Goal: Task Accomplishment & Management: Complete application form

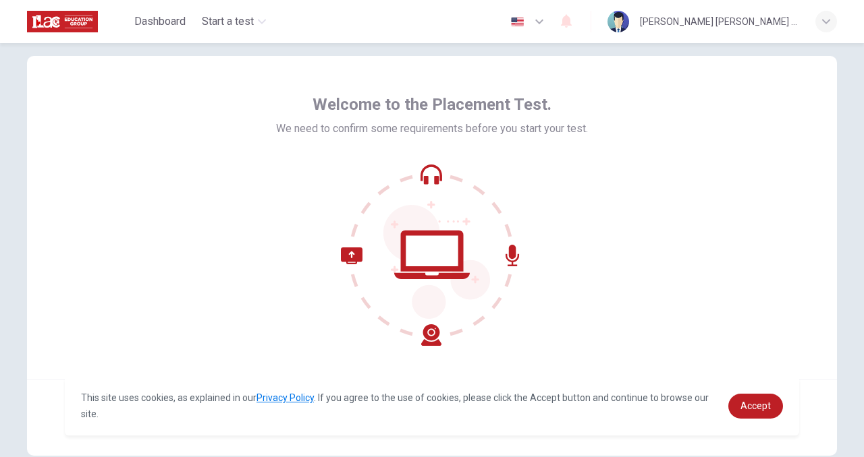
scroll to position [28, 0]
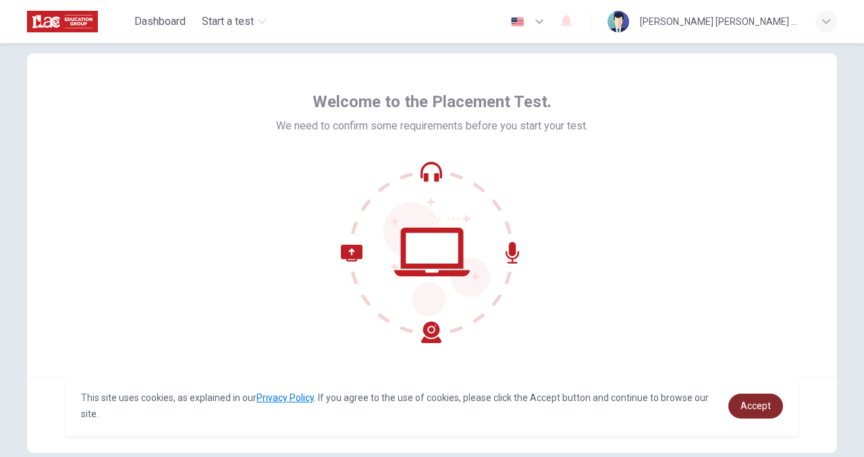
click at [744, 401] on span "Accept" at bounding box center [755, 406] width 30 height 11
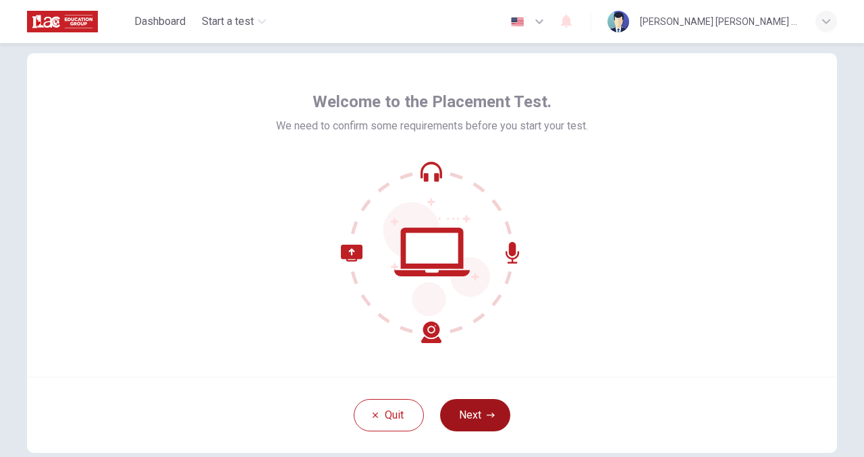
click at [490, 420] on button "Next" at bounding box center [475, 415] width 70 height 32
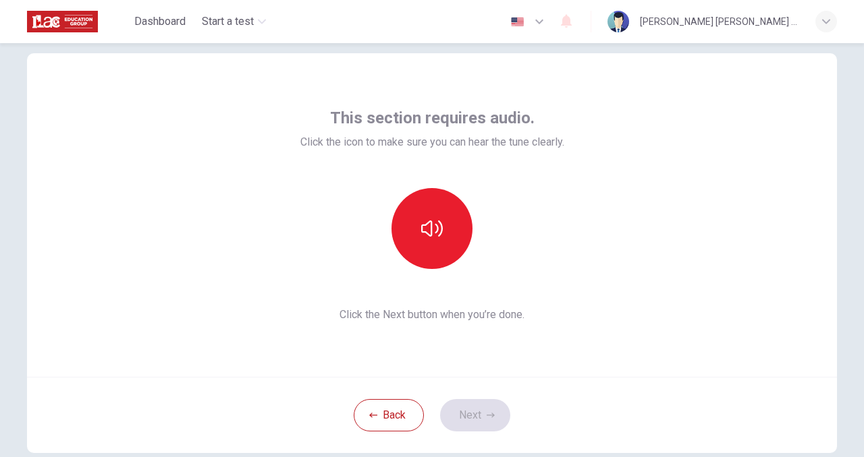
click at [560, 287] on div "This section requires audio. Click the icon to make sure you can hear the tune …" at bounding box center [432, 215] width 264 height 216
click at [434, 231] on icon "button" at bounding box center [432, 229] width 22 height 22
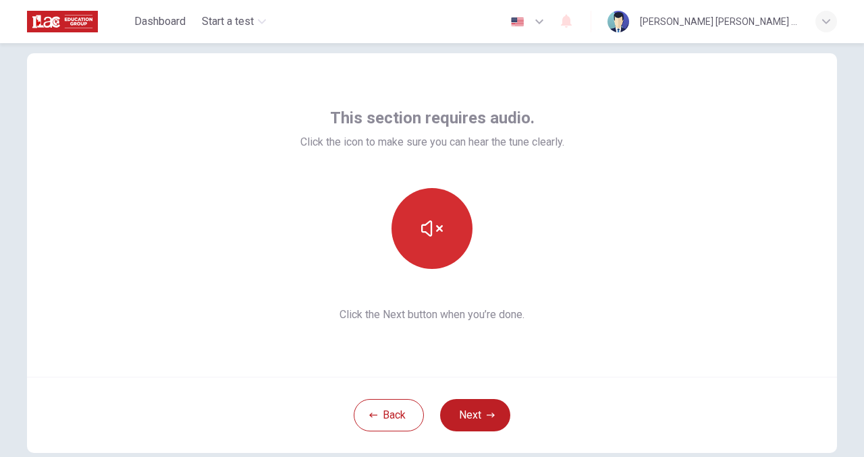
click at [434, 231] on icon "button" at bounding box center [432, 229] width 22 height 22
click at [577, 162] on div "This section requires audio. Click the icon to make sure you can hear the tune …" at bounding box center [432, 215] width 810 height 324
click at [425, 227] on icon "button" at bounding box center [432, 229] width 22 height 22
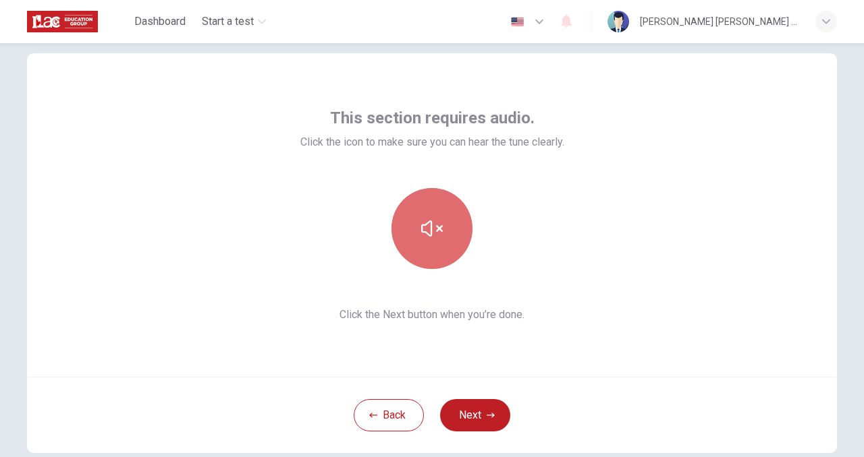
click at [425, 227] on icon "button" at bounding box center [432, 229] width 22 height 22
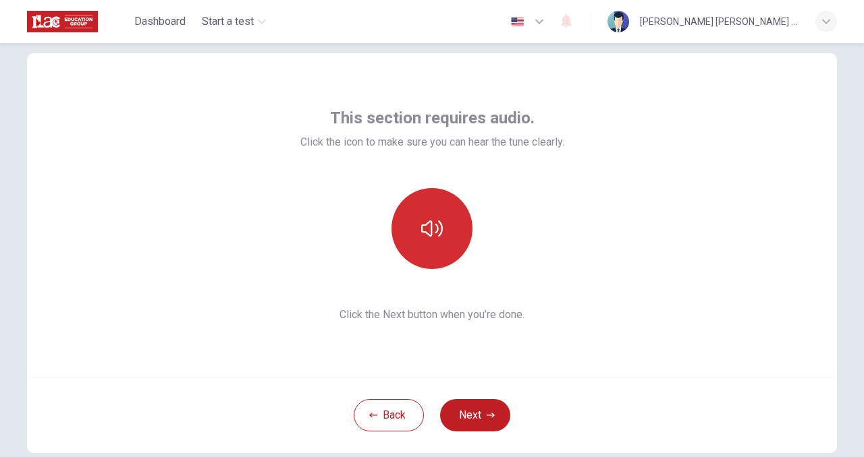
click at [425, 227] on icon "button" at bounding box center [432, 229] width 22 height 22
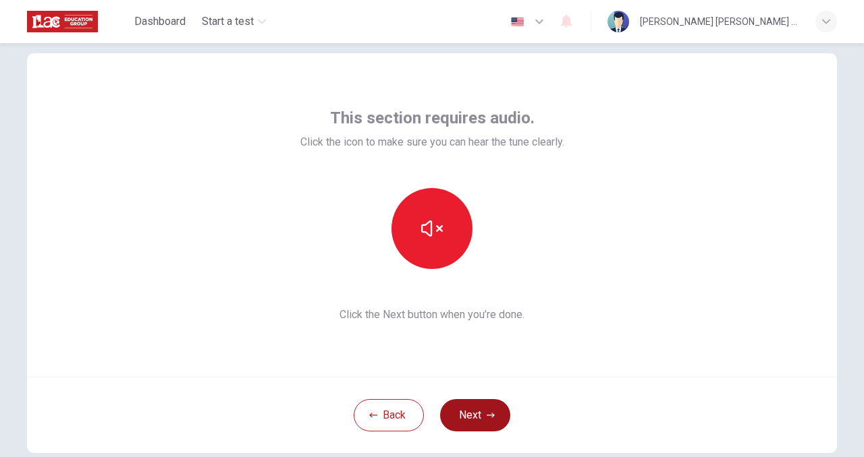
click at [470, 404] on button "Next" at bounding box center [475, 415] width 70 height 32
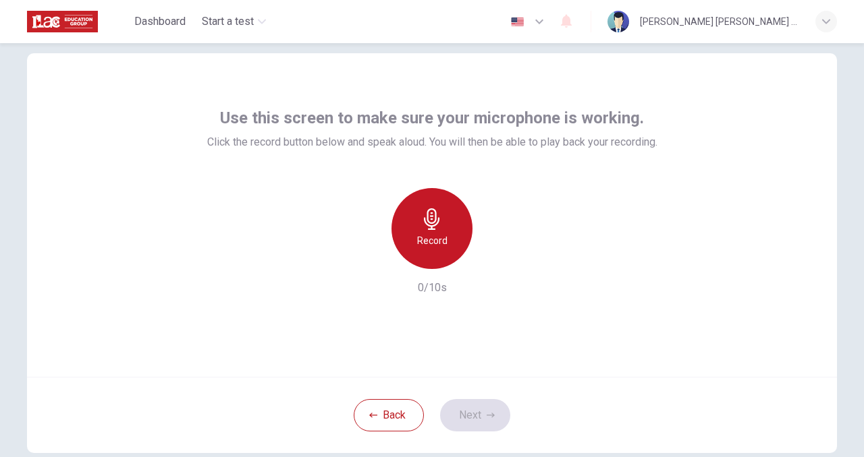
click at [433, 226] on icon "button" at bounding box center [432, 219] width 16 height 22
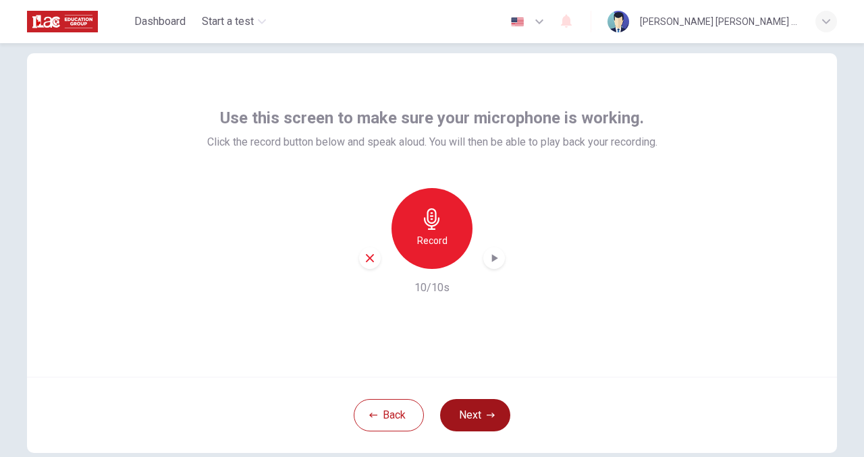
click at [470, 416] on button "Next" at bounding box center [475, 415] width 70 height 32
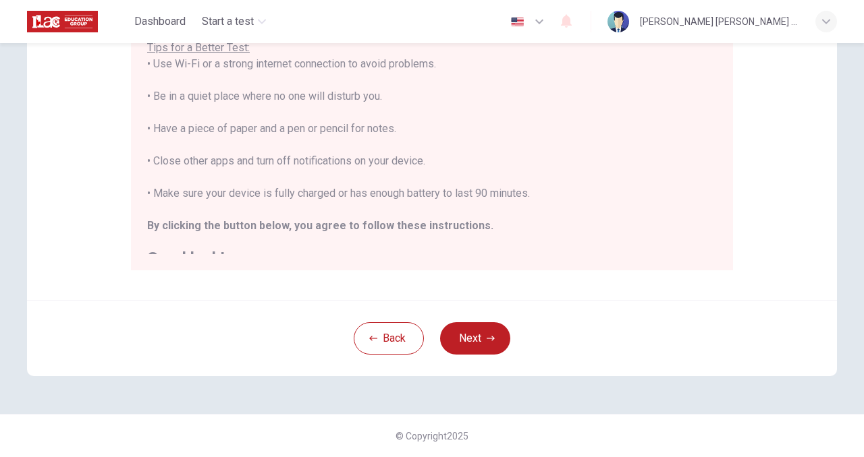
scroll to position [0, 0]
click at [472, 333] on button "Next" at bounding box center [475, 339] width 70 height 32
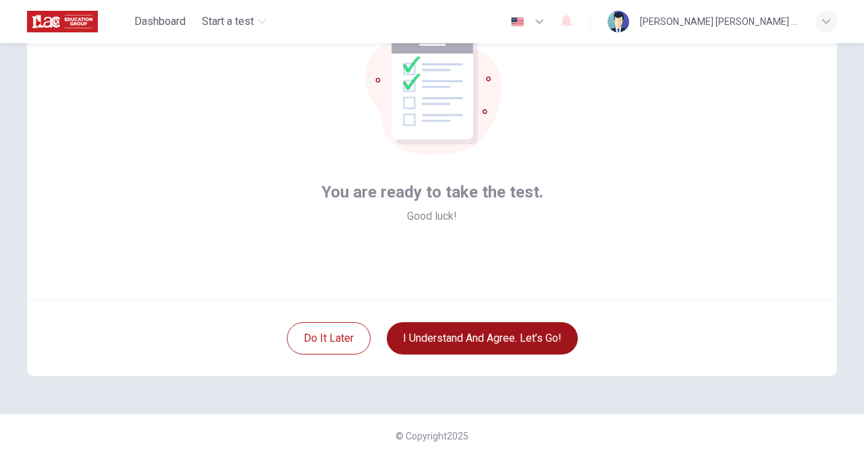
scroll to position [105, 0]
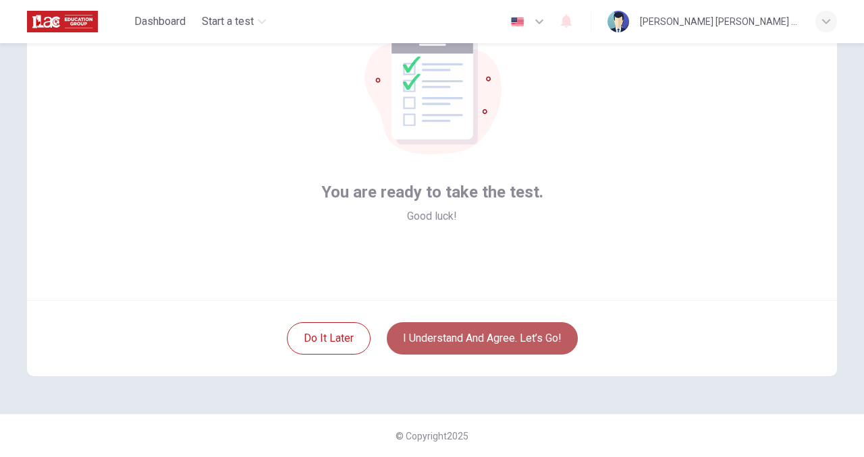
click at [479, 345] on button "I understand and agree. Let’s go!" at bounding box center [482, 339] width 191 height 32
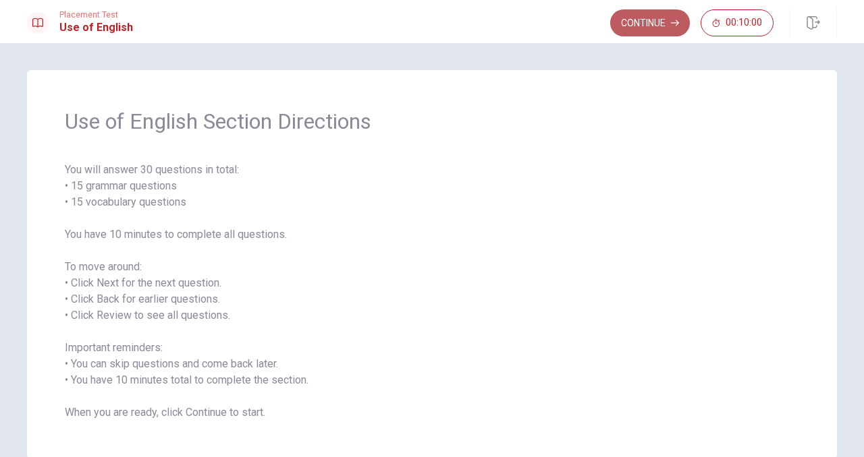
click at [625, 27] on button "Continue" at bounding box center [650, 22] width 80 height 27
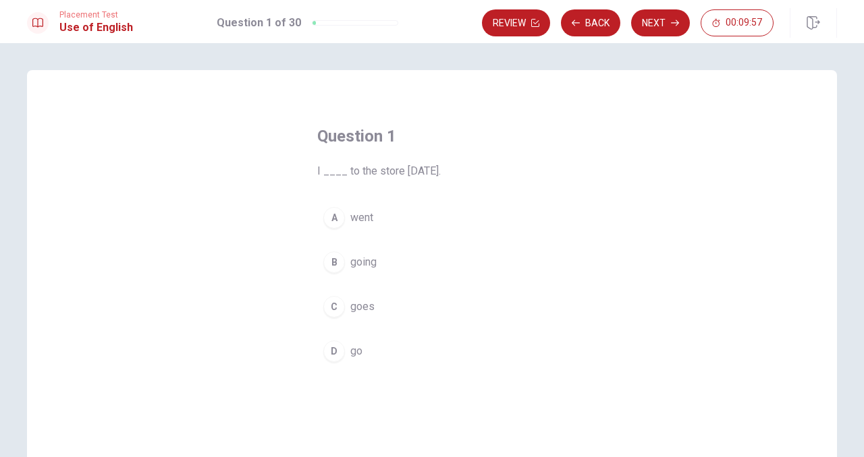
click at [336, 219] on div "A" at bounding box center [334, 218] width 22 height 22
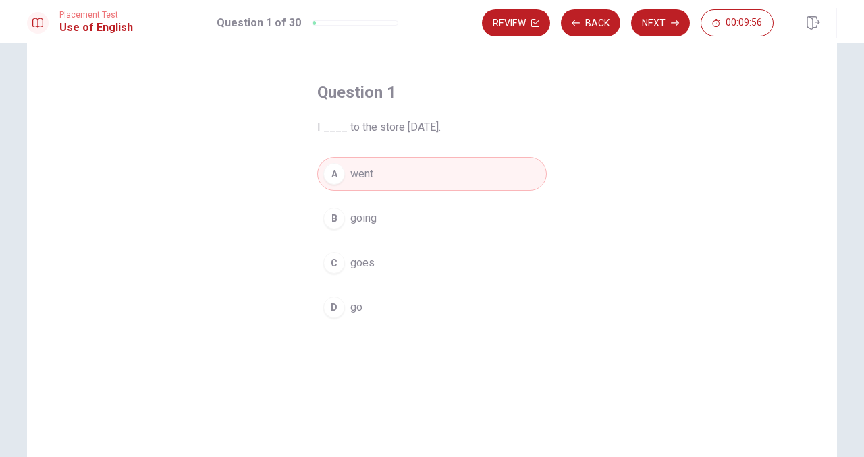
scroll to position [70, 0]
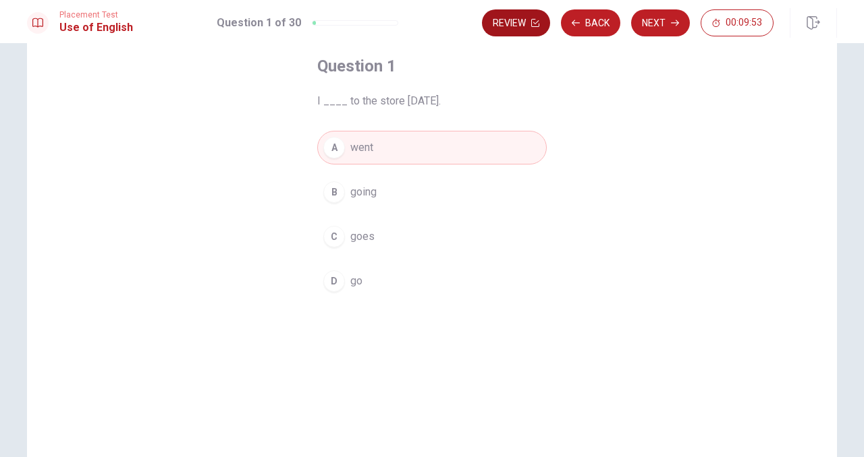
click at [520, 24] on button "Review" at bounding box center [516, 22] width 68 height 27
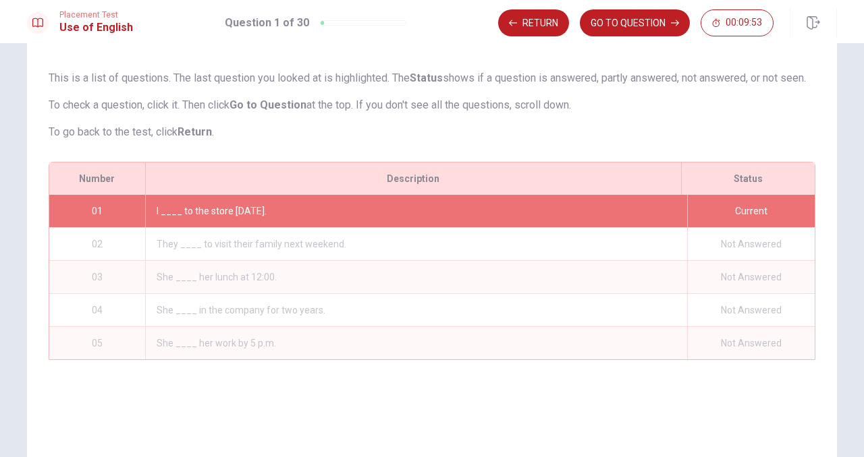
scroll to position [152, 0]
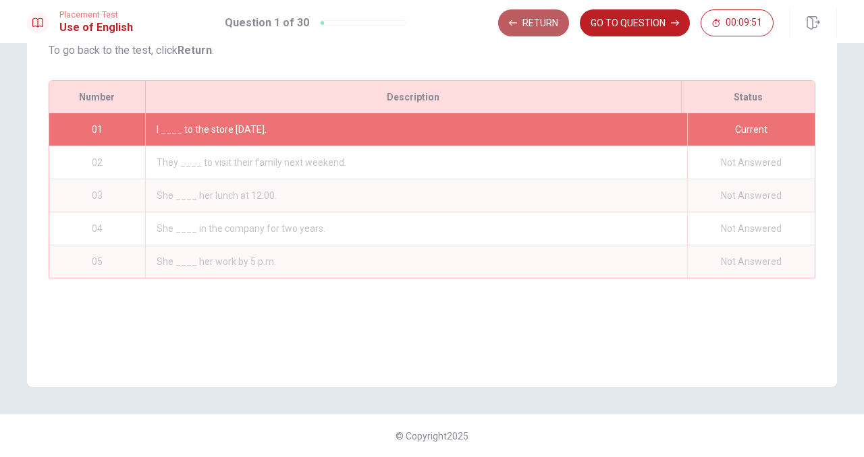
click at [520, 24] on button "Return" at bounding box center [533, 22] width 71 height 27
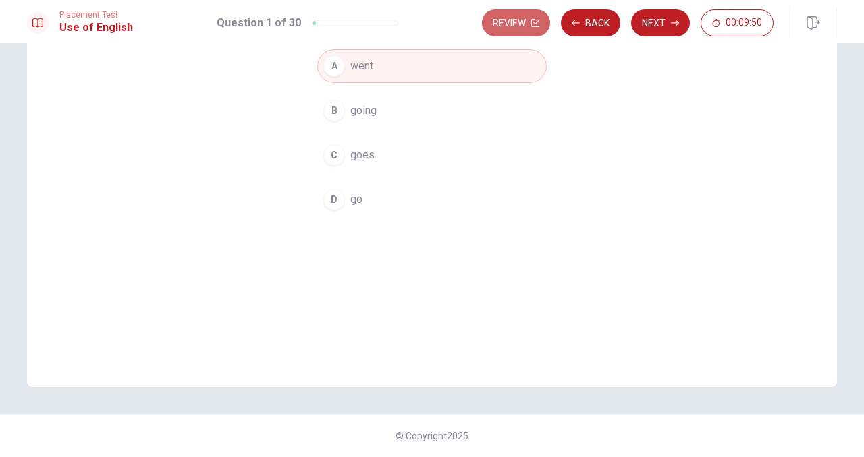
click at [520, 24] on button "Review" at bounding box center [516, 22] width 68 height 27
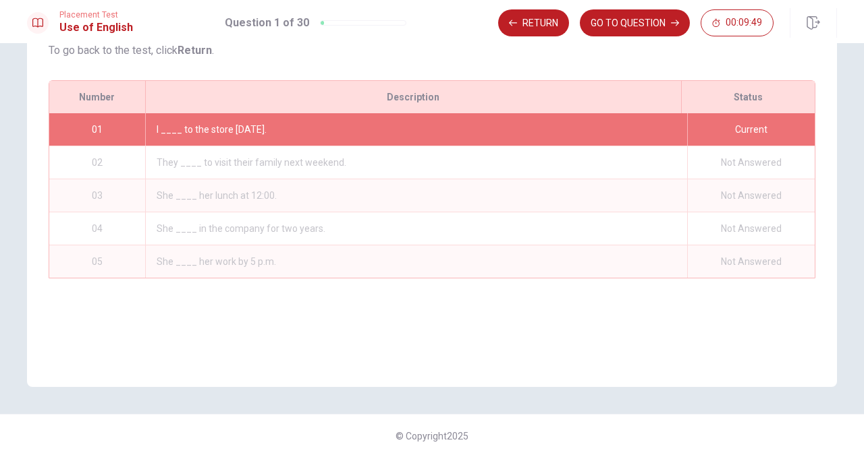
click at [520, 24] on button "Return" at bounding box center [533, 22] width 71 height 27
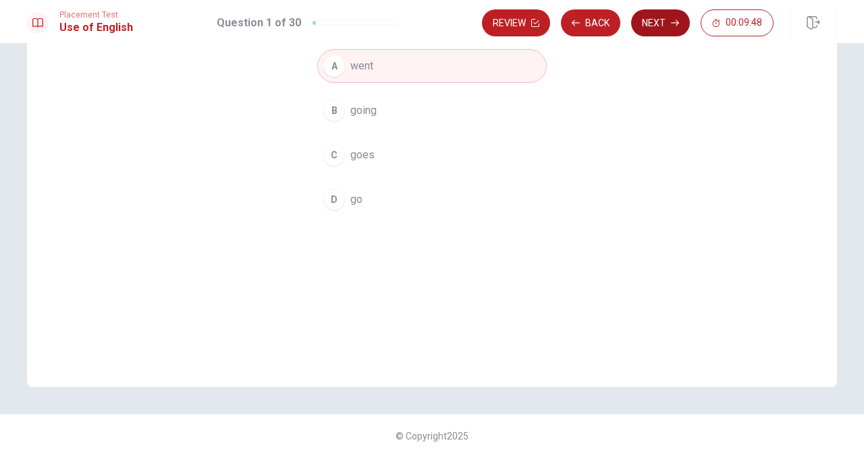
click at [673, 21] on icon "button" at bounding box center [675, 23] width 8 height 8
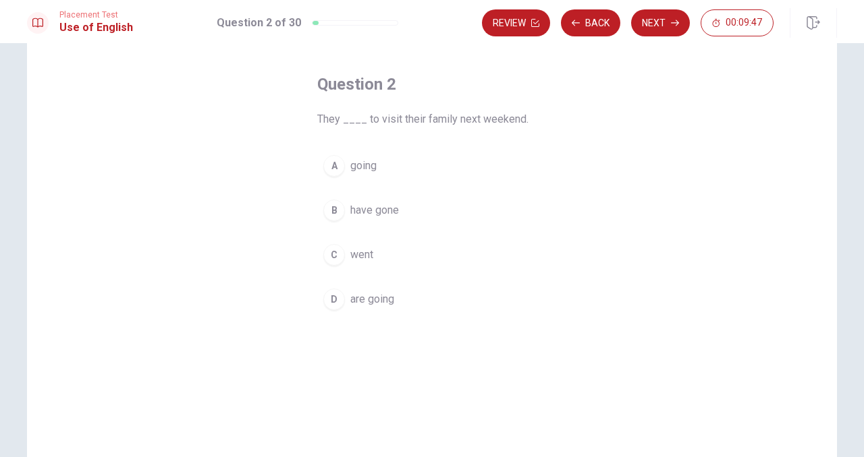
scroll to position [50, 0]
click at [334, 301] on div "D" at bounding box center [334, 302] width 22 height 22
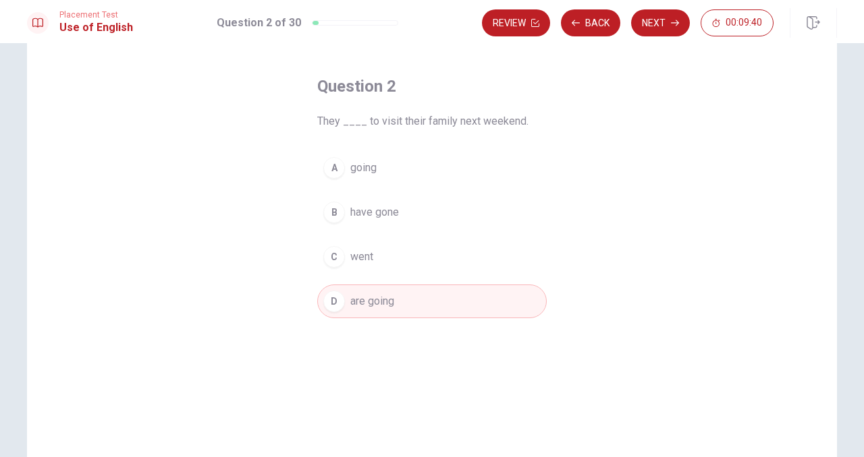
click at [337, 304] on div "D" at bounding box center [334, 302] width 22 height 22
click at [655, 28] on button "Next" at bounding box center [660, 22] width 59 height 27
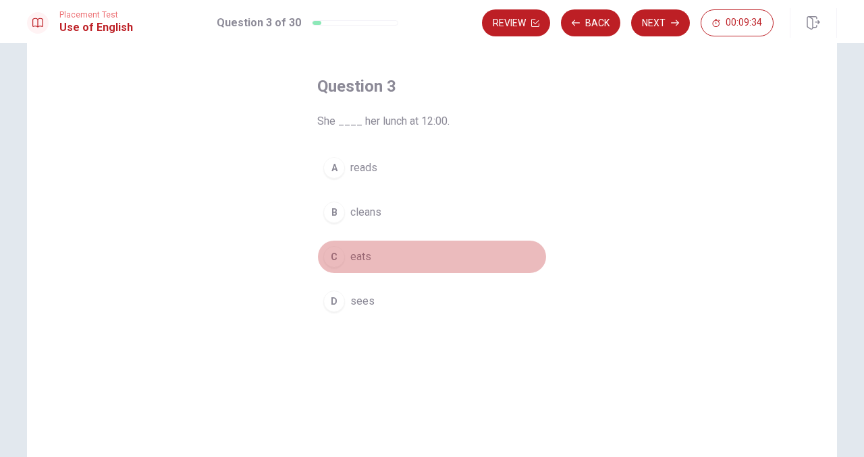
click at [338, 260] on div "C" at bounding box center [334, 257] width 22 height 22
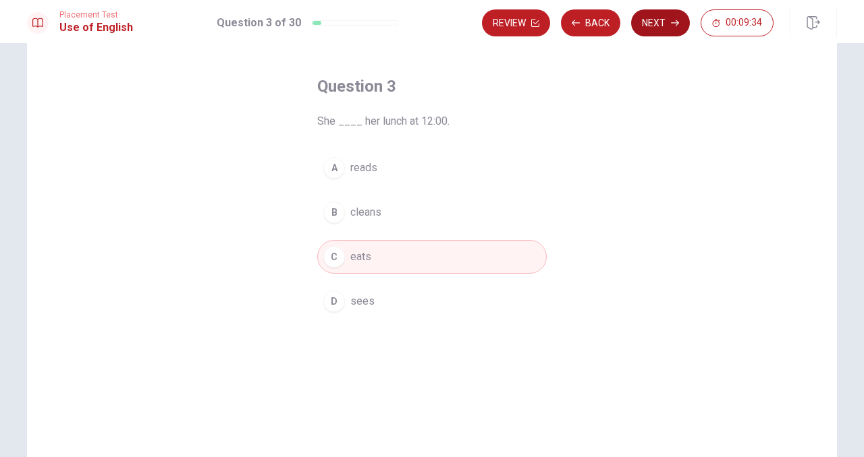
click at [642, 21] on button "Next" at bounding box center [660, 22] width 59 height 27
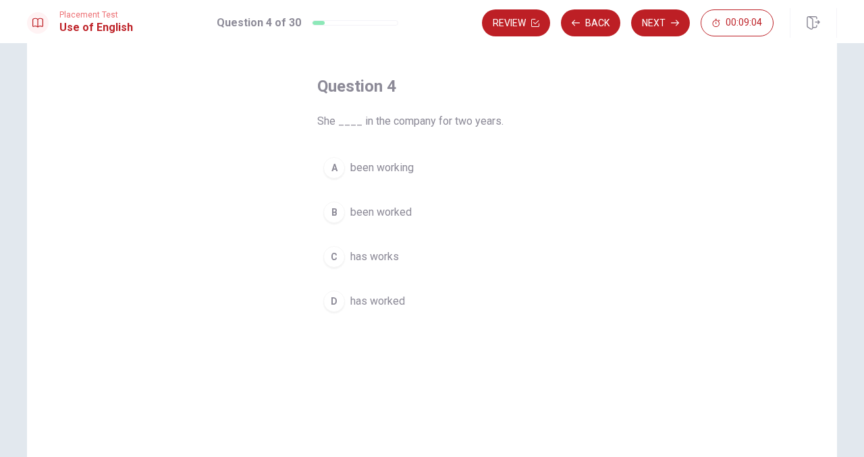
click at [339, 303] on div "D" at bounding box center [334, 302] width 22 height 22
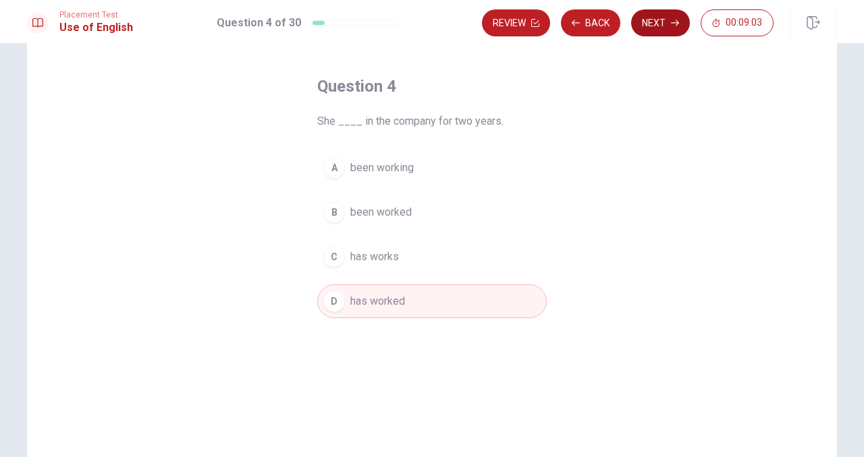
click at [646, 21] on button "Next" at bounding box center [660, 22] width 59 height 27
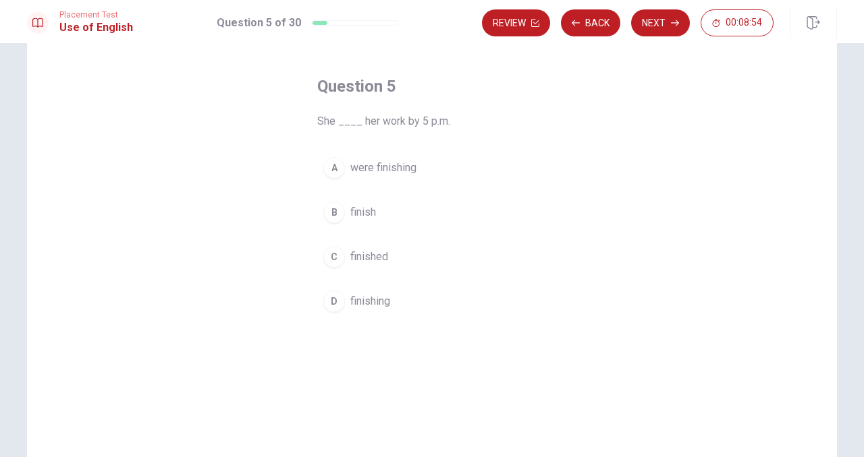
click at [331, 212] on div "B" at bounding box center [334, 213] width 22 height 22
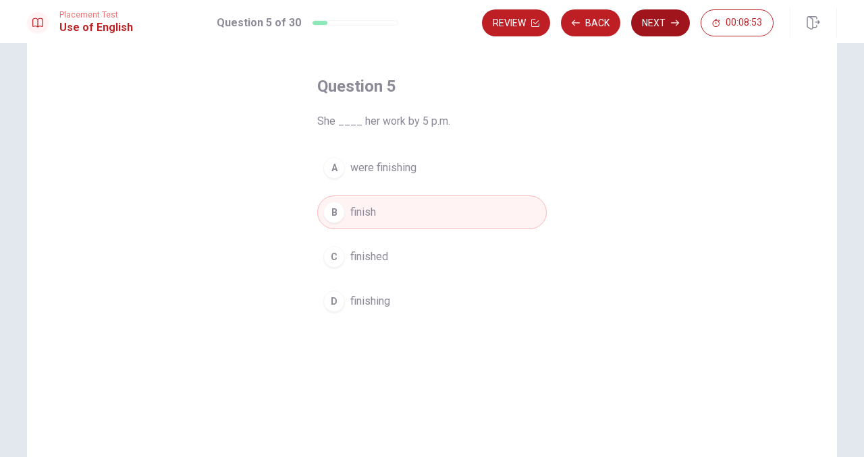
click at [641, 24] on button "Next" at bounding box center [660, 22] width 59 height 27
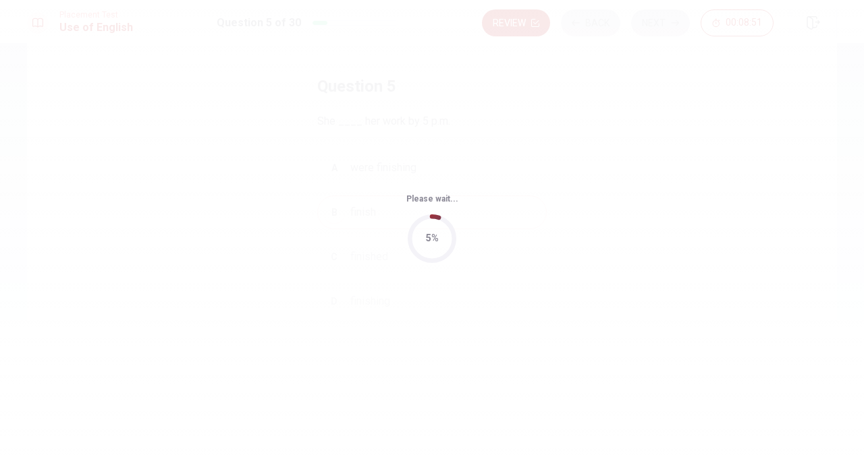
scroll to position [0, 0]
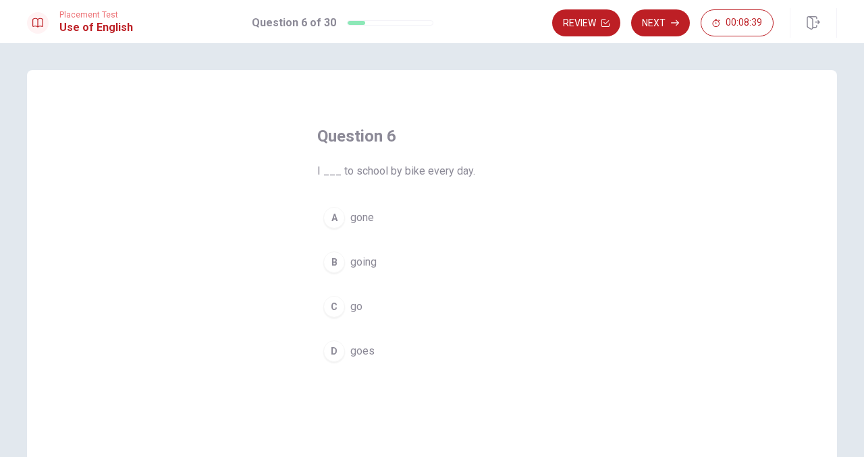
click at [337, 309] on div "C" at bounding box center [334, 307] width 22 height 22
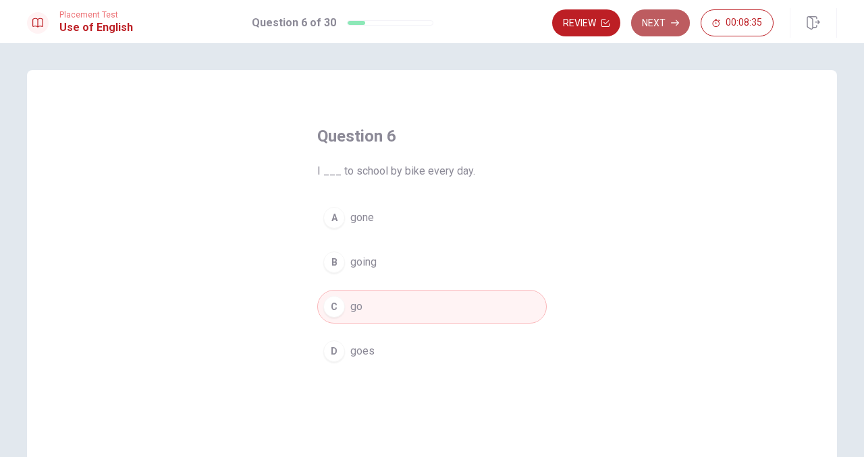
click at [657, 16] on button "Next" at bounding box center [660, 22] width 59 height 27
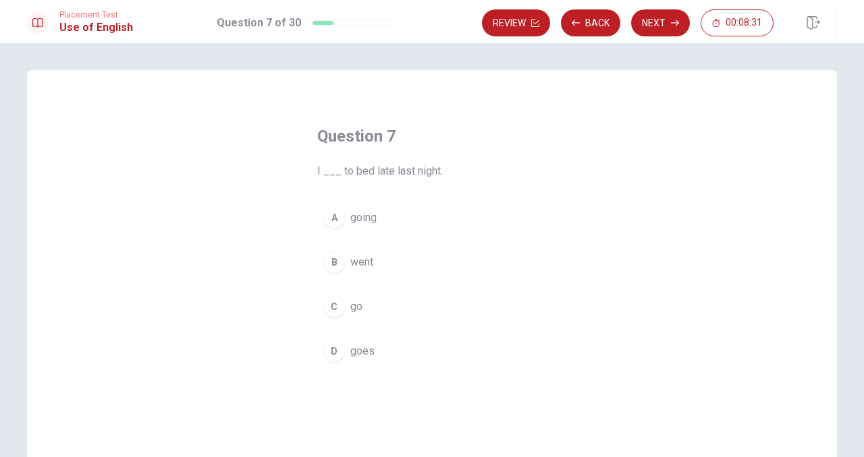
click at [330, 268] on div "B" at bounding box center [334, 263] width 22 height 22
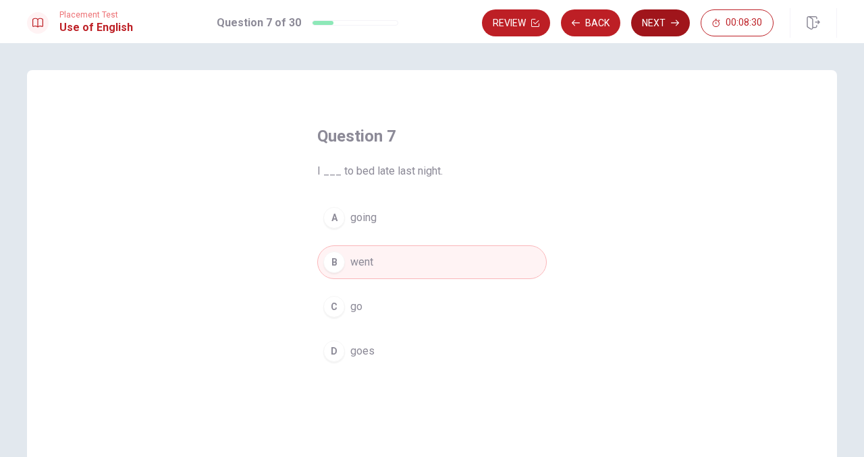
click at [645, 11] on button "Next" at bounding box center [660, 22] width 59 height 27
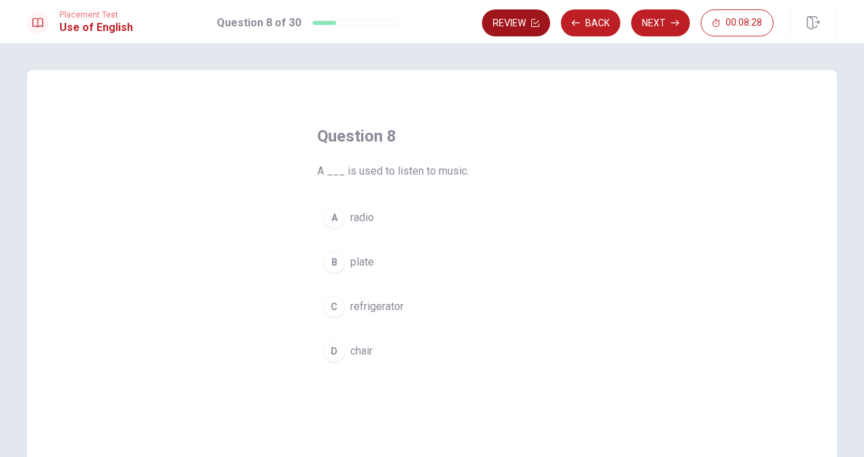
click at [516, 20] on button "Review" at bounding box center [516, 22] width 68 height 27
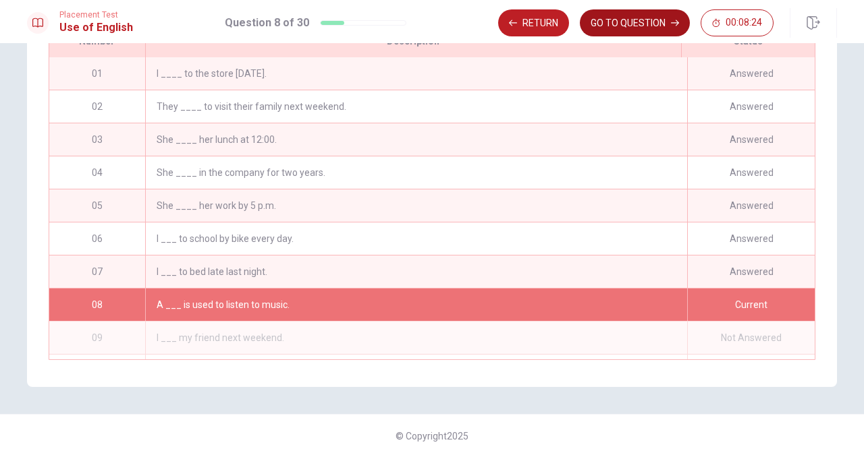
click at [629, 13] on button "GO TO QUESTION" at bounding box center [635, 22] width 110 height 27
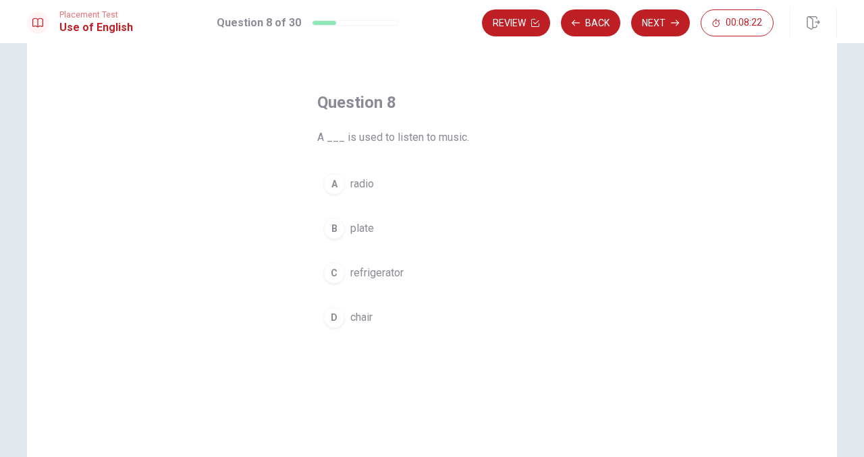
scroll to position [30, 0]
click at [334, 190] on div "A" at bounding box center [334, 188] width 22 height 22
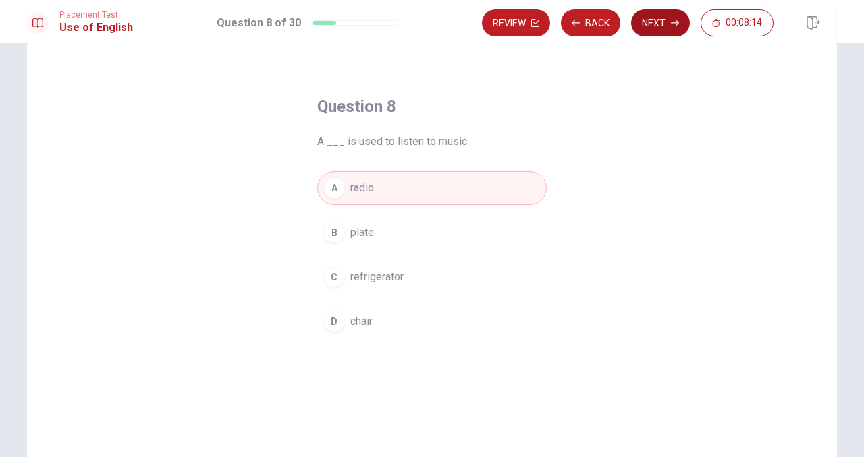
click at [654, 31] on button "Next" at bounding box center [660, 22] width 59 height 27
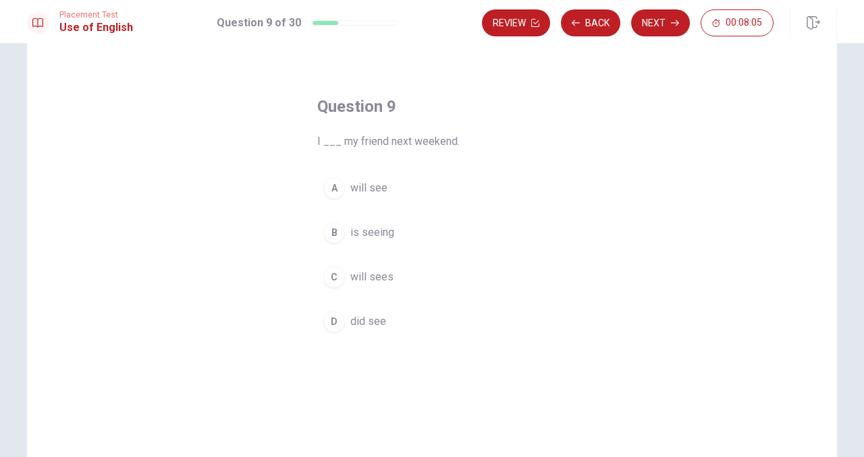
click at [337, 185] on div "A" at bounding box center [334, 188] width 22 height 22
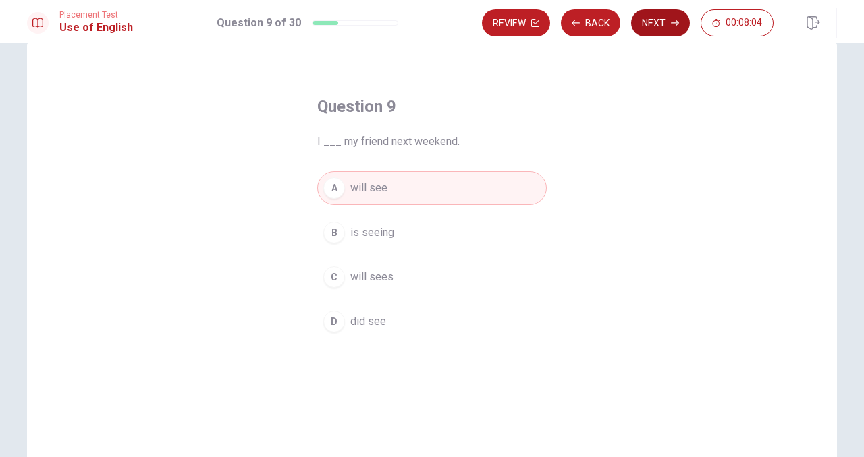
click at [667, 23] on button "Next" at bounding box center [660, 22] width 59 height 27
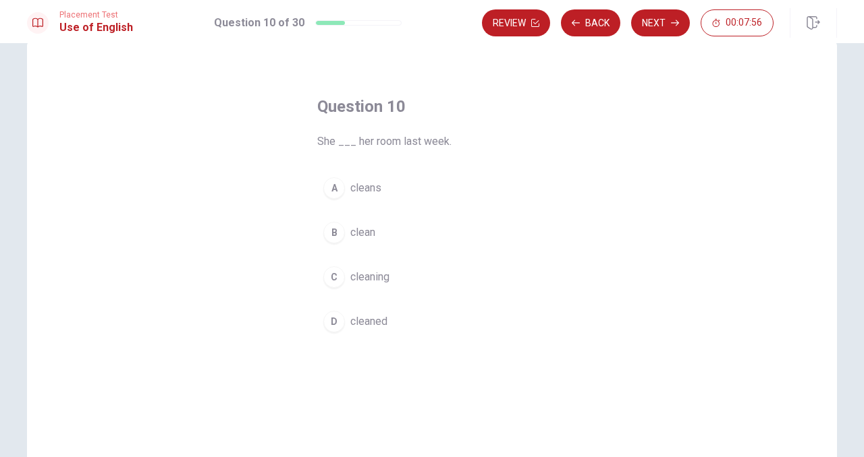
click at [334, 234] on div "B" at bounding box center [334, 233] width 22 height 22
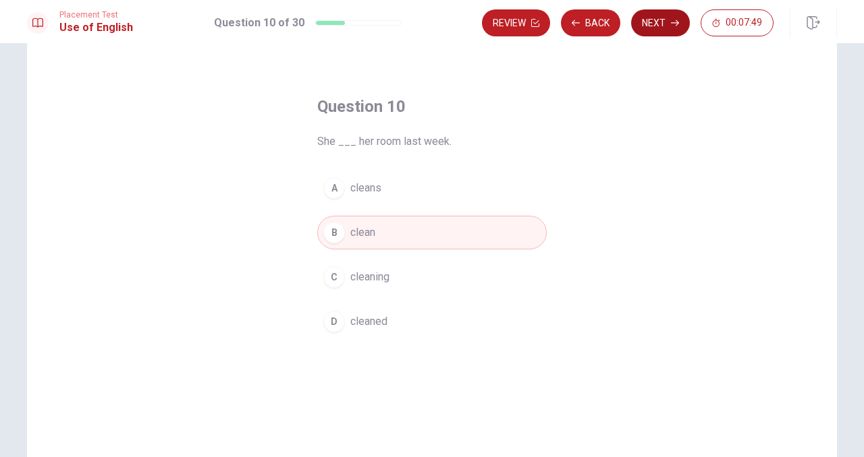
click at [655, 28] on button "Next" at bounding box center [660, 22] width 59 height 27
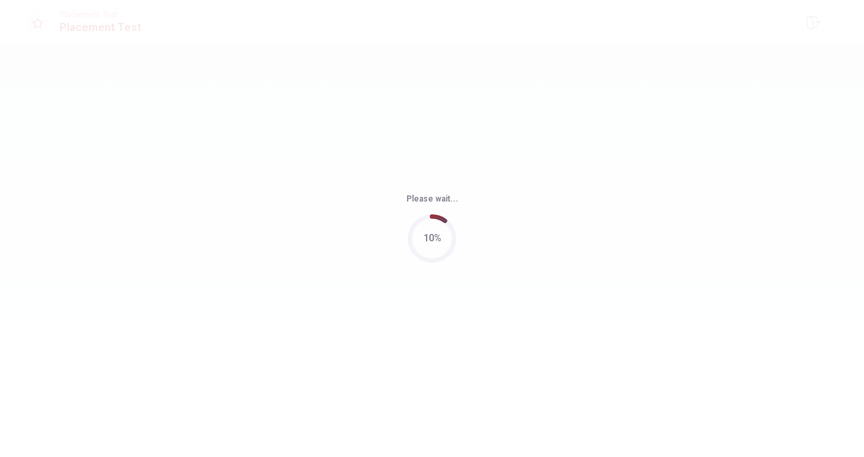
scroll to position [0, 0]
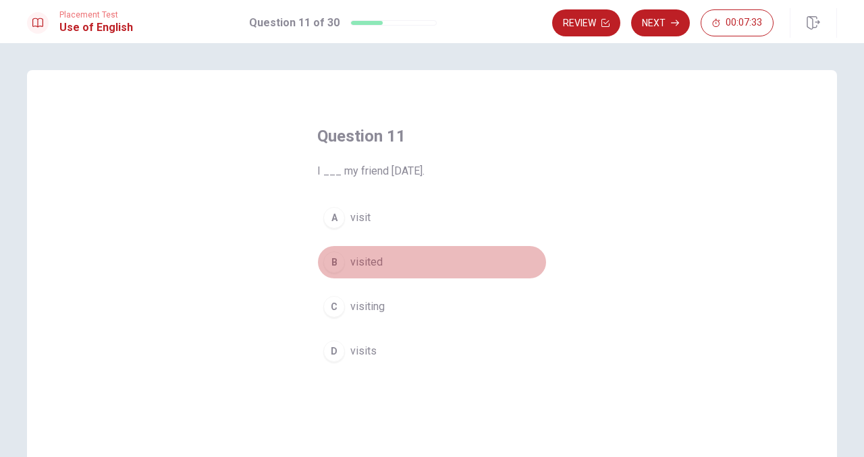
click at [338, 258] on div "B" at bounding box center [334, 263] width 22 height 22
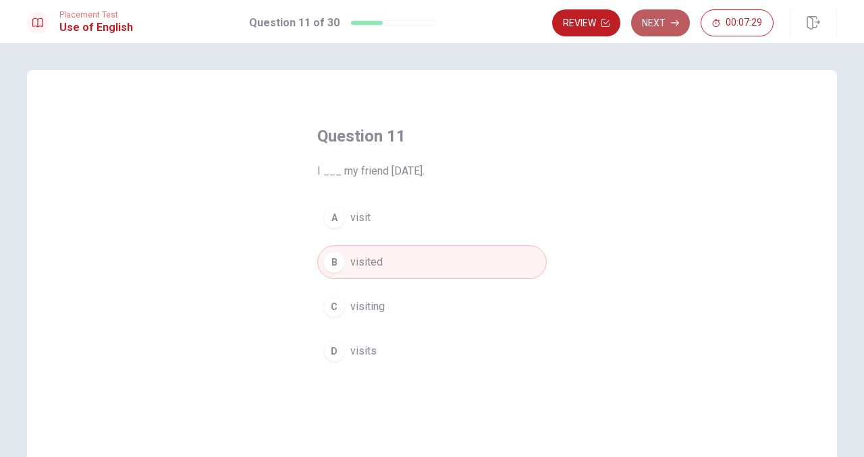
click at [663, 27] on button "Next" at bounding box center [660, 22] width 59 height 27
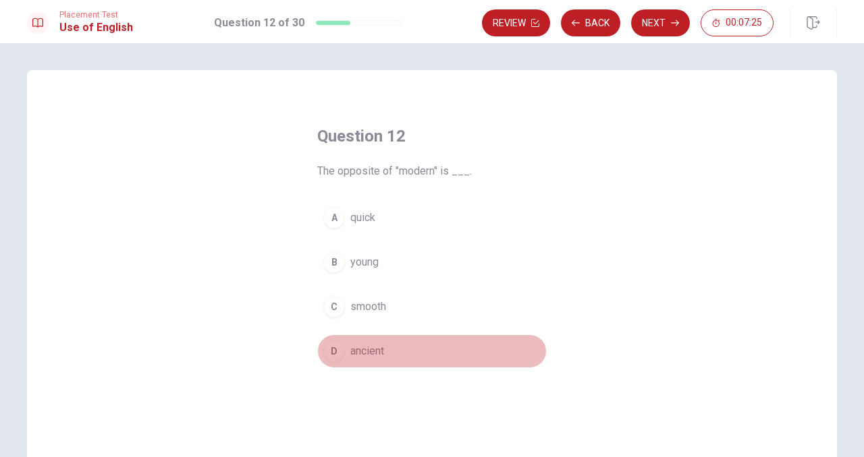
click at [339, 358] on div "D" at bounding box center [334, 352] width 22 height 22
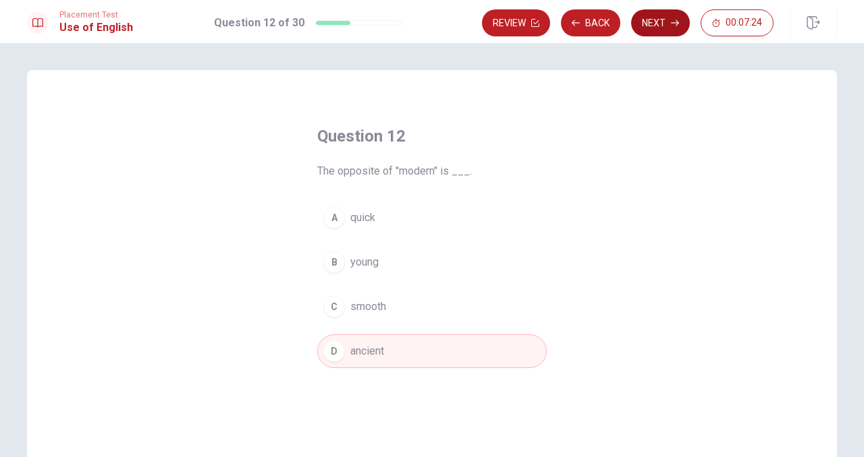
click at [644, 22] on button "Next" at bounding box center [660, 22] width 59 height 27
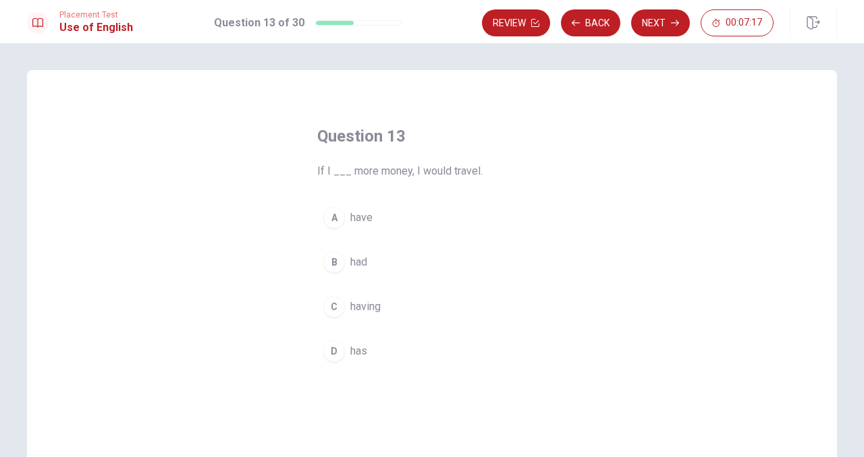
click at [335, 267] on div "B" at bounding box center [334, 263] width 22 height 22
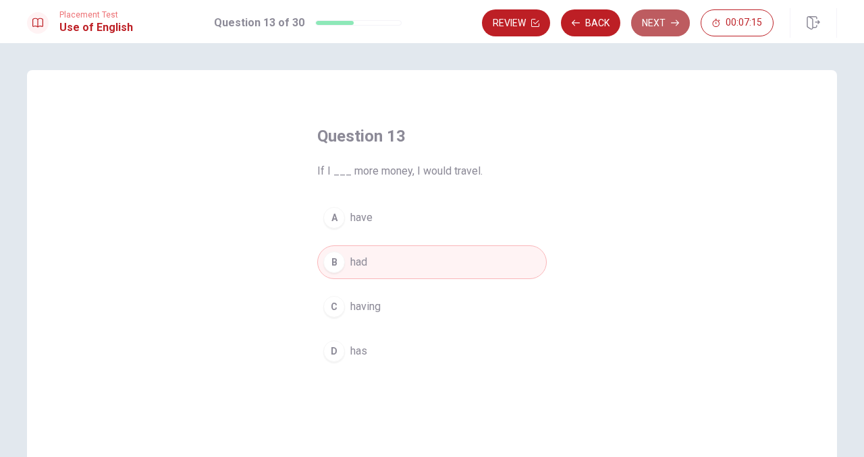
click at [671, 23] on icon "button" at bounding box center [675, 23] width 8 height 8
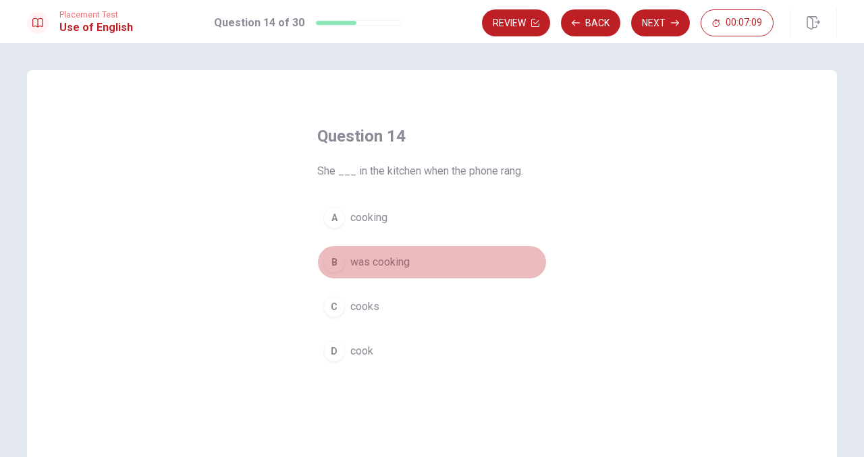
click at [335, 262] on div "B" at bounding box center [334, 263] width 22 height 22
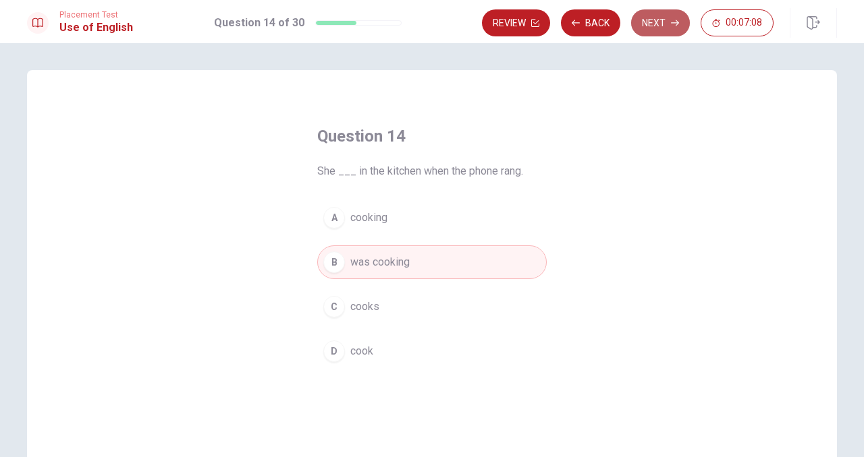
click at [652, 30] on button "Next" at bounding box center [660, 22] width 59 height 27
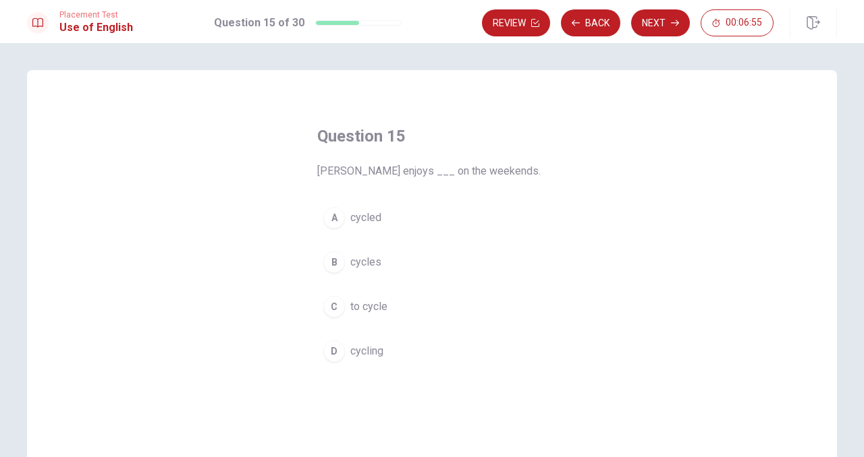
click at [342, 352] on div "D" at bounding box center [334, 352] width 22 height 22
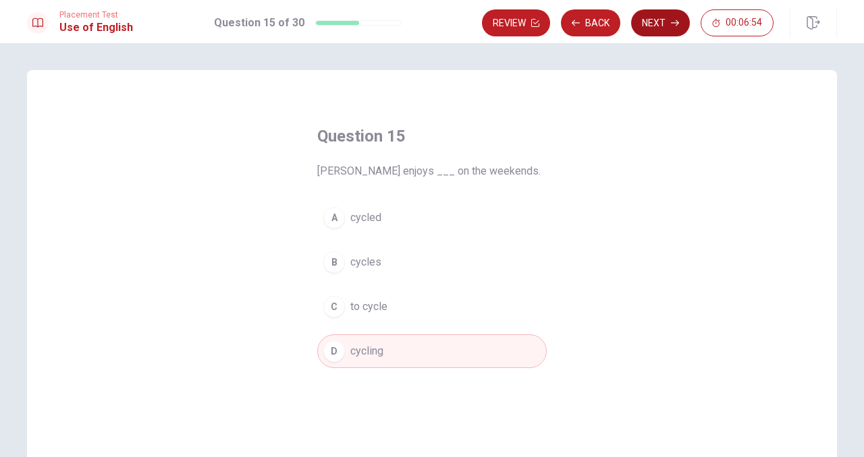
click at [654, 24] on button "Next" at bounding box center [660, 22] width 59 height 27
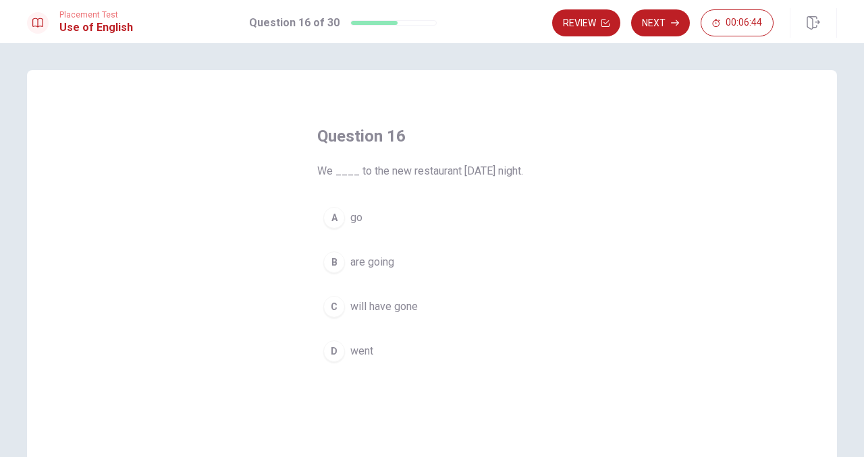
click at [336, 258] on div "B" at bounding box center [334, 263] width 22 height 22
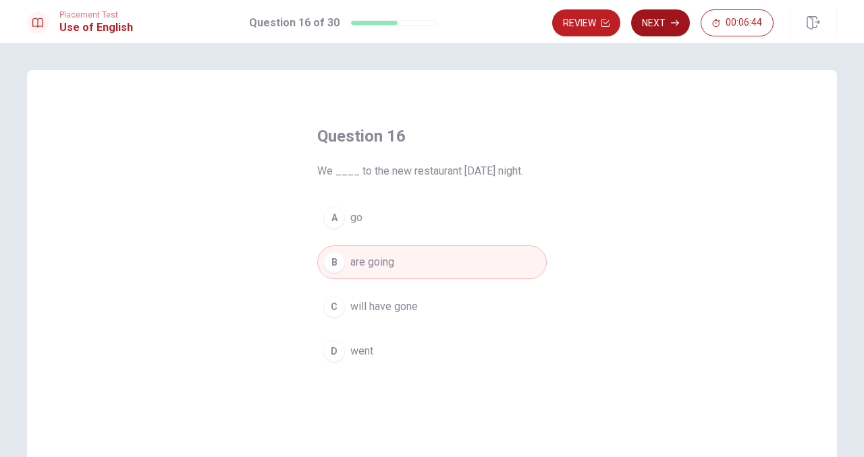
click at [657, 30] on button "Next" at bounding box center [660, 22] width 59 height 27
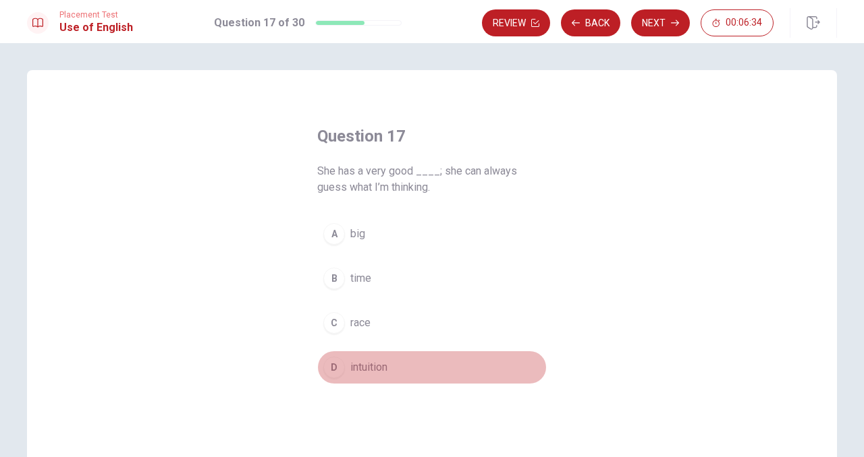
click at [335, 372] on div "D" at bounding box center [334, 368] width 22 height 22
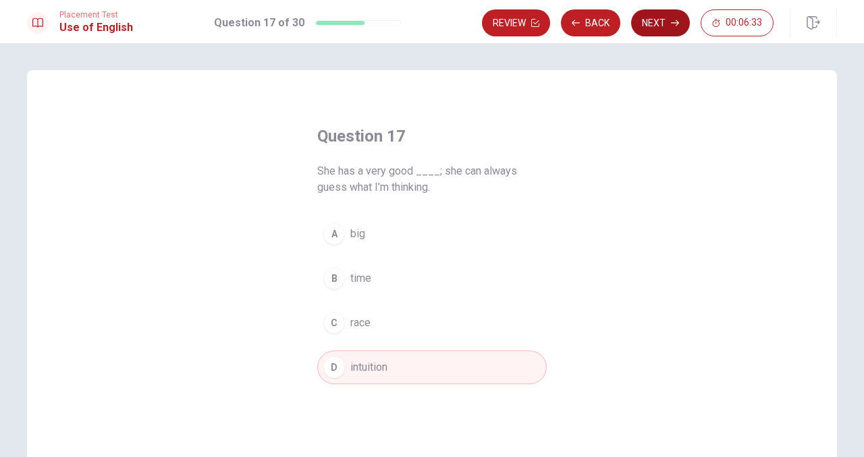
click at [660, 30] on button "Next" at bounding box center [660, 22] width 59 height 27
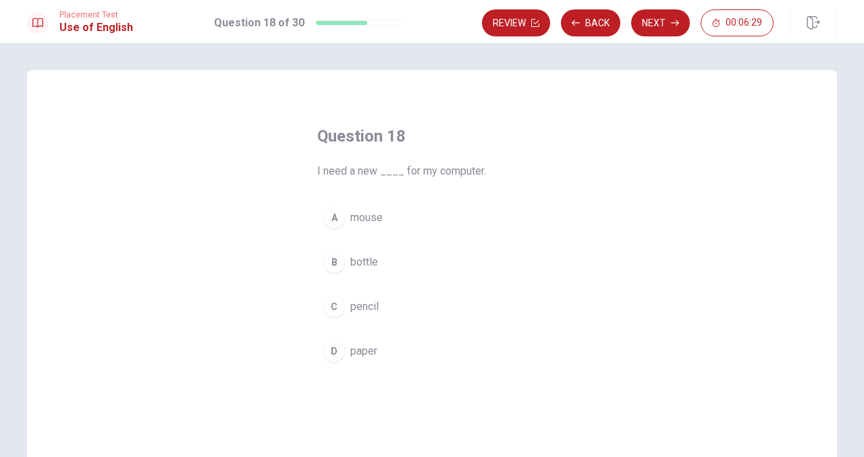
click at [332, 221] on div "A" at bounding box center [334, 218] width 22 height 22
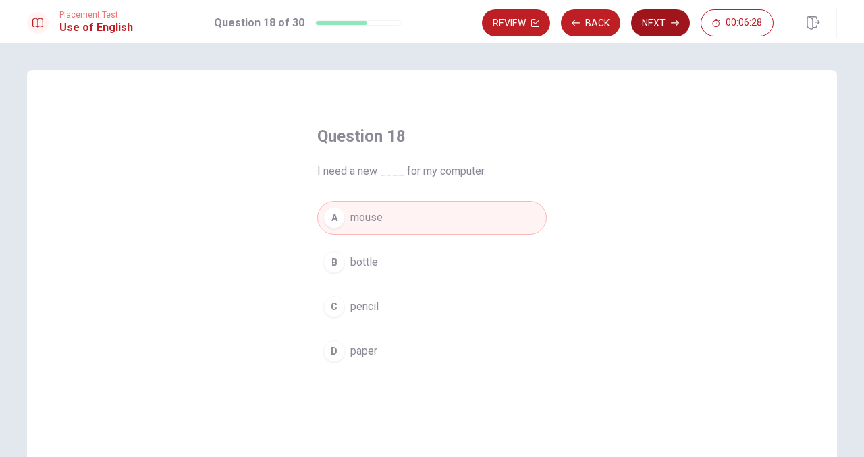
click at [650, 18] on button "Next" at bounding box center [660, 22] width 59 height 27
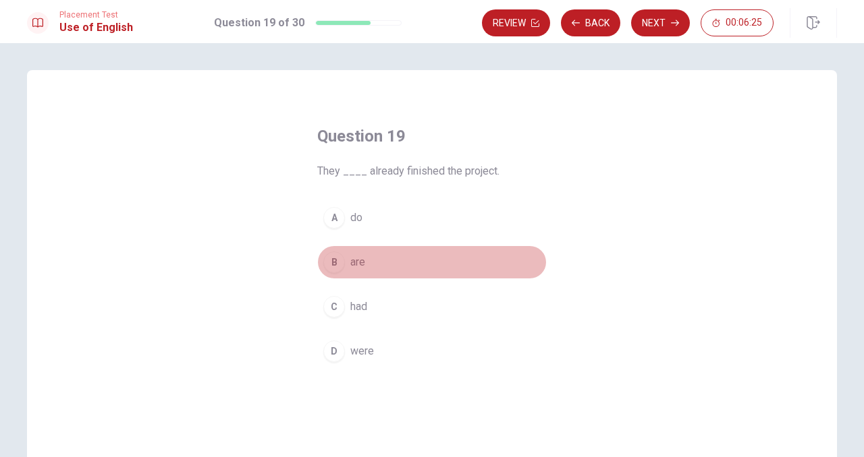
click at [329, 273] on button "B are" at bounding box center [431, 263] width 229 height 34
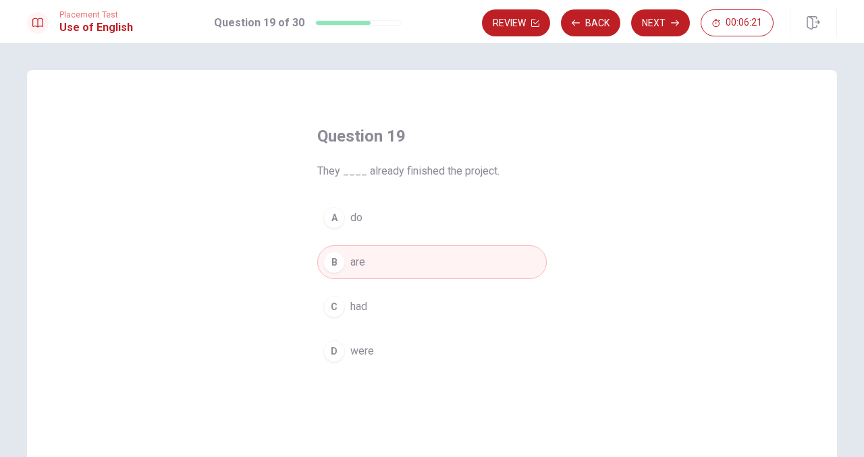
click at [350, 299] on button "C had" at bounding box center [431, 307] width 229 height 34
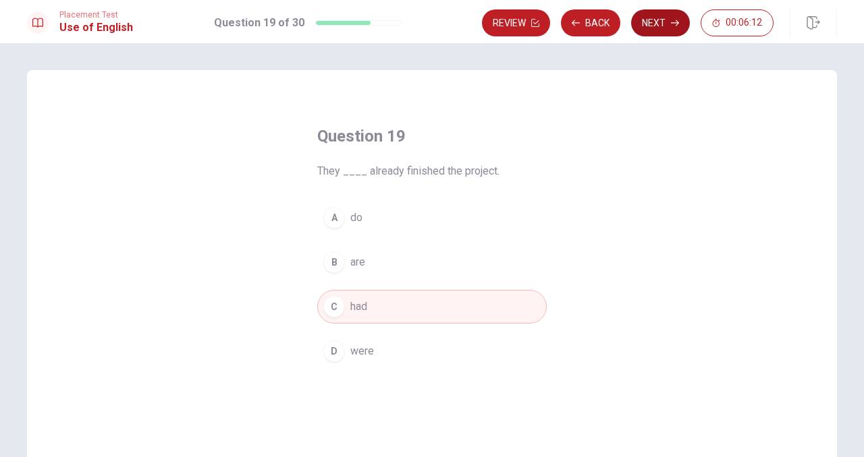
click at [661, 13] on button "Next" at bounding box center [660, 22] width 59 height 27
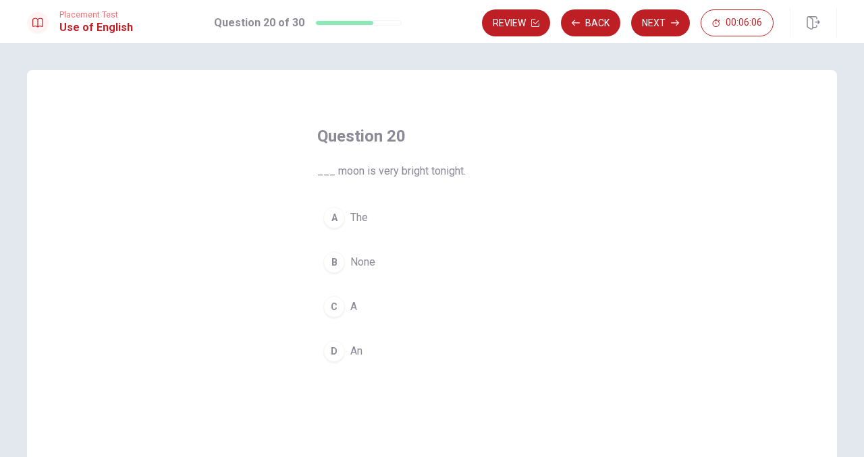
click at [333, 225] on div "A" at bounding box center [334, 218] width 22 height 22
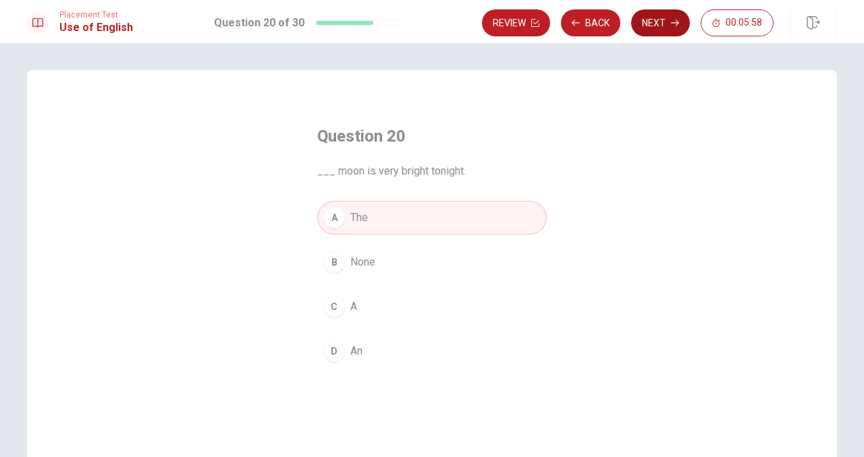
click at [661, 18] on button "Next" at bounding box center [660, 22] width 59 height 27
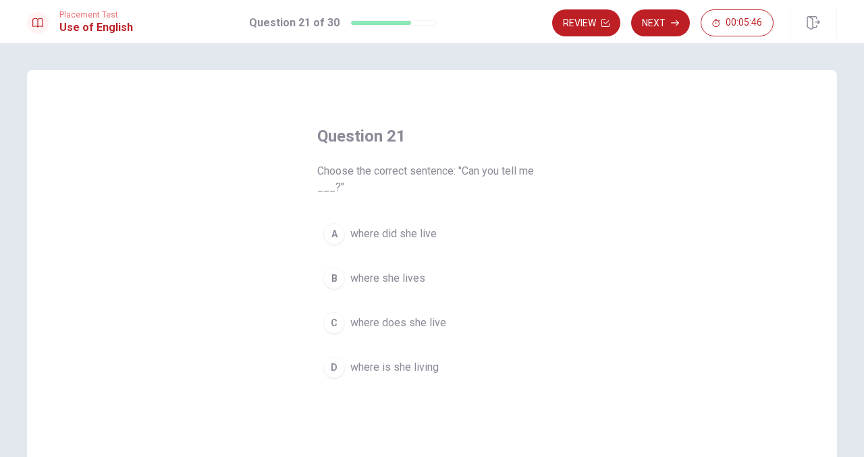
click at [338, 325] on div "C" at bounding box center [334, 323] width 22 height 22
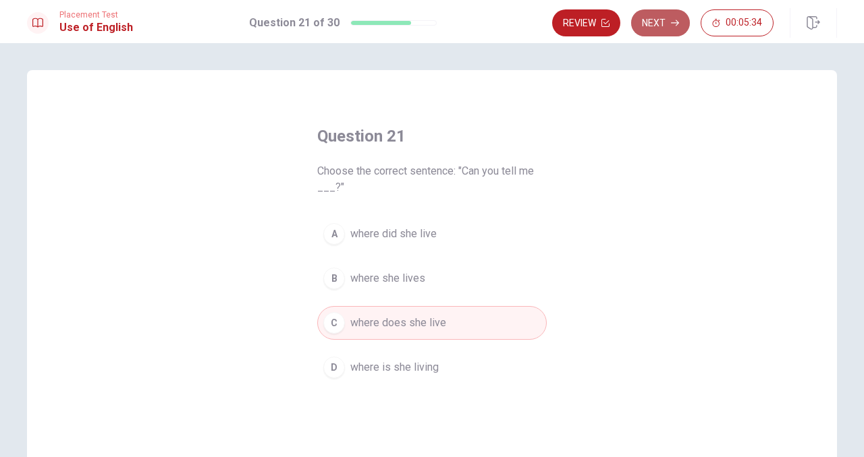
click at [659, 28] on button "Next" at bounding box center [660, 22] width 59 height 27
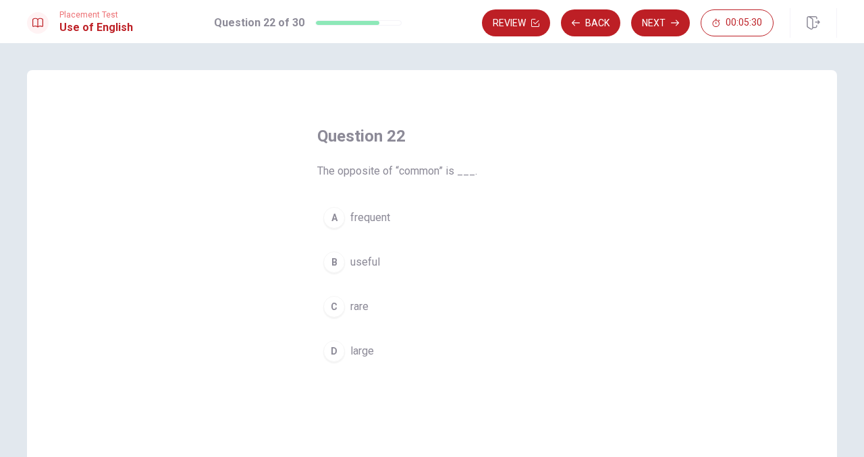
click at [339, 306] on div "C" at bounding box center [334, 307] width 22 height 22
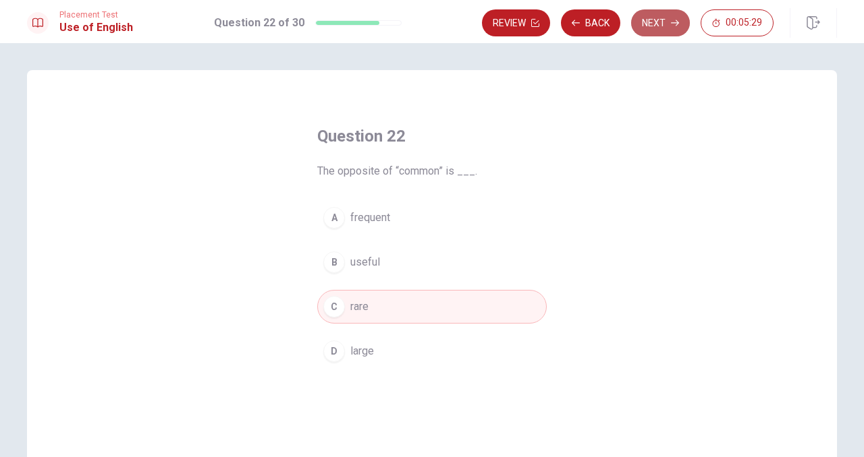
click at [656, 22] on button "Next" at bounding box center [660, 22] width 59 height 27
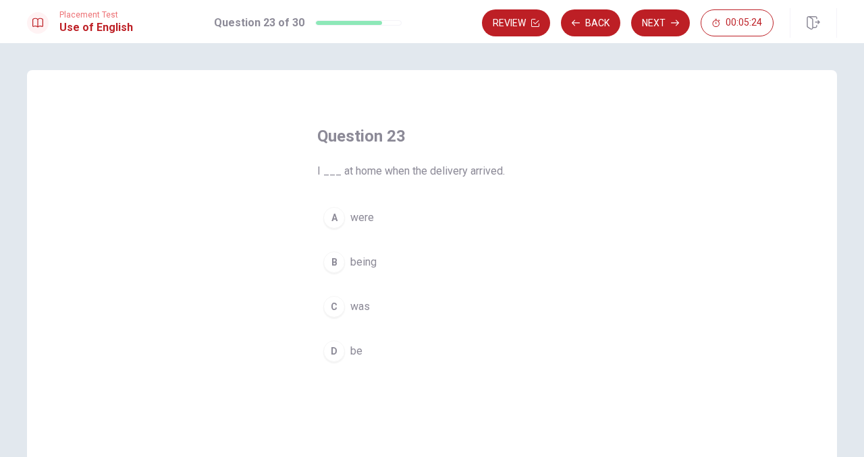
click at [337, 310] on div "C" at bounding box center [334, 307] width 22 height 22
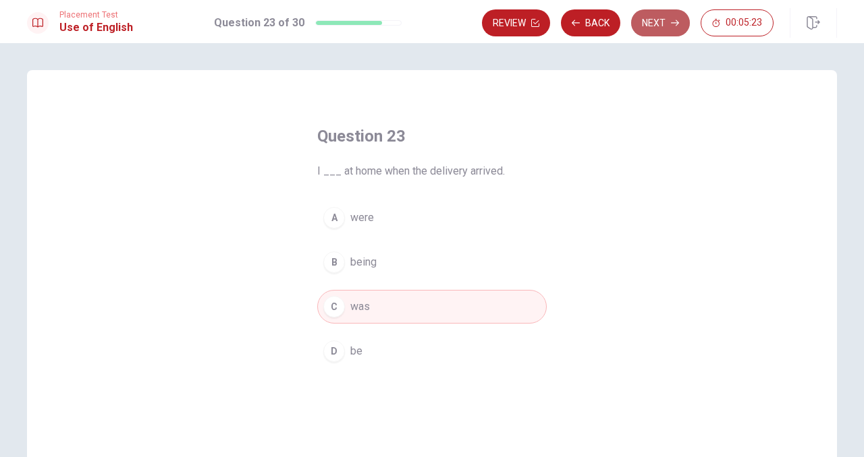
click at [673, 27] on button "Next" at bounding box center [660, 22] width 59 height 27
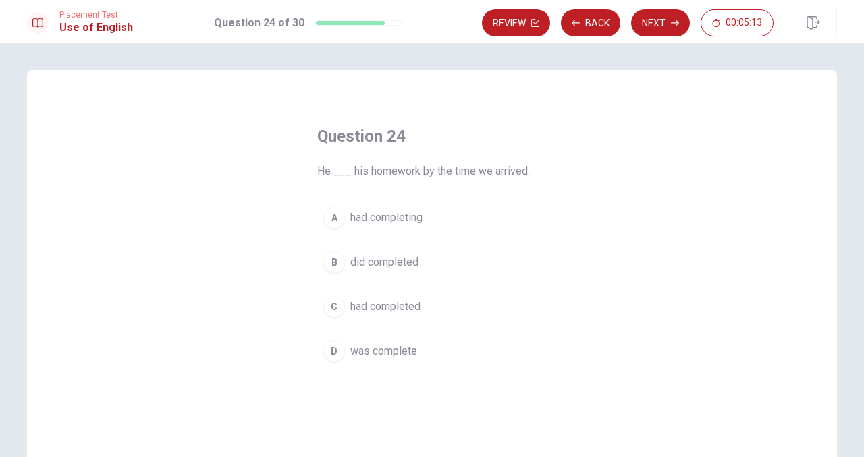
click at [332, 304] on div "C" at bounding box center [334, 307] width 22 height 22
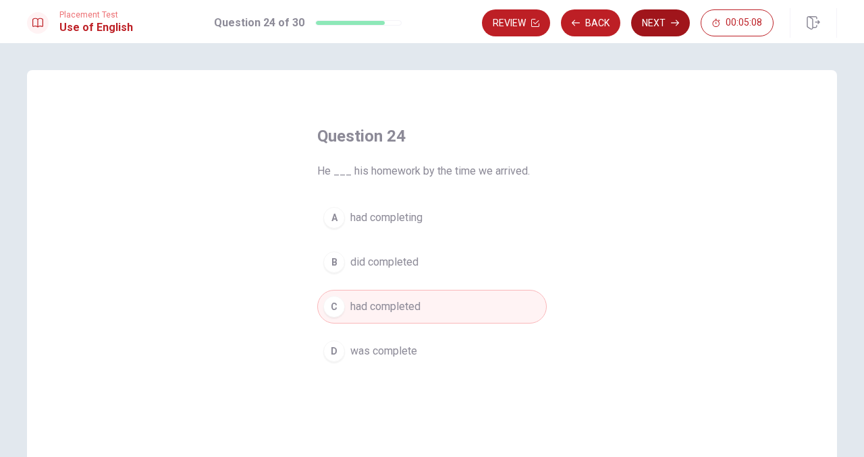
click at [688, 21] on button "Next" at bounding box center [660, 22] width 59 height 27
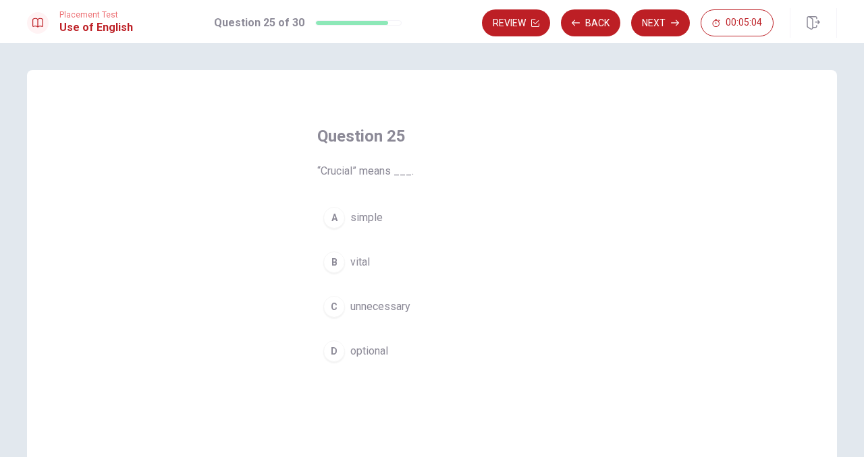
click at [333, 263] on div "B" at bounding box center [334, 263] width 22 height 22
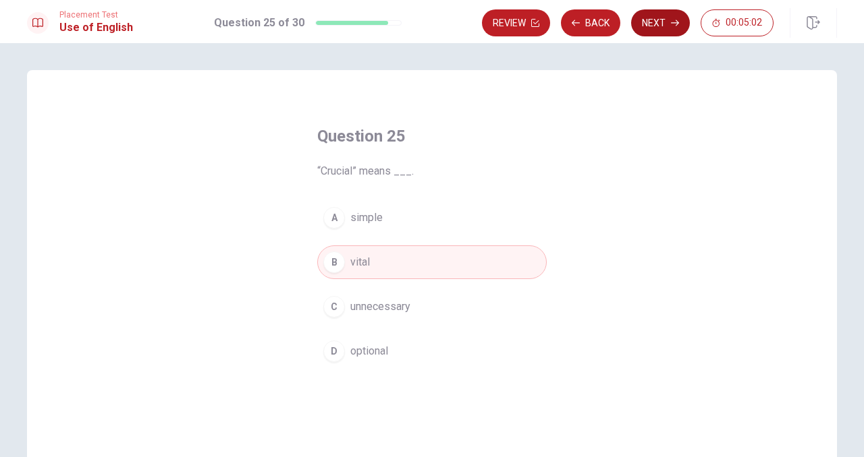
click at [655, 27] on button "Next" at bounding box center [660, 22] width 59 height 27
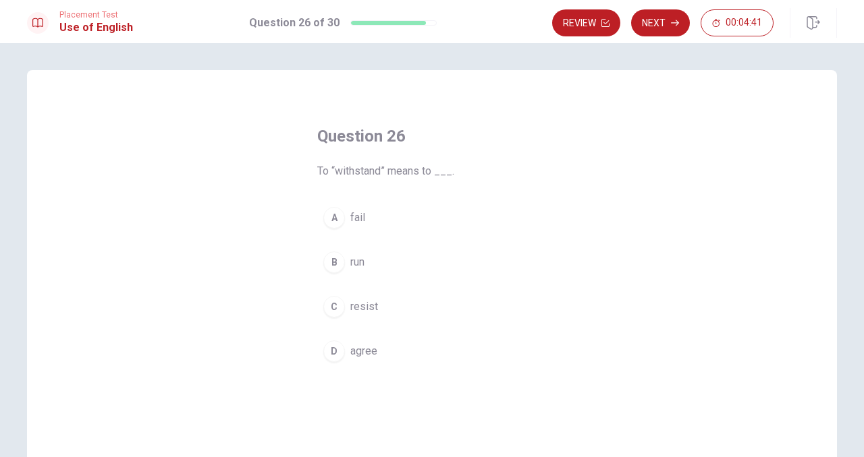
click at [341, 302] on div "C" at bounding box center [334, 307] width 22 height 22
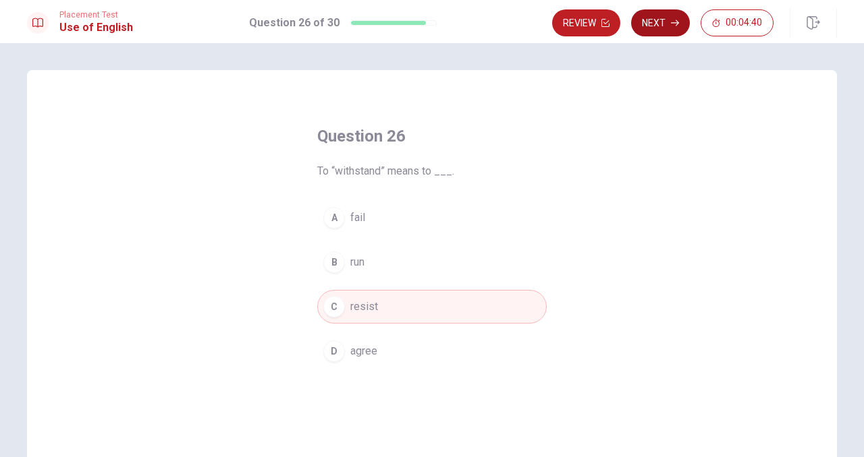
click at [669, 23] on button "Next" at bounding box center [660, 22] width 59 height 27
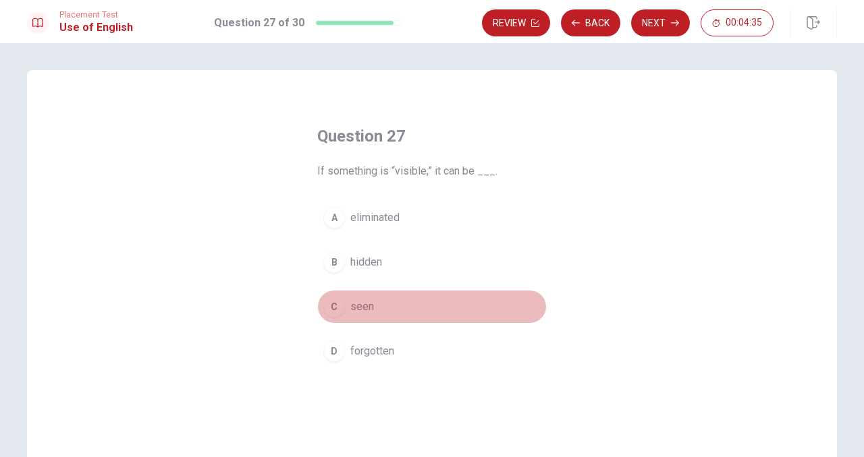
click at [325, 314] on button "C seen" at bounding box center [431, 307] width 229 height 34
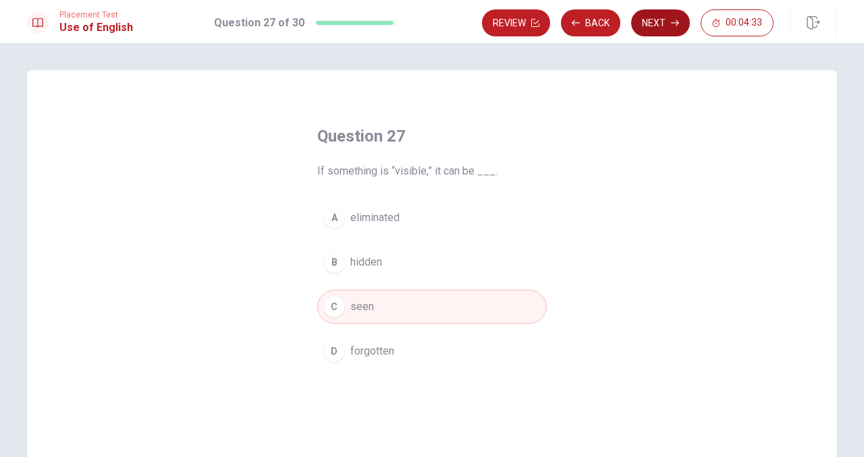
click at [641, 28] on button "Next" at bounding box center [660, 22] width 59 height 27
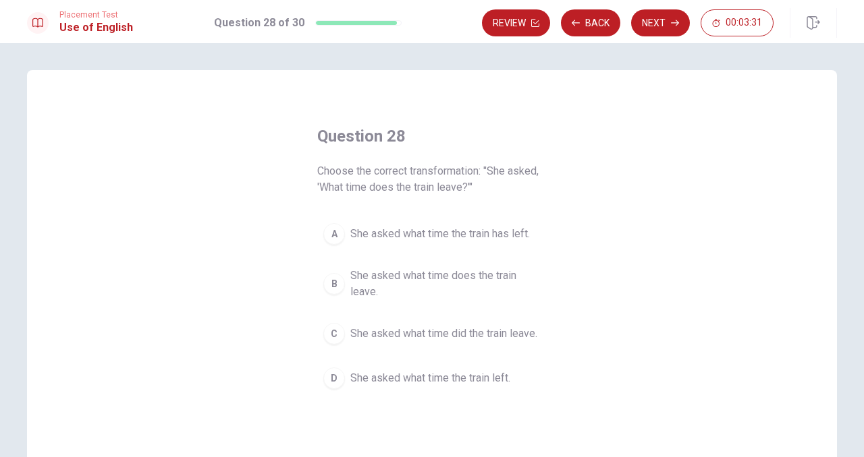
click at [335, 328] on div "C" at bounding box center [334, 334] width 22 height 22
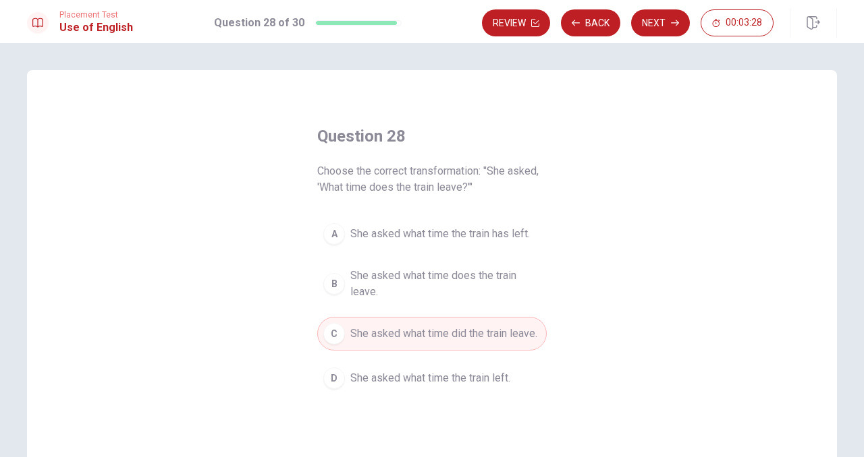
click at [339, 283] on div "B" at bounding box center [334, 284] width 22 height 22
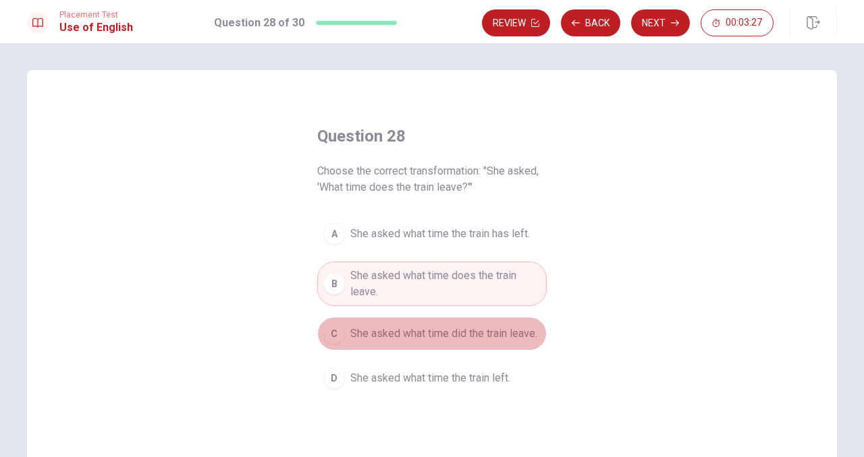
click at [336, 329] on div "C" at bounding box center [334, 334] width 22 height 22
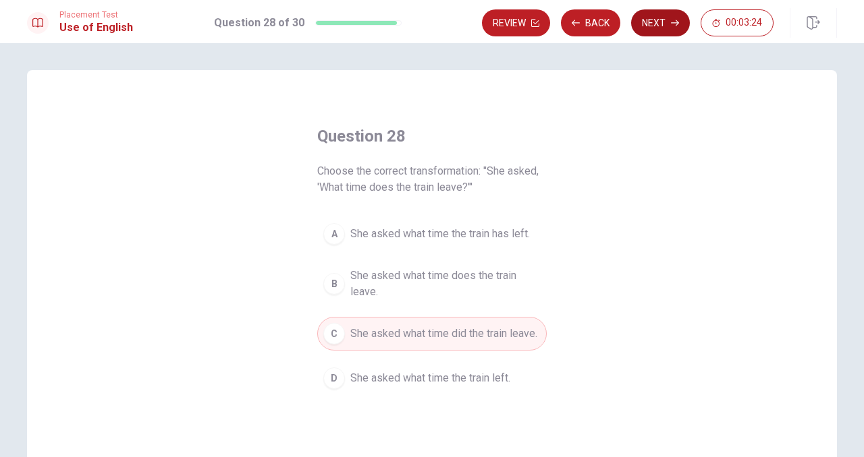
click at [659, 30] on button "Next" at bounding box center [660, 22] width 59 height 27
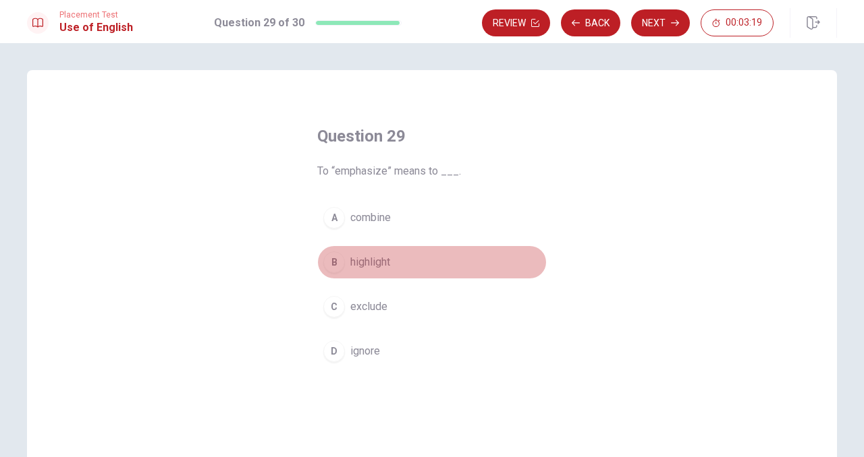
click at [338, 258] on div "B" at bounding box center [334, 263] width 22 height 22
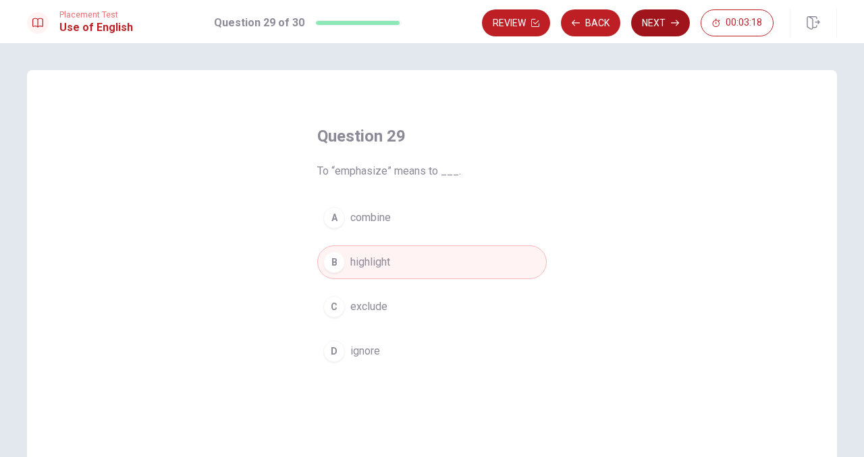
click at [660, 23] on button "Next" at bounding box center [660, 22] width 59 height 27
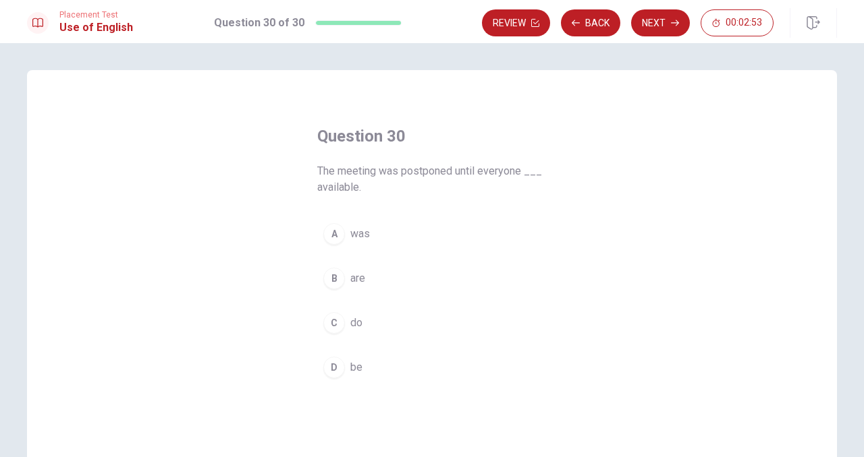
click at [338, 239] on div "A" at bounding box center [334, 234] width 22 height 22
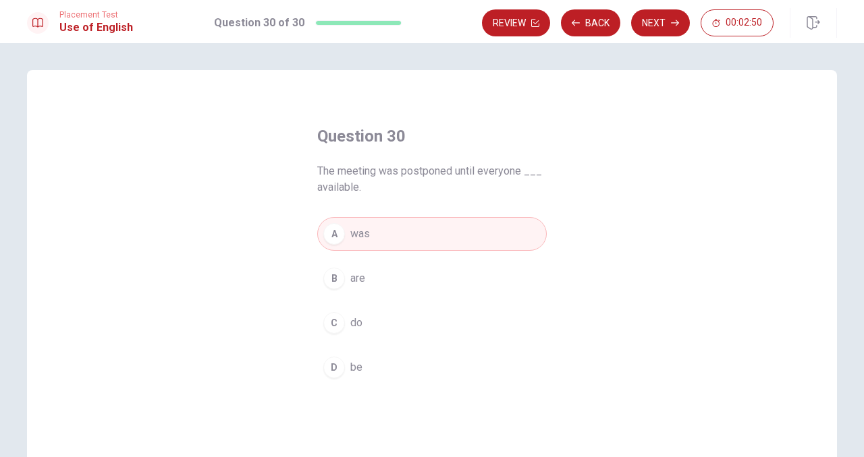
click at [339, 279] on div "B" at bounding box center [334, 279] width 22 height 22
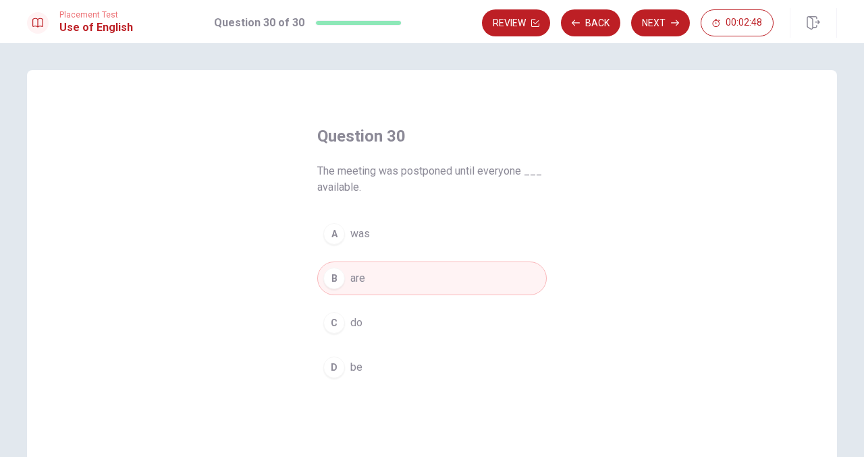
click at [325, 237] on div "A" at bounding box center [334, 234] width 22 height 22
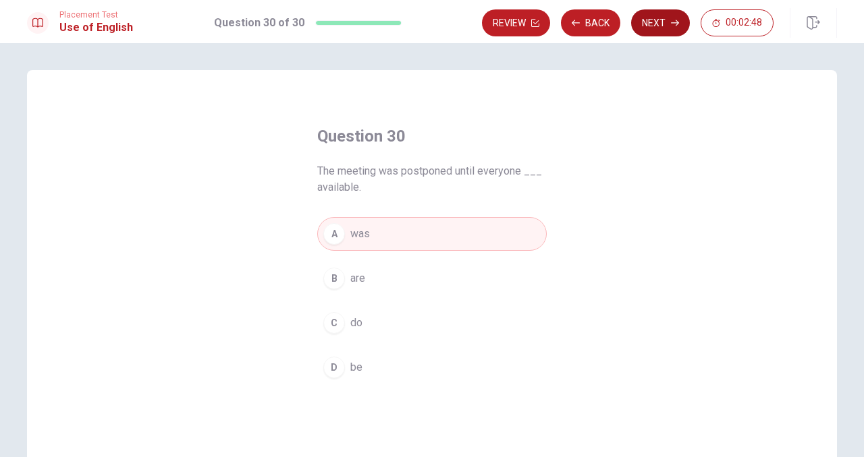
click at [659, 22] on button "Next" at bounding box center [660, 22] width 59 height 27
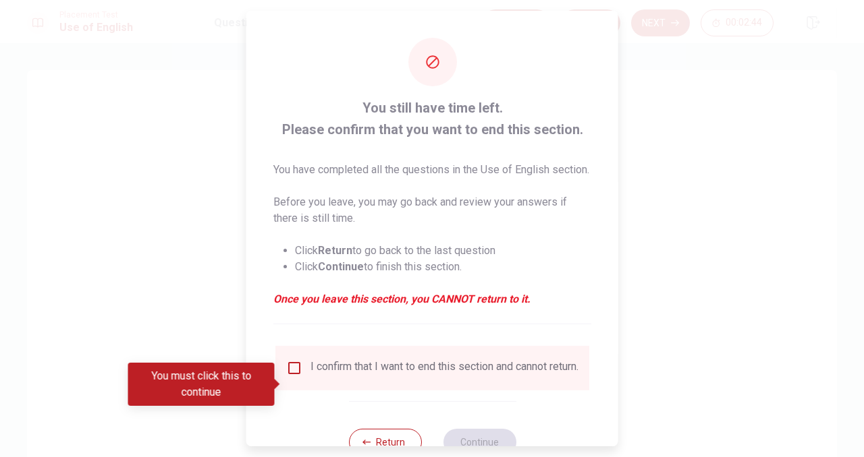
click at [294, 377] on input "You must click this to continue" at bounding box center [294, 368] width 16 height 16
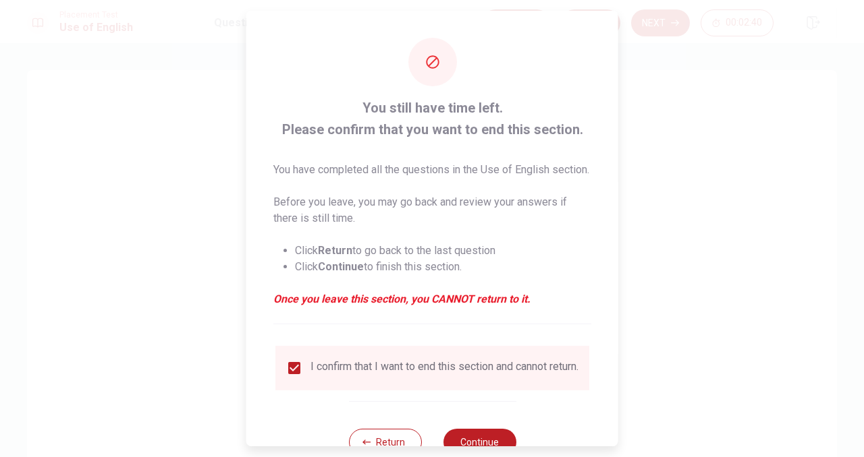
click at [291, 377] on input "checkbox" at bounding box center [294, 368] width 16 height 16
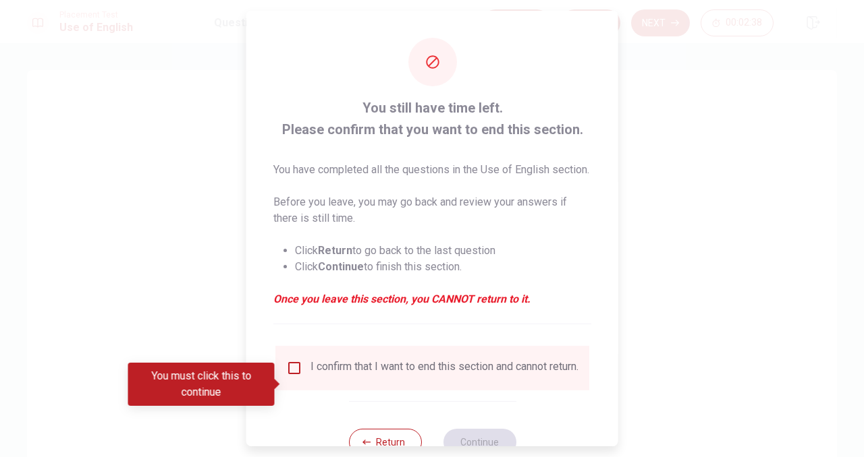
click at [676, 62] on div at bounding box center [432, 228] width 864 height 457
click at [394, 74] on div "You still have time left. Please confirm that you want to end this section. You…" at bounding box center [432, 247] width 372 height 472
click at [286, 377] on input "You must click this to continue" at bounding box center [294, 368] width 16 height 16
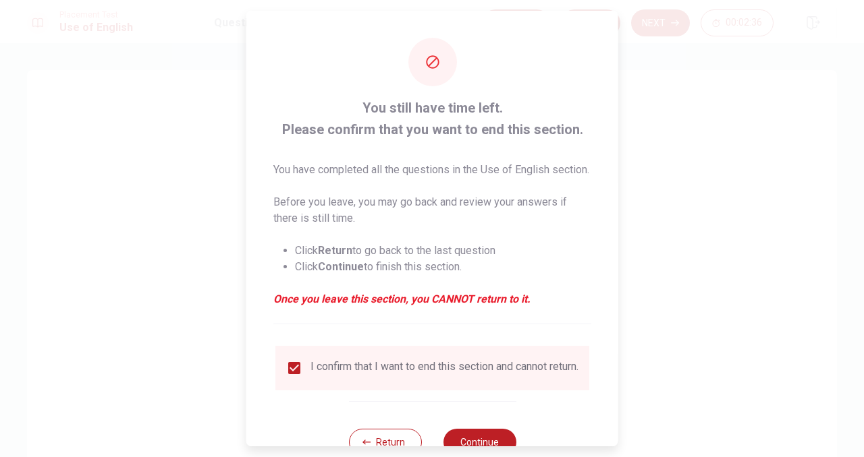
scroll to position [62, 0]
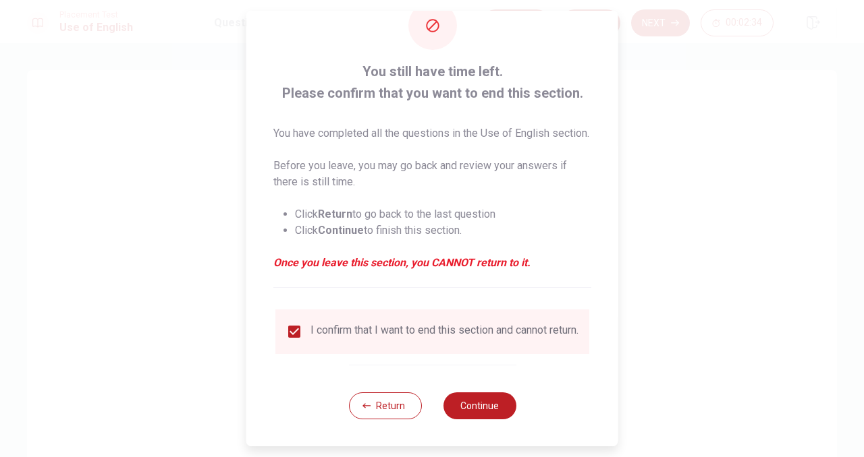
click at [288, 324] on input "checkbox" at bounding box center [294, 332] width 16 height 16
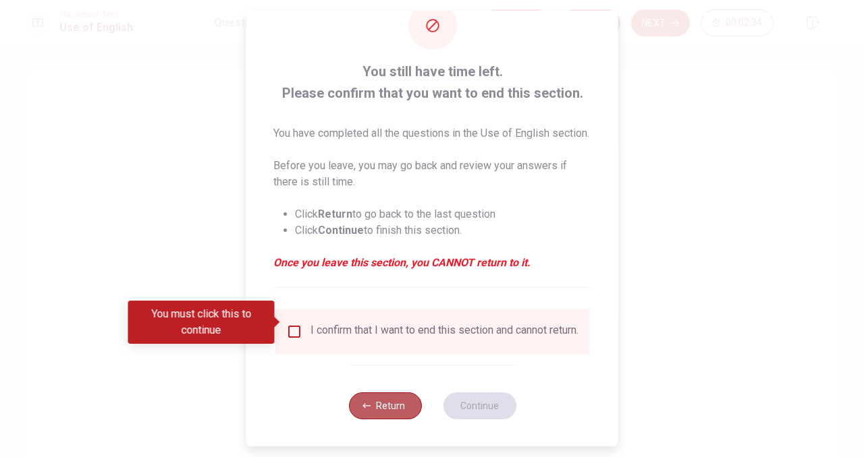
click at [397, 403] on button "Return" at bounding box center [384, 406] width 73 height 27
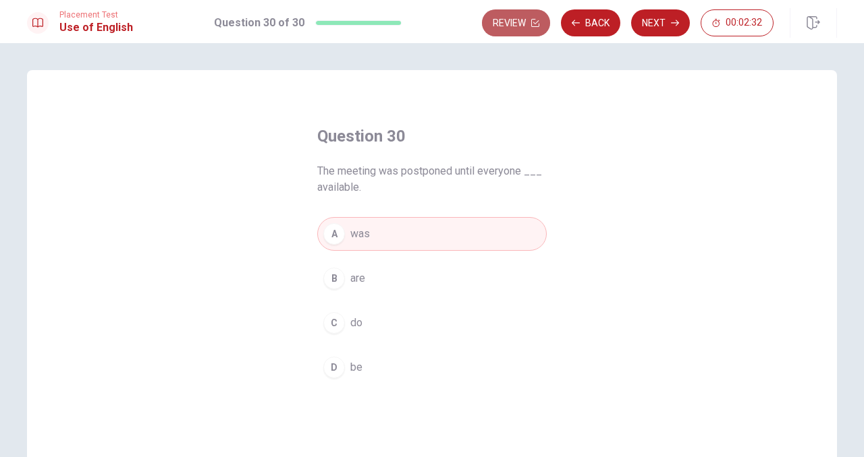
click at [512, 32] on button "Review" at bounding box center [516, 22] width 68 height 27
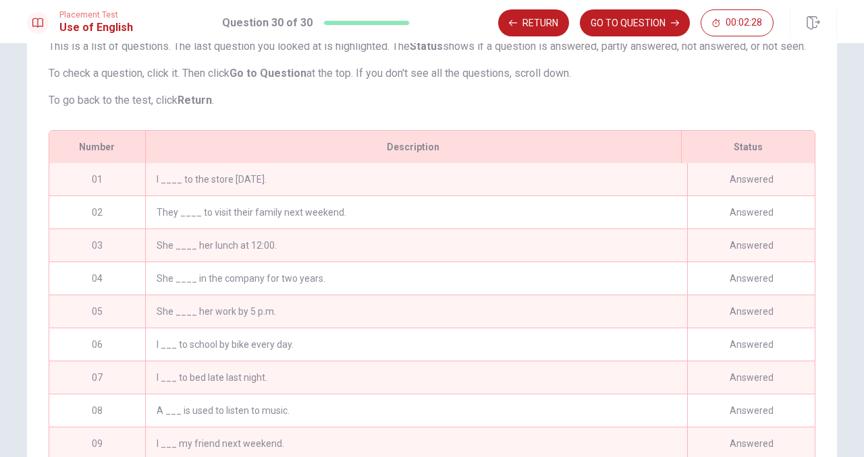
scroll to position [0, 0]
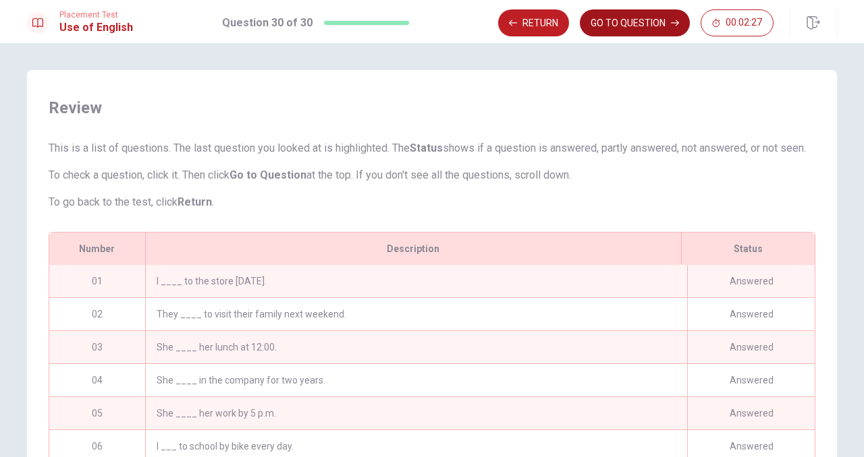
click at [624, 26] on button "GO TO QUESTION" at bounding box center [635, 22] width 110 height 27
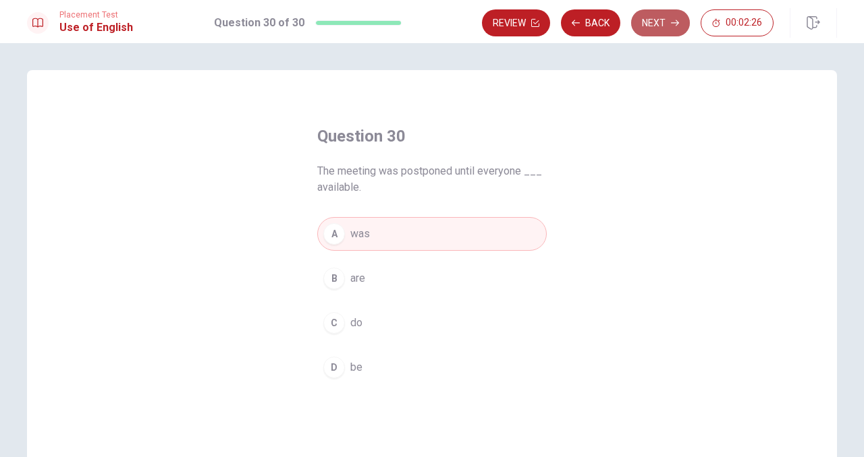
click at [640, 21] on button "Next" at bounding box center [660, 22] width 59 height 27
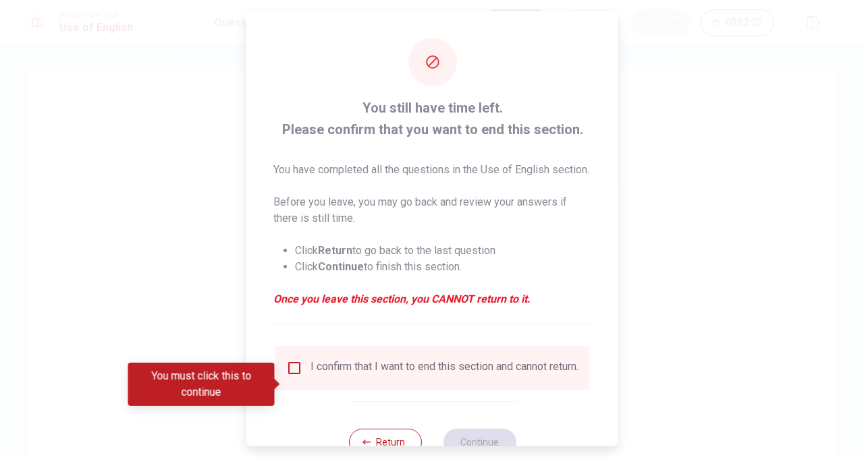
click at [295, 377] on input "You must click this to continue" at bounding box center [294, 368] width 16 height 16
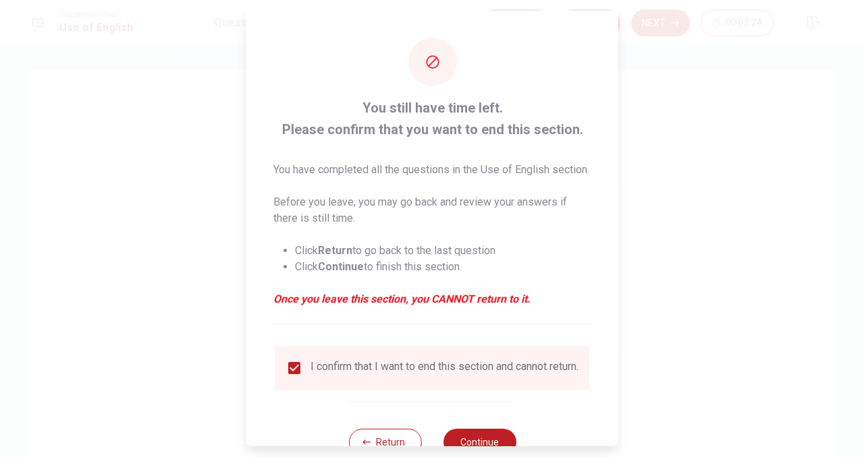
scroll to position [62, 0]
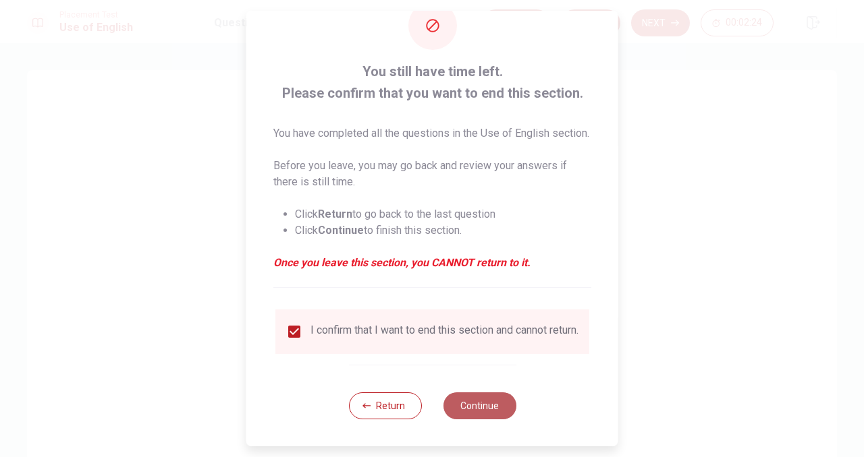
click at [462, 402] on button "Continue" at bounding box center [479, 406] width 73 height 27
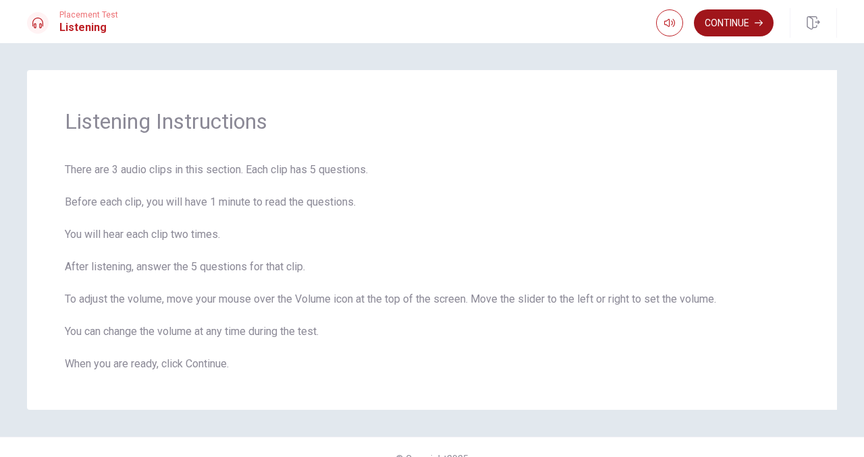
click at [719, 26] on button "Continue" at bounding box center [734, 22] width 80 height 27
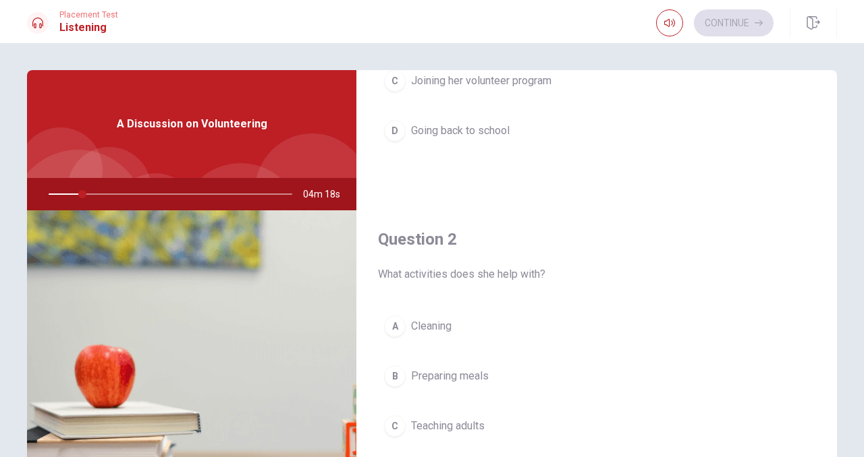
scroll to position [247, 0]
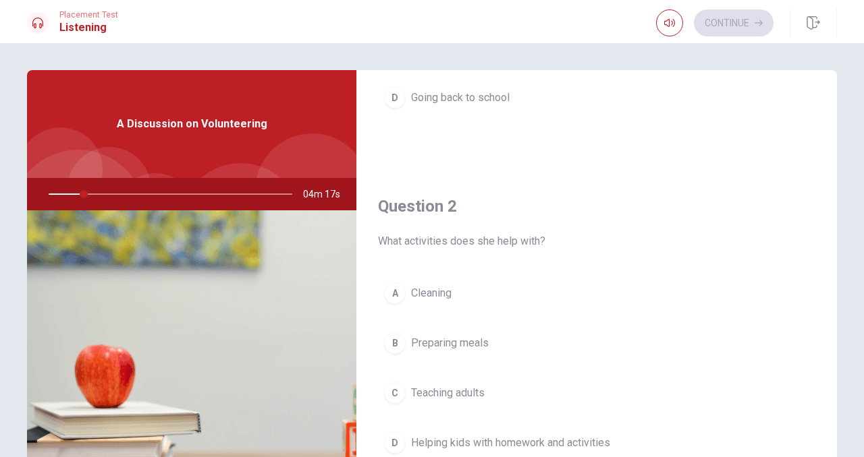
click at [81, 197] on div at bounding box center [167, 194] width 271 height 32
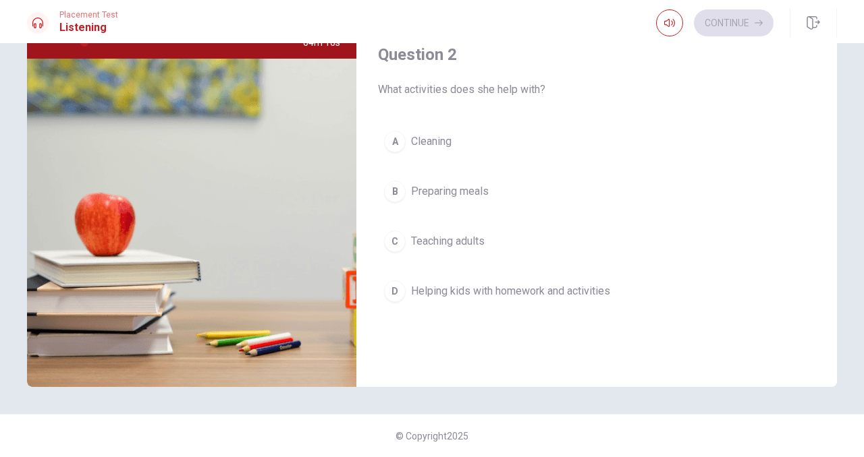
scroll to position [0, 0]
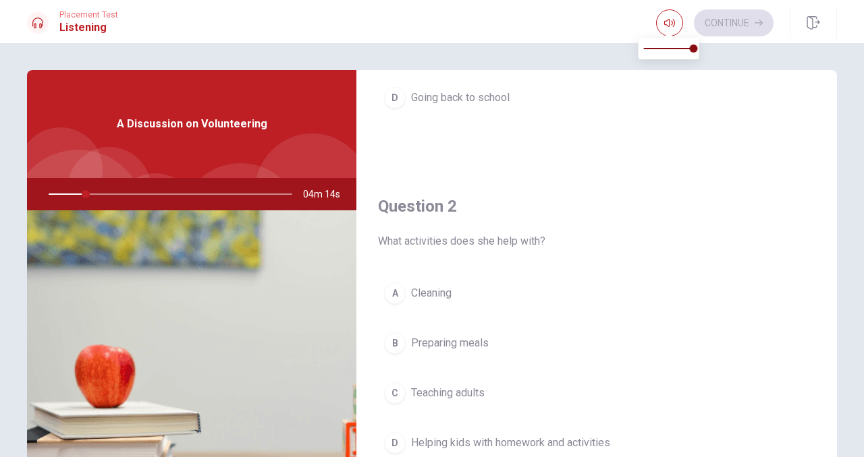
click at [667, 30] on span at bounding box center [668, 33] width 11 height 7
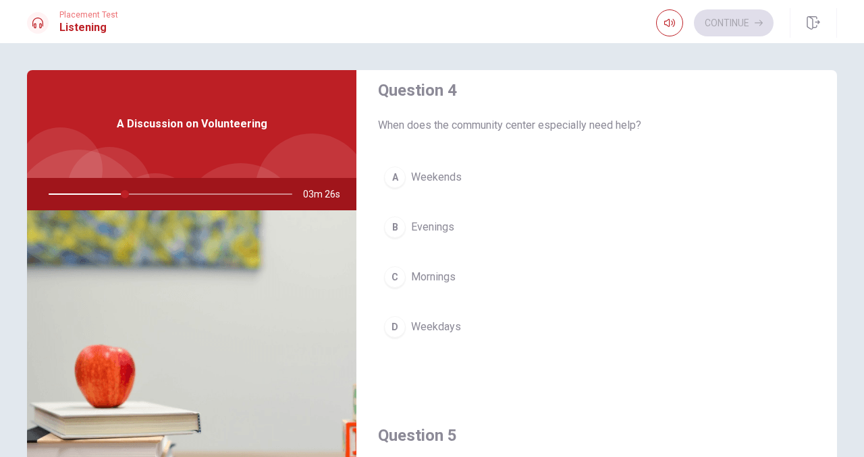
scroll to position [1021, 0]
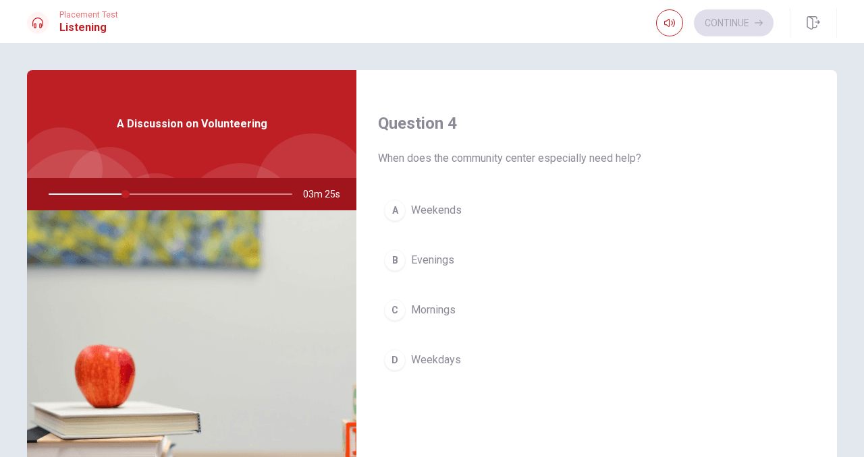
click at [393, 221] on div "A" at bounding box center [395, 211] width 22 height 22
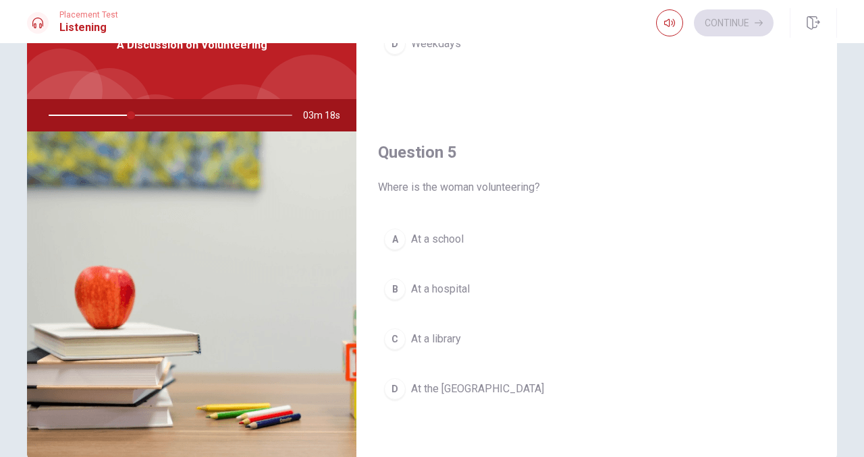
scroll to position [82, 0]
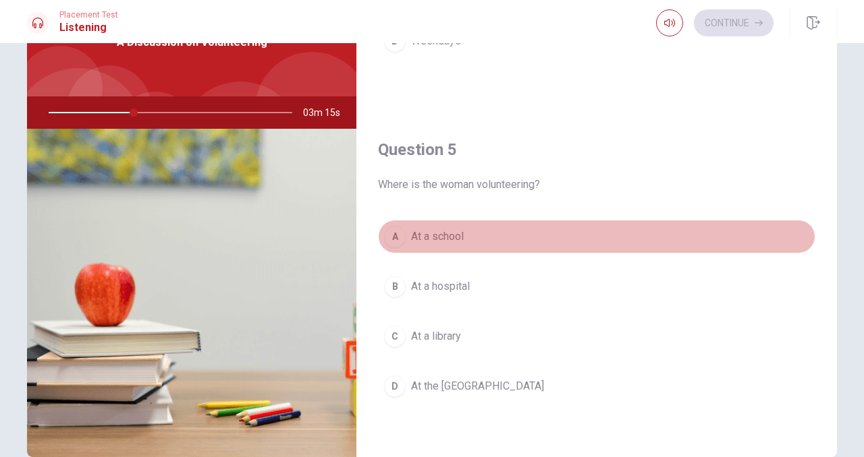
click at [393, 239] on div "A" at bounding box center [395, 237] width 22 height 22
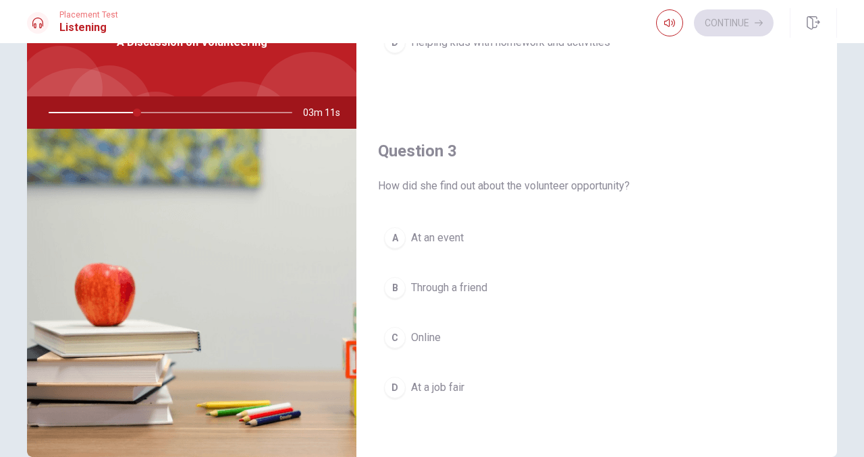
scroll to position [562, 0]
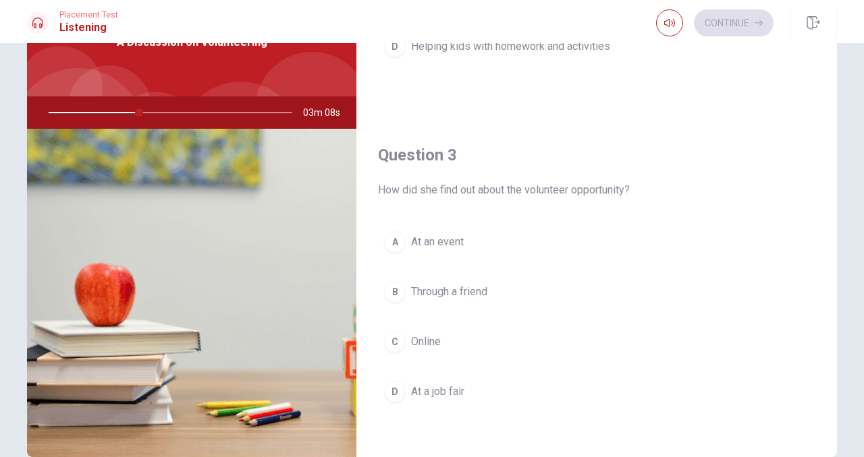
click at [395, 335] on div "C" at bounding box center [395, 342] width 22 height 22
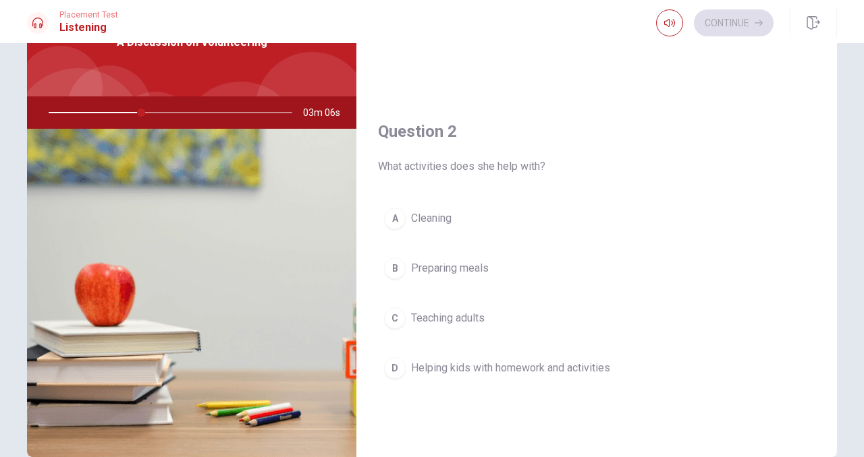
scroll to position [211, 0]
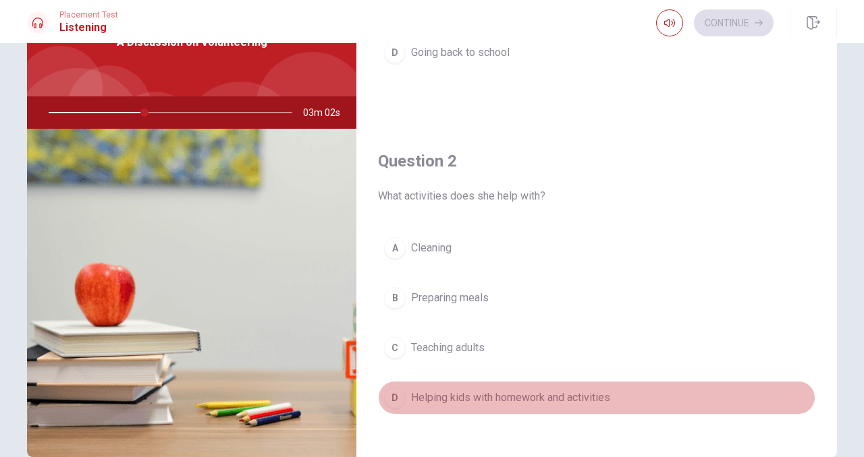
click at [387, 396] on div "D" at bounding box center [395, 398] width 22 height 22
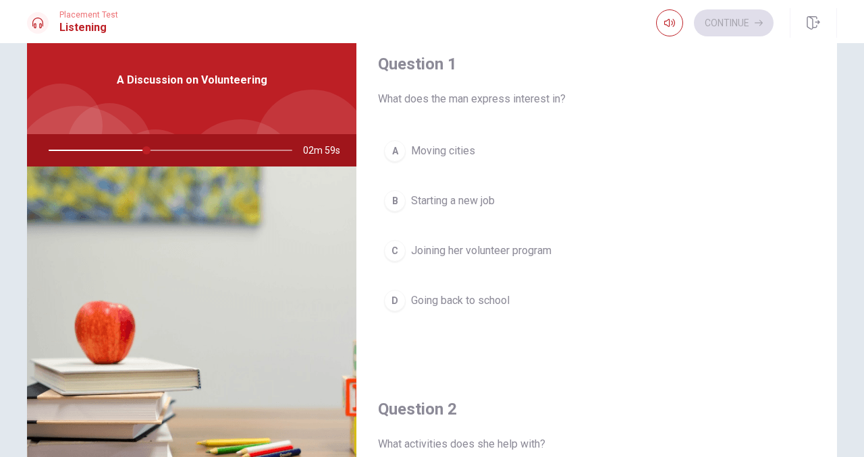
scroll to position [40, 0]
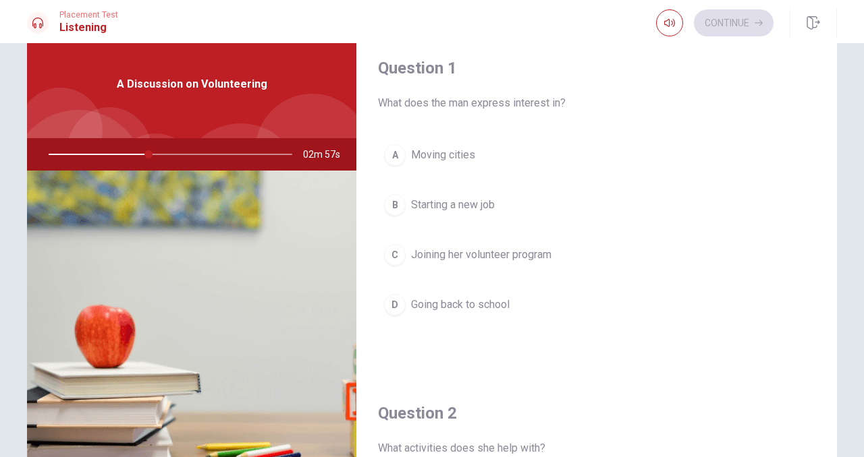
click at [397, 247] on div "C" at bounding box center [395, 255] width 22 height 22
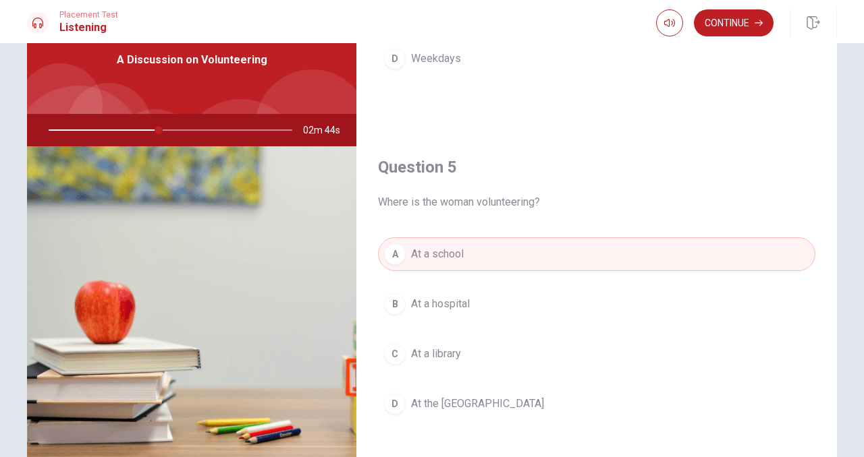
scroll to position [66, 0]
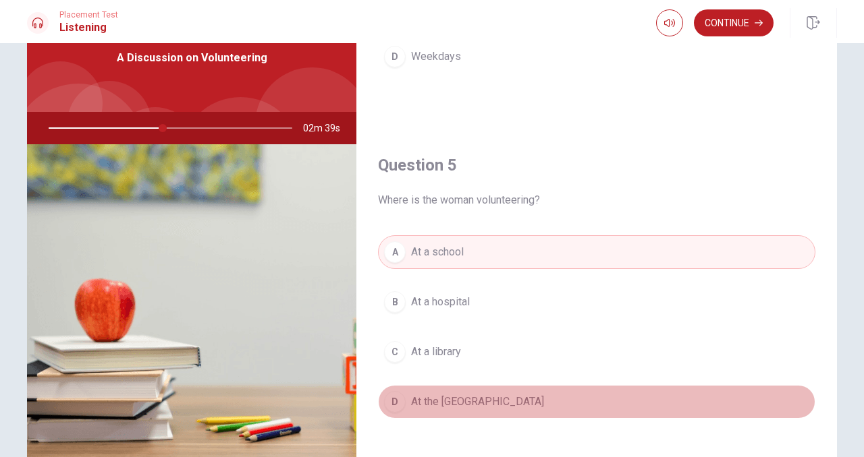
click at [497, 404] on span "At the [GEOGRAPHIC_DATA]" at bounding box center [477, 402] width 133 height 16
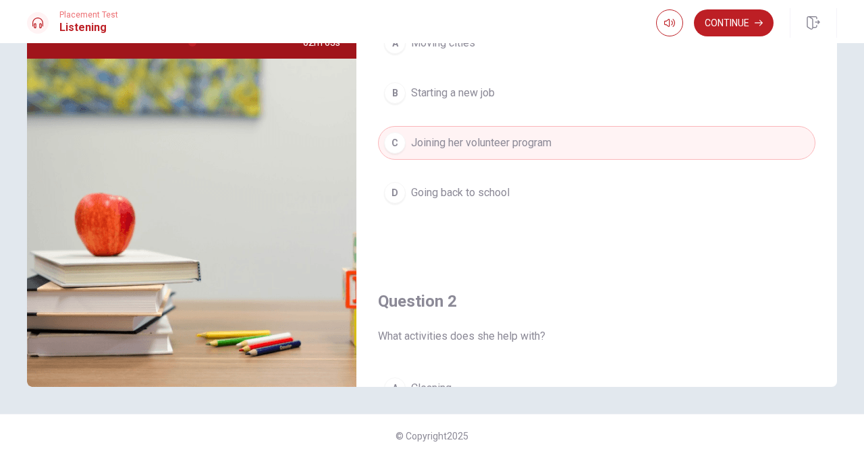
scroll to position [0, 0]
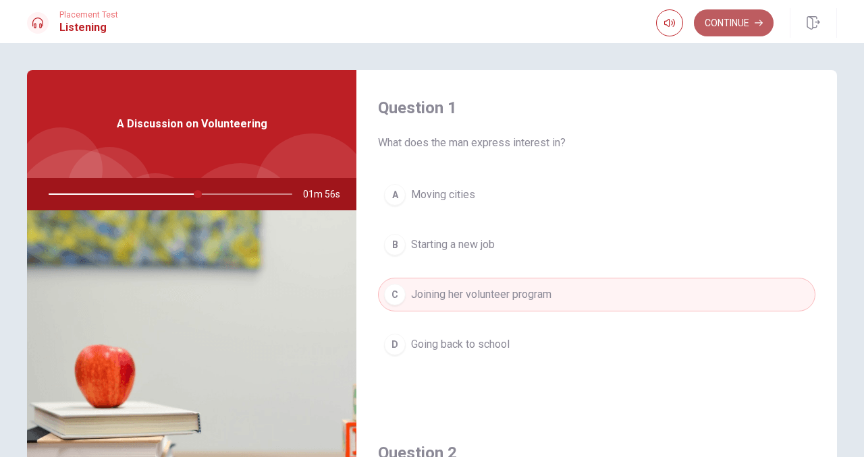
click at [732, 31] on button "Continue" at bounding box center [734, 22] width 80 height 27
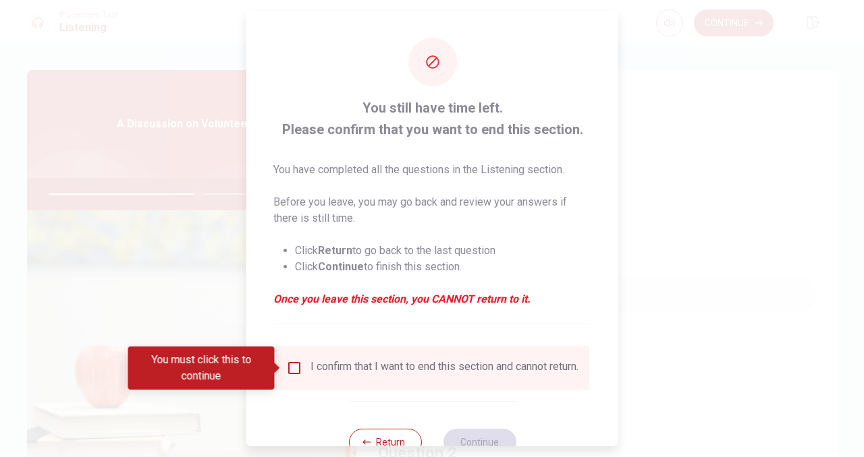
click at [292, 372] on input "You must click this to continue" at bounding box center [294, 368] width 16 height 16
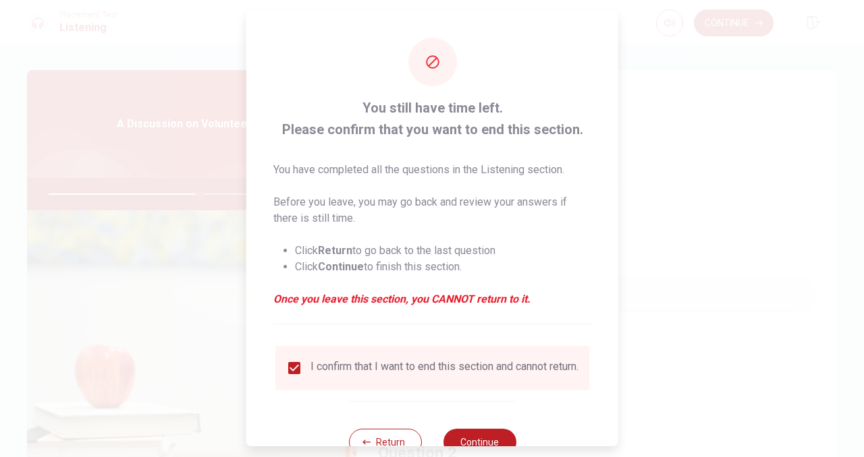
scroll to position [46, 0]
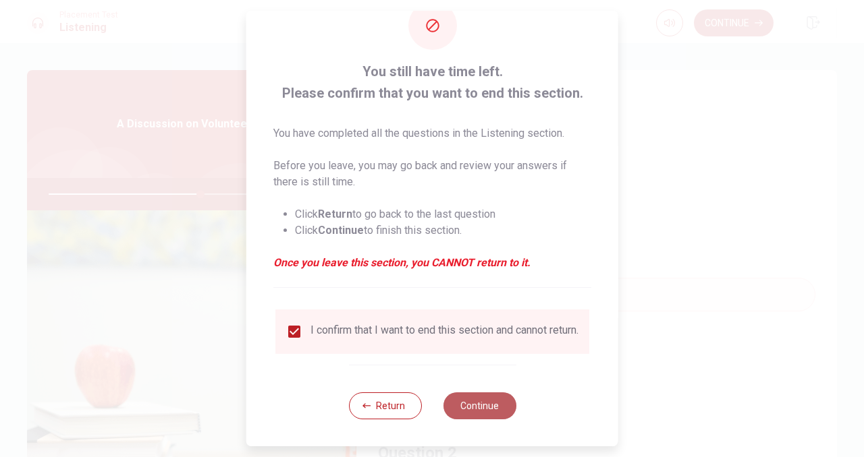
click at [486, 416] on button "Continue" at bounding box center [479, 406] width 73 height 27
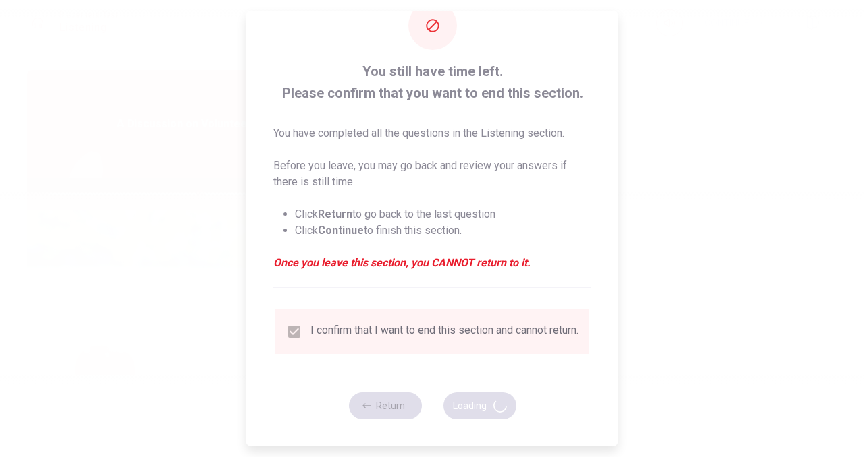
type input "63"
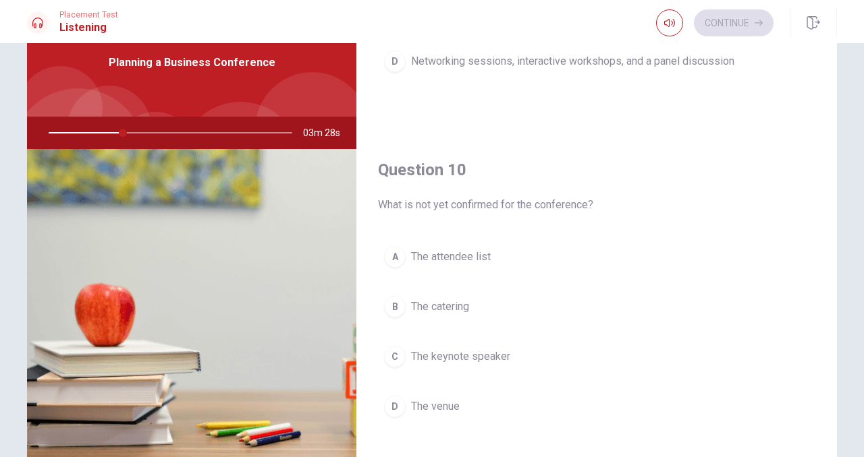
scroll to position [62, 0]
click at [393, 408] on div "D" at bounding box center [395, 406] width 22 height 22
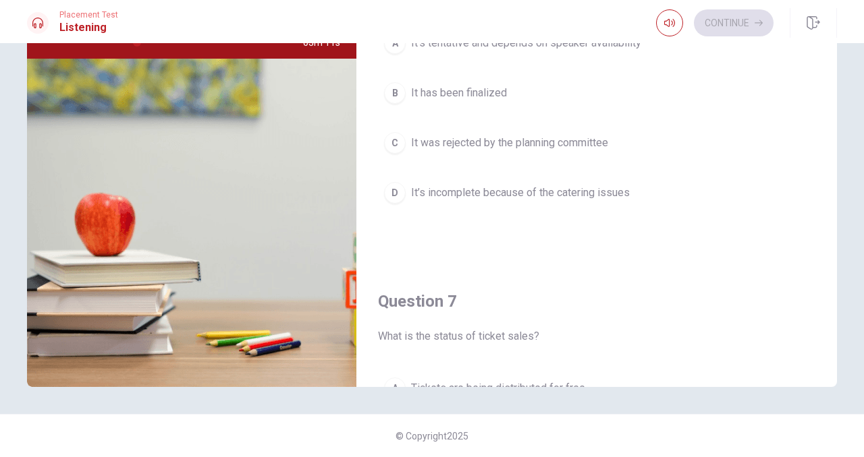
scroll to position [0, 0]
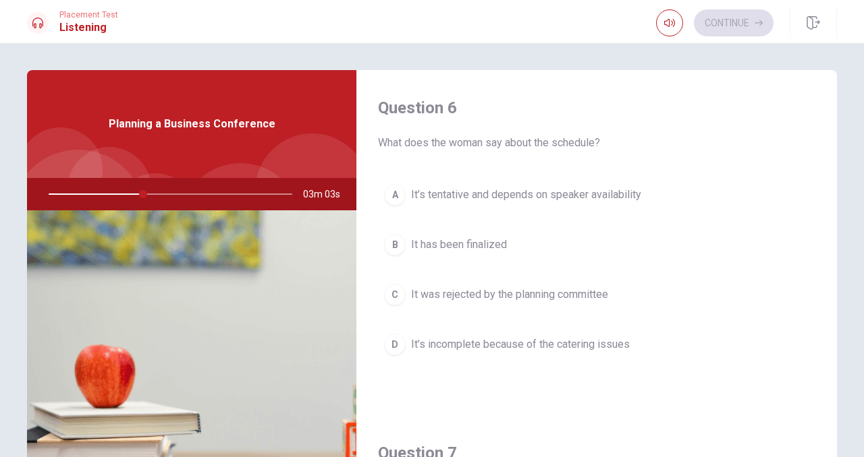
click at [398, 198] on div "A" at bounding box center [395, 195] width 22 height 22
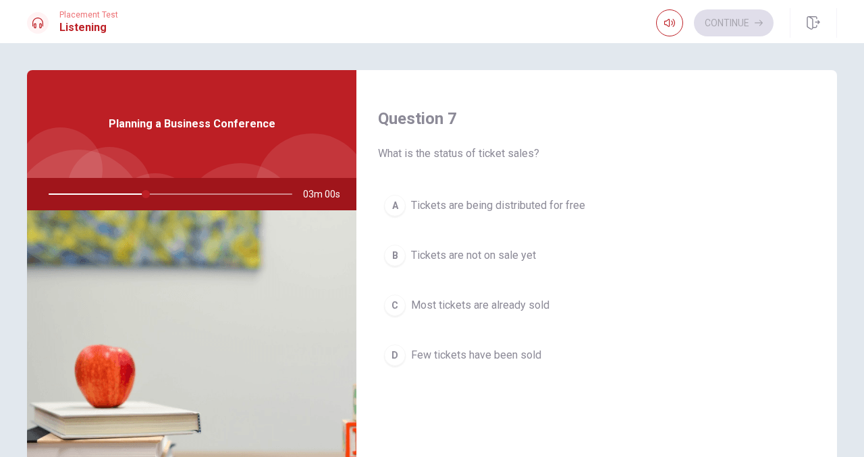
scroll to position [337, 0]
click at [396, 303] on div "C" at bounding box center [395, 303] width 22 height 22
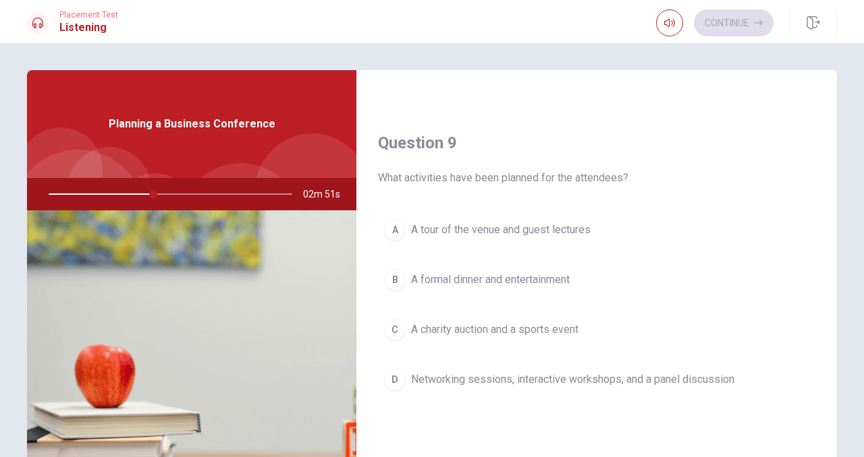
scroll to position [1012, 0]
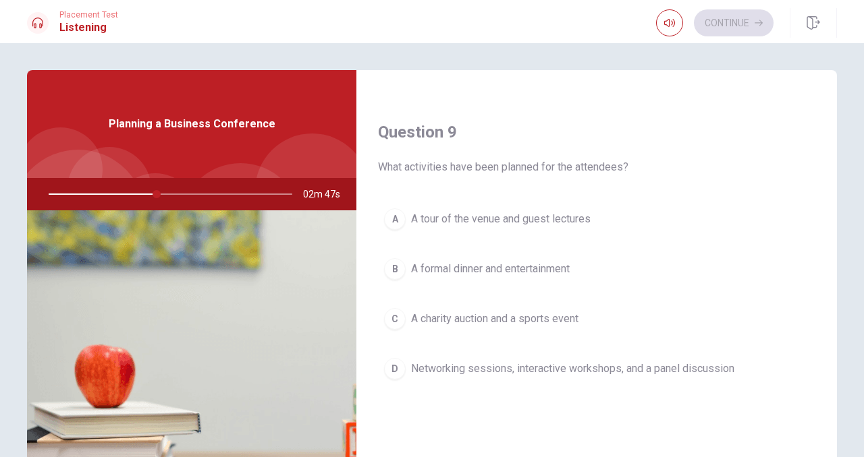
click at [398, 367] on div "D" at bounding box center [395, 369] width 22 height 22
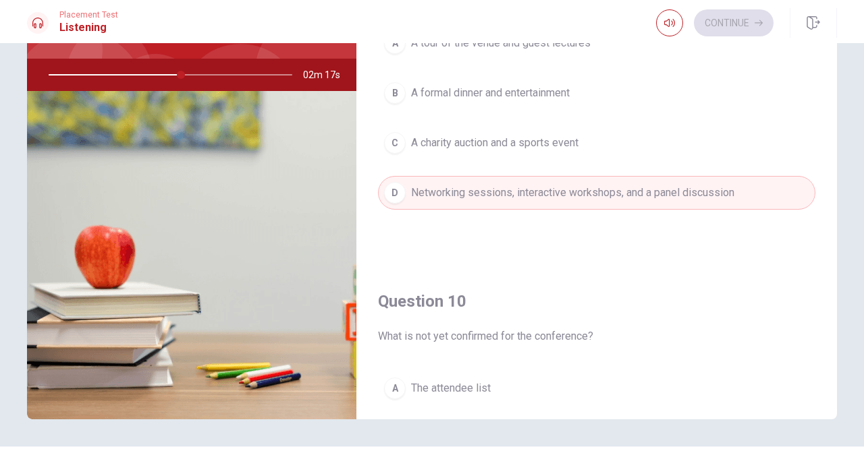
scroll to position [1240, 0]
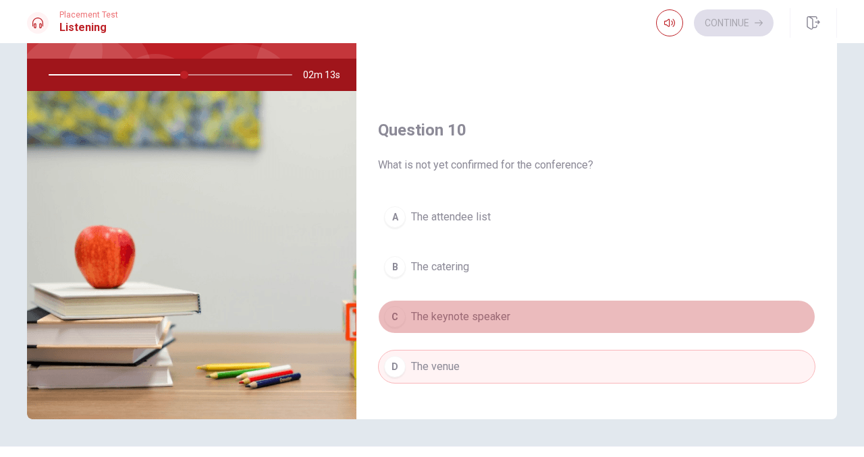
click at [394, 310] on div "C" at bounding box center [395, 317] width 22 height 22
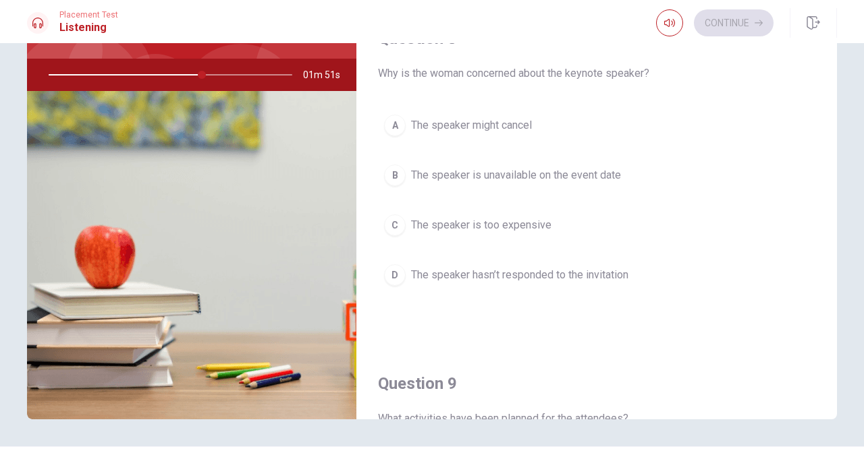
scroll to position [632, 0]
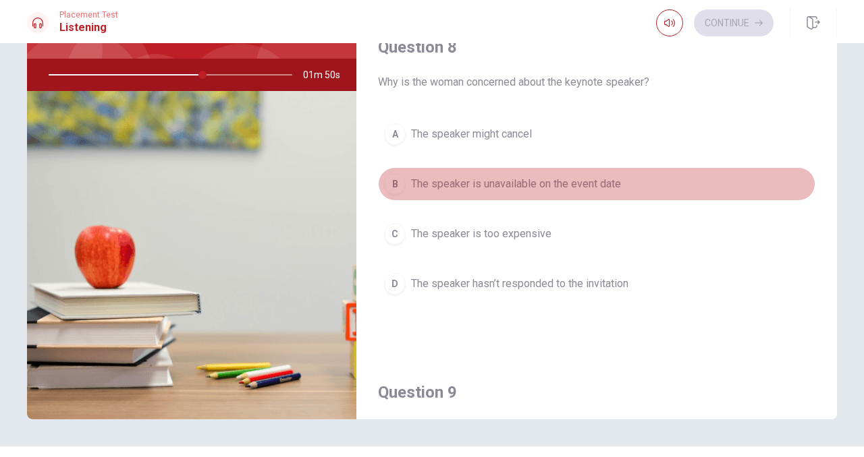
click at [391, 178] on div "B" at bounding box center [395, 184] width 22 height 22
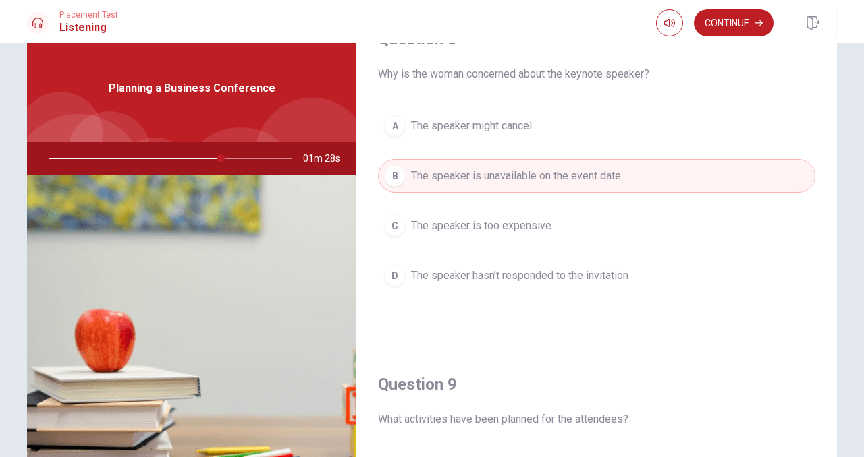
scroll to position [726, 0]
click at [399, 273] on div "D" at bounding box center [395, 274] width 22 height 22
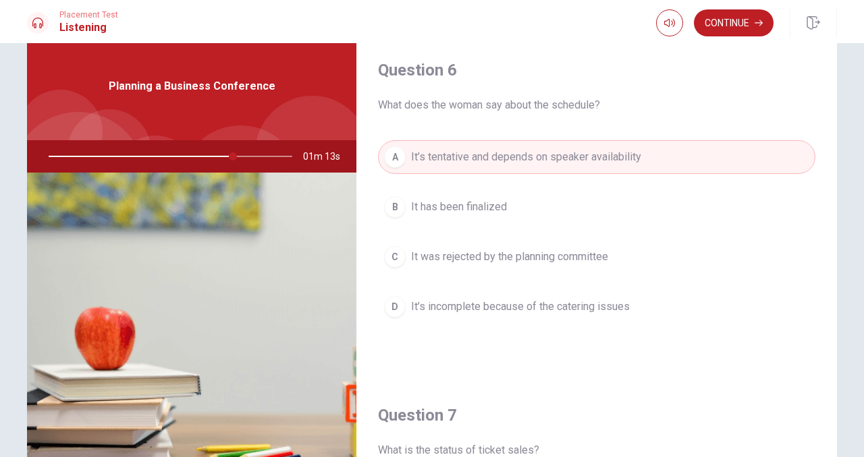
scroll to position [0, 0]
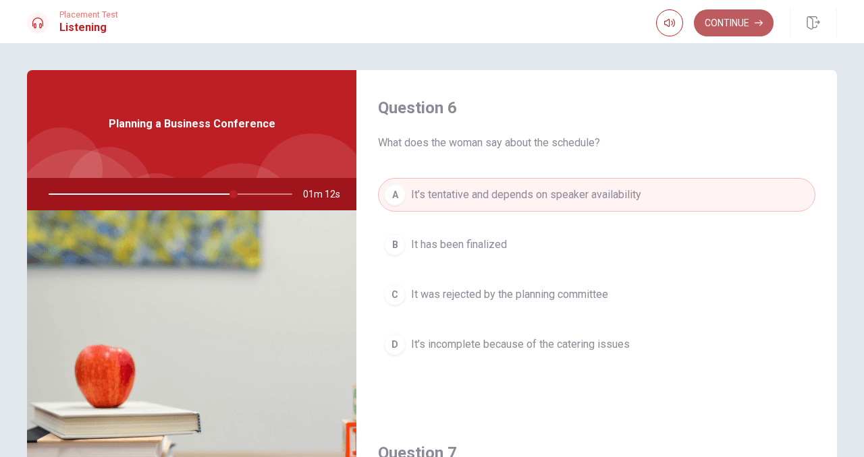
click at [709, 26] on button "Continue" at bounding box center [734, 22] width 80 height 27
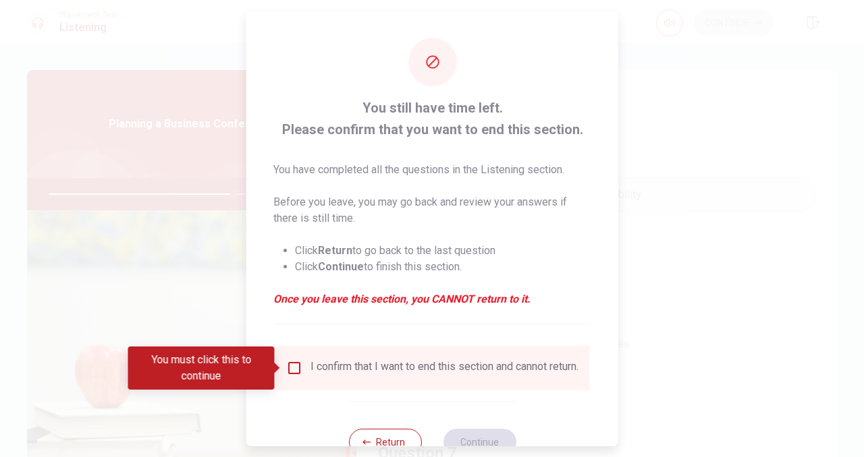
click at [298, 358] on div "I confirm that I want to end this section and cannot return." at bounding box center [432, 368] width 314 height 45
click at [298, 362] on input "You must click this to continue" at bounding box center [294, 368] width 16 height 16
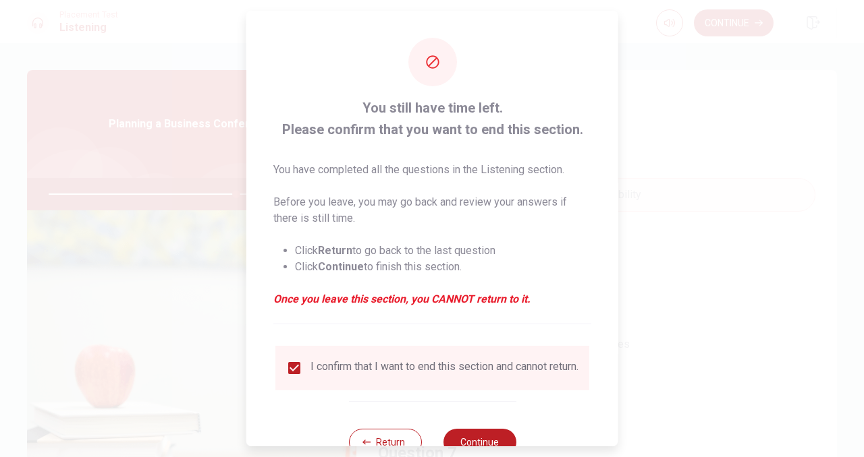
scroll to position [46, 0]
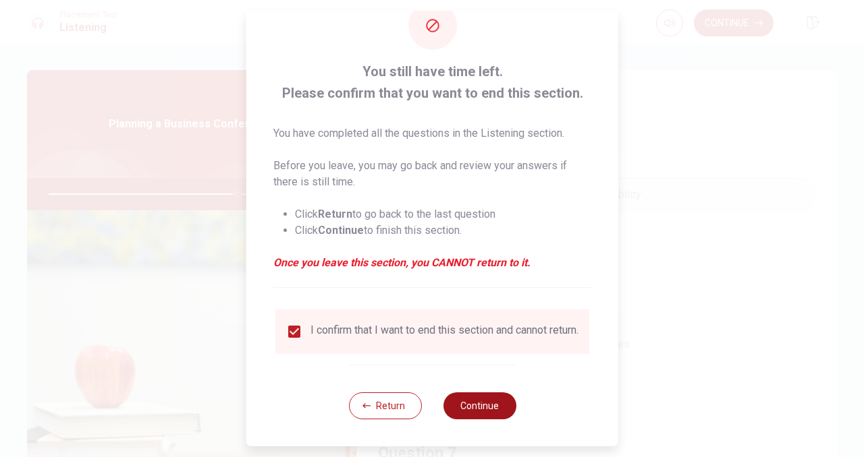
click at [463, 406] on button "Continue" at bounding box center [479, 406] width 73 height 27
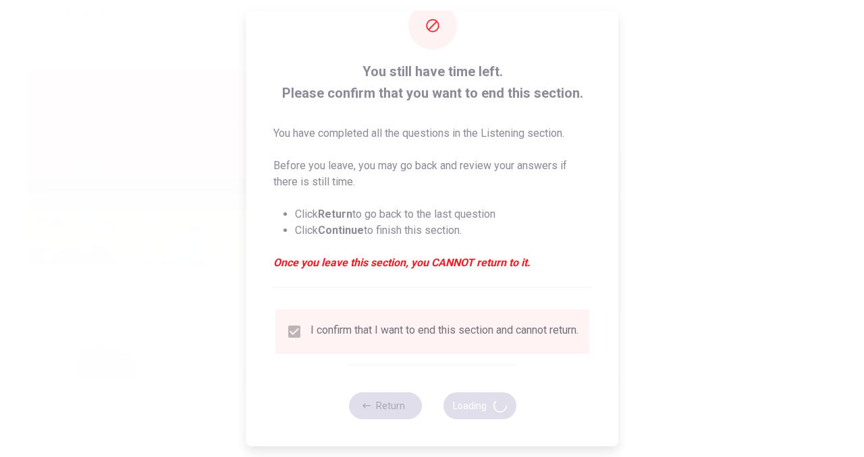
type input "78"
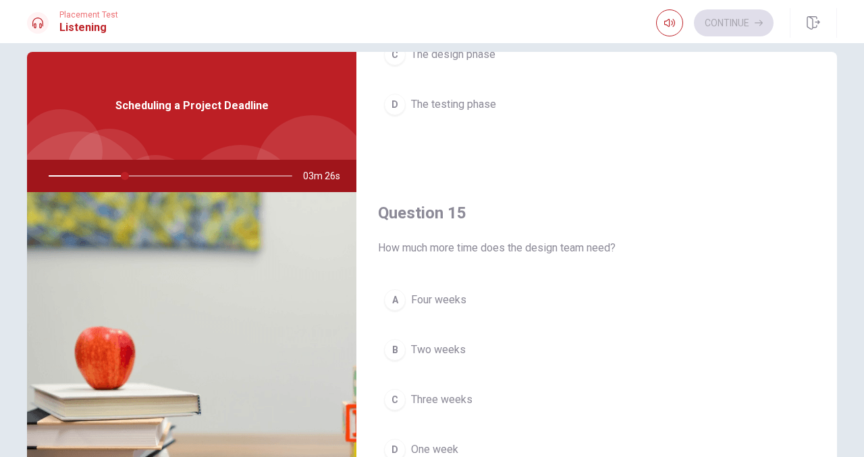
scroll to position [19, 0]
click at [397, 342] on div "B" at bounding box center [395, 350] width 22 height 22
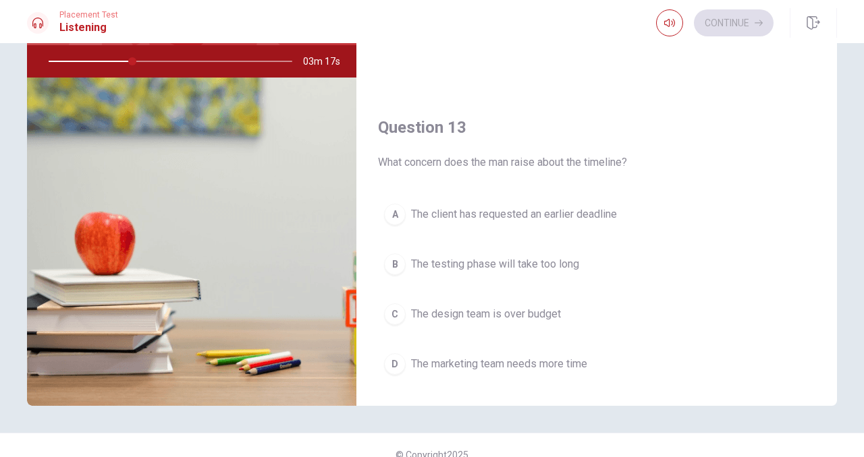
scroll to position [926, 0]
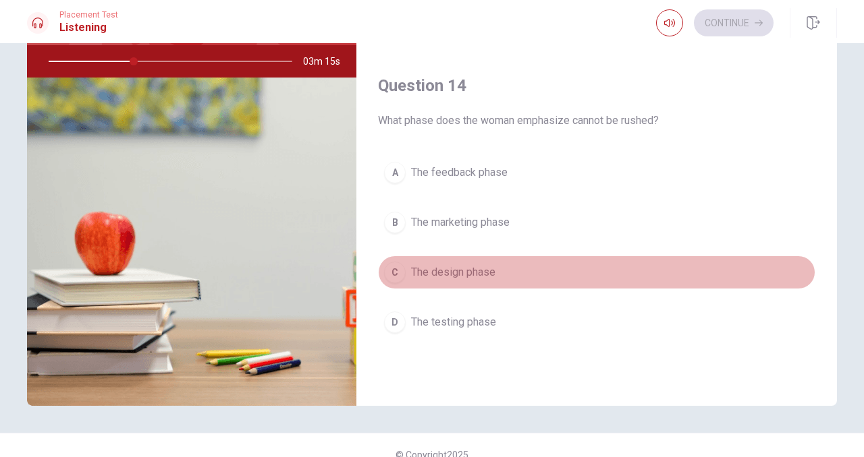
click at [399, 269] on div "C" at bounding box center [395, 273] width 22 height 22
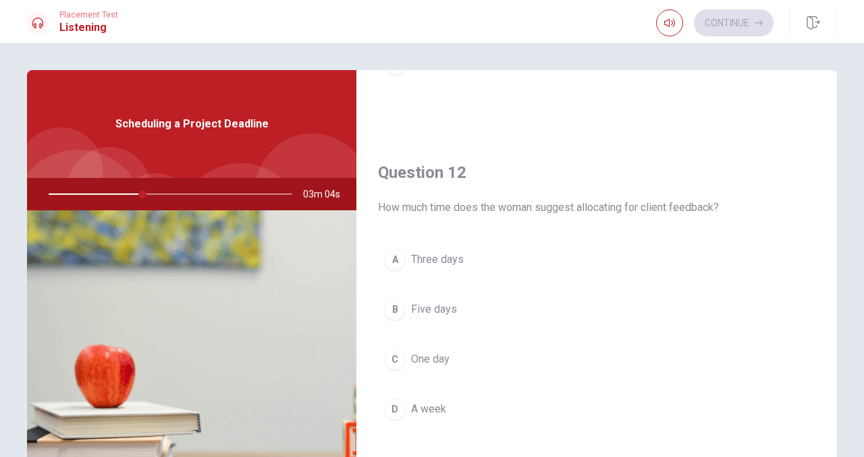
scroll to position [296, 0]
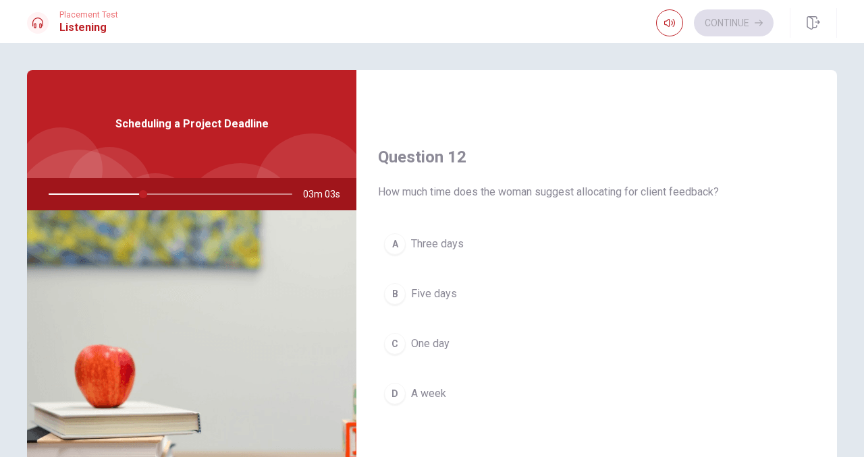
click at [401, 242] on div "A" at bounding box center [395, 244] width 22 height 22
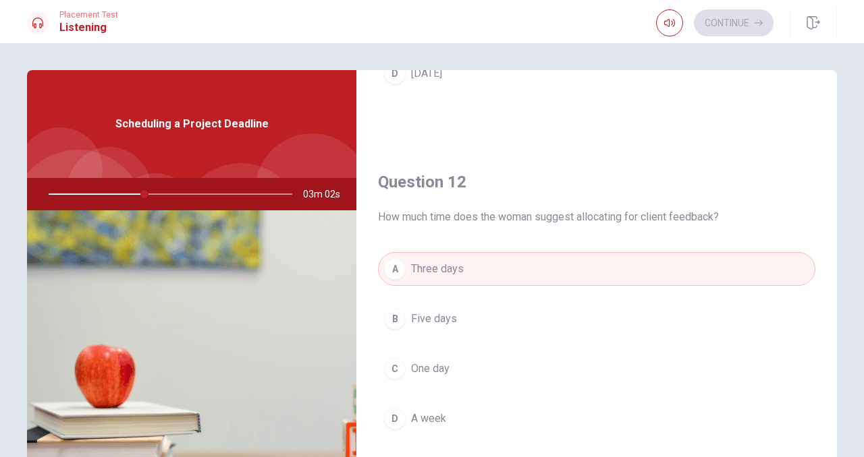
scroll to position [0, 0]
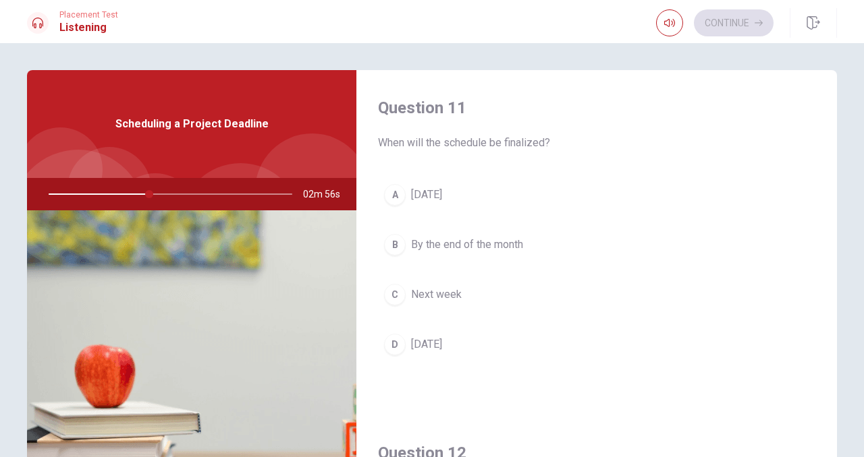
click at [404, 196] on div "A" at bounding box center [395, 195] width 22 height 22
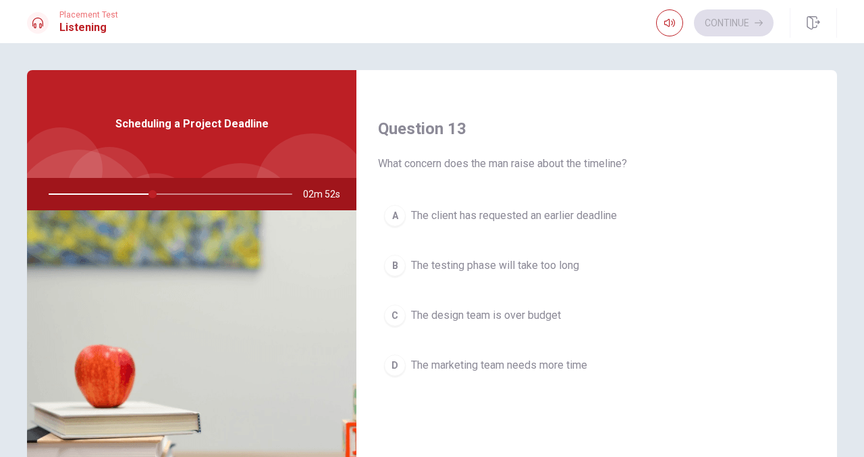
scroll to position [671, 0]
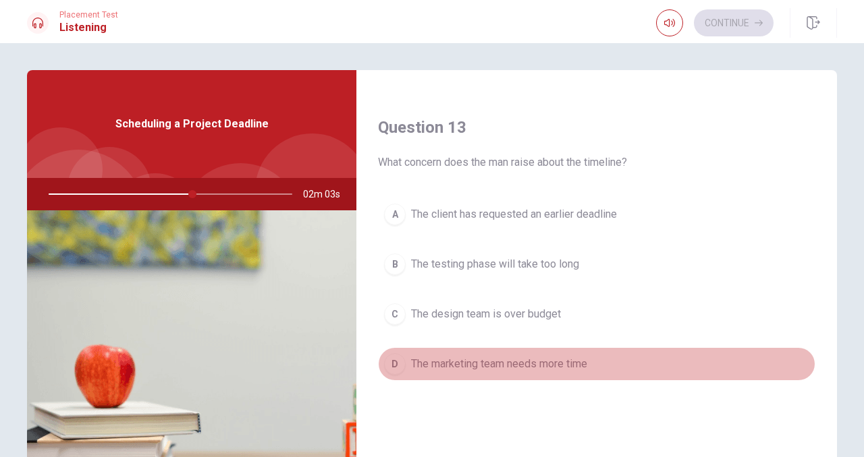
click at [397, 358] on div "D" at bounding box center [395, 365] width 22 height 22
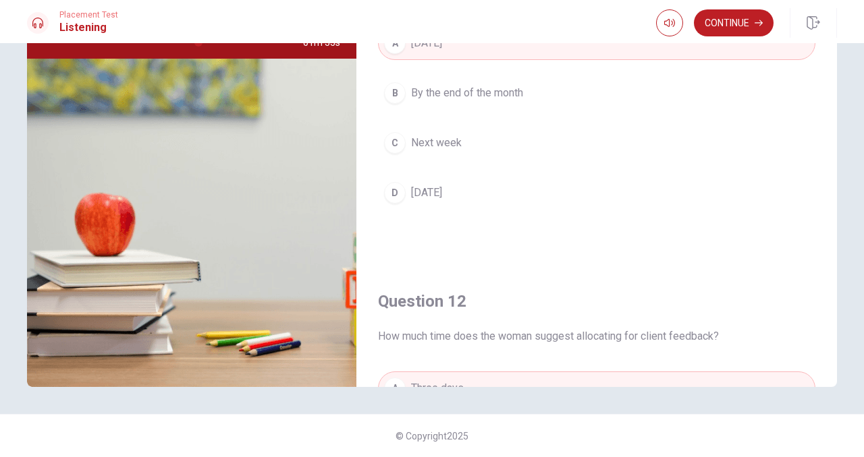
scroll to position [0, 0]
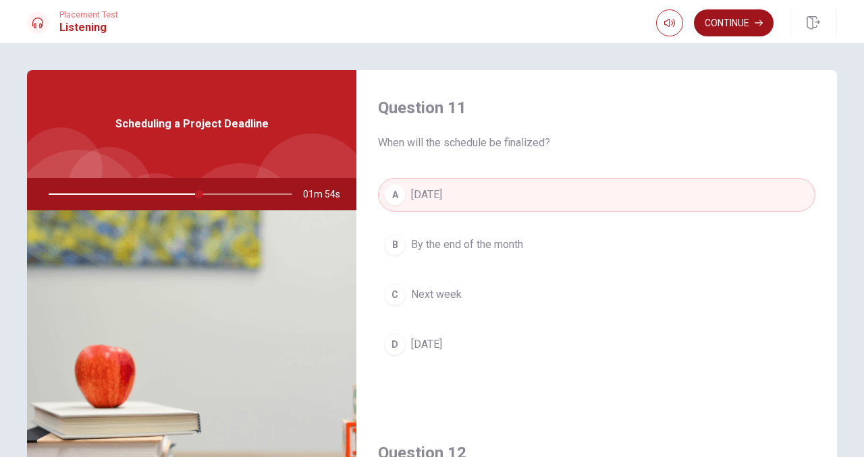
click at [727, 28] on button "Continue" at bounding box center [734, 22] width 80 height 27
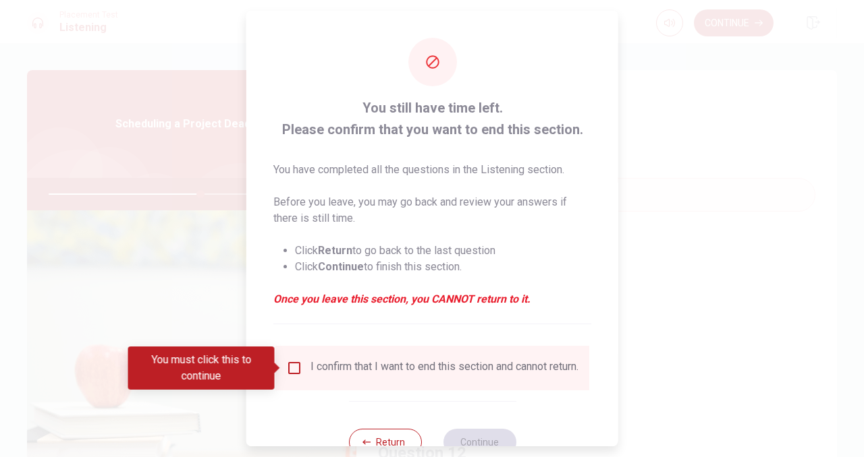
click at [289, 373] on input "You must click this to continue" at bounding box center [294, 368] width 16 height 16
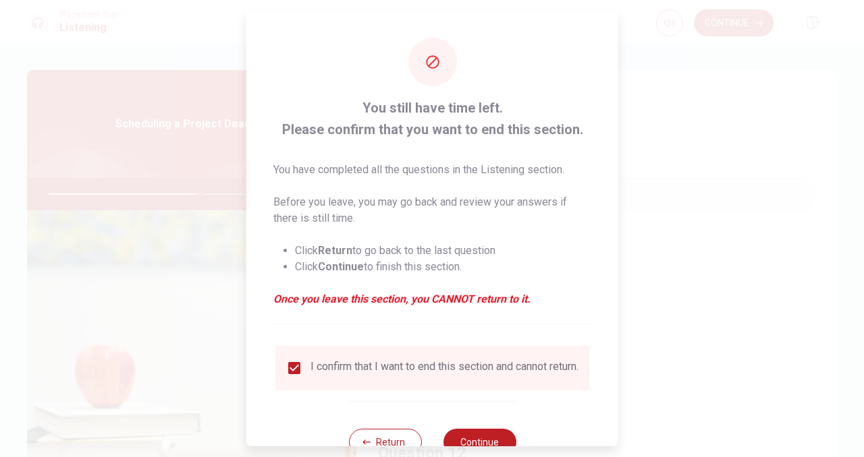
scroll to position [46, 0]
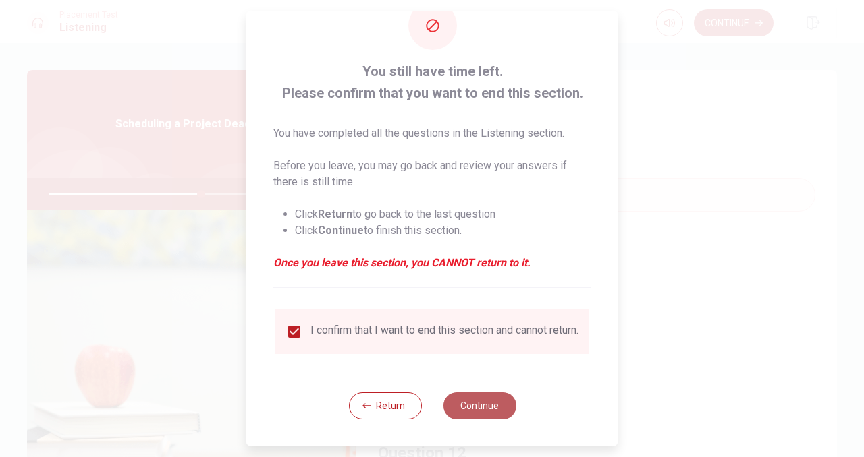
click at [476, 404] on button "Continue" at bounding box center [479, 406] width 73 height 27
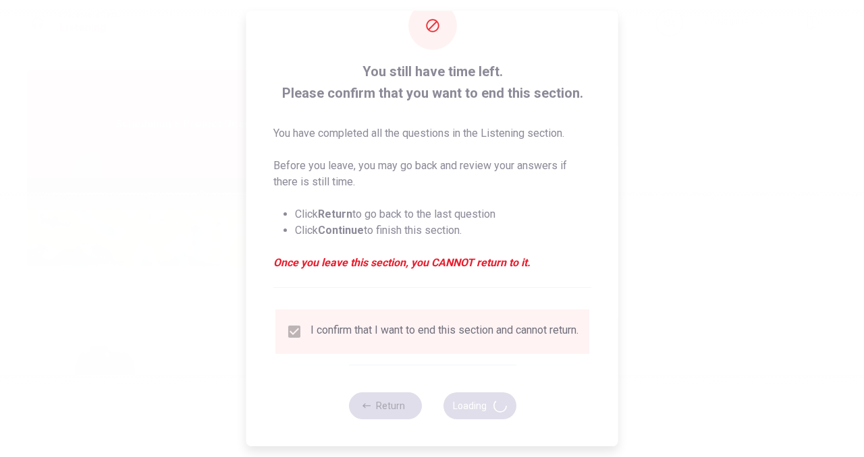
type input "63"
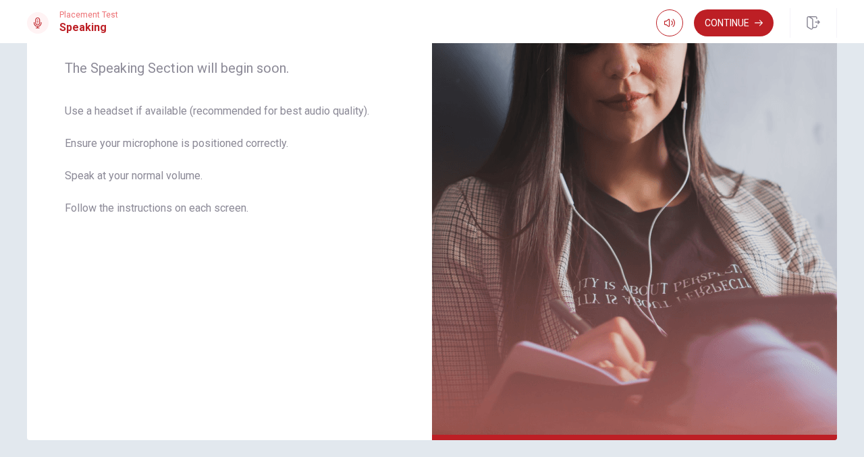
scroll to position [271, 0]
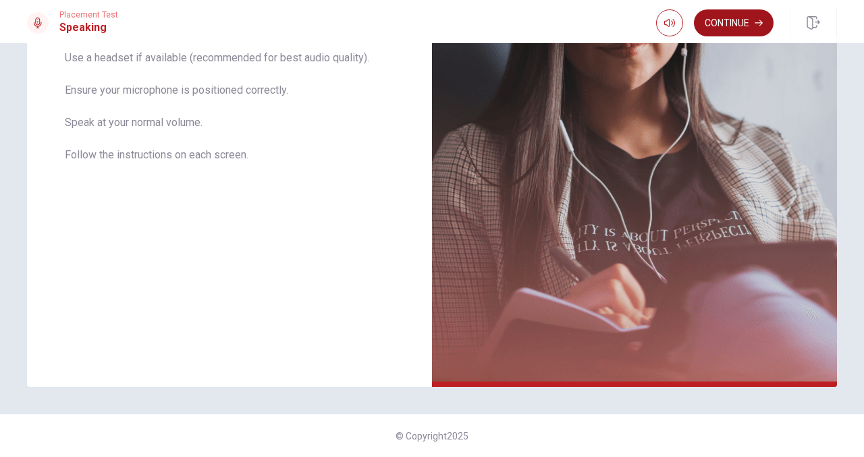
click at [717, 31] on button "Continue" at bounding box center [734, 22] width 80 height 27
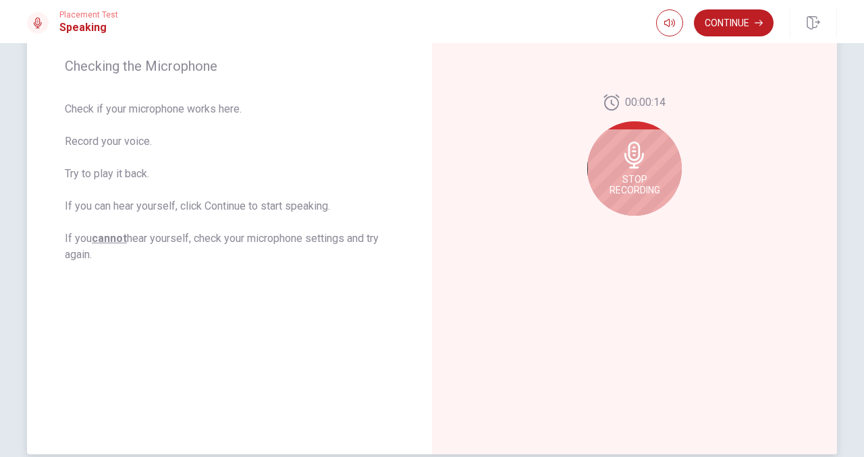
scroll to position [184, 0]
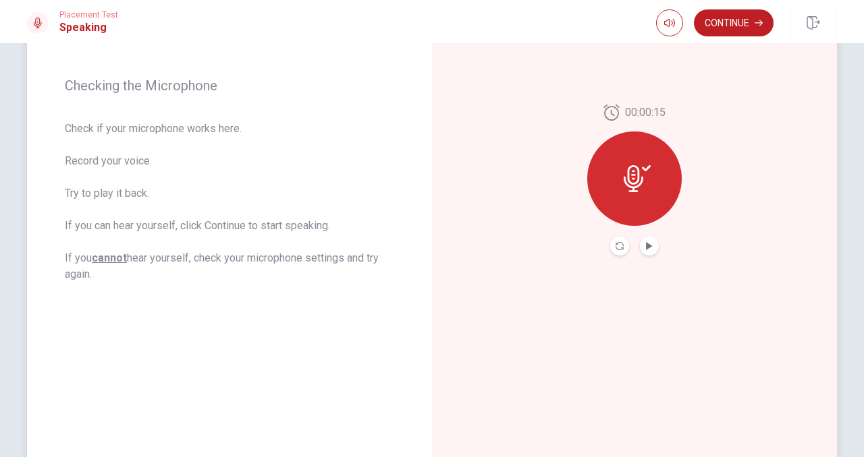
click at [616, 253] on button "Record Again" at bounding box center [619, 246] width 19 height 19
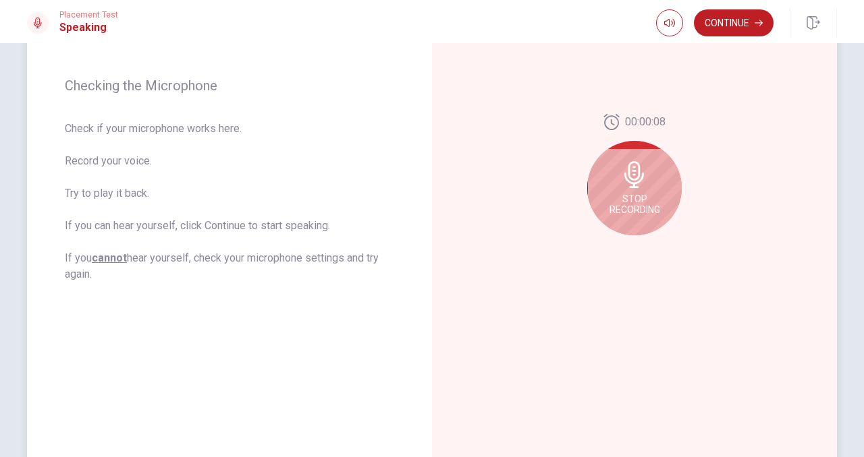
click at [640, 160] on div "Stop Recording" at bounding box center [634, 188] width 94 height 94
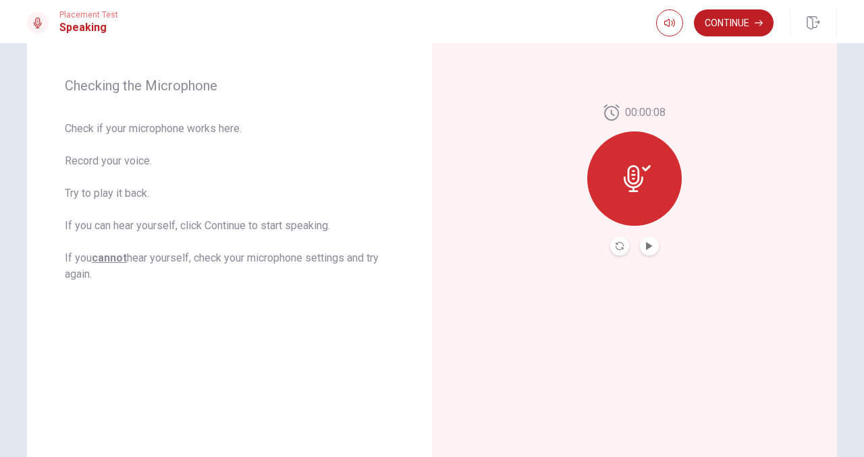
click at [646, 251] on button "Play Audio" at bounding box center [649, 246] width 19 height 19
click at [717, 23] on button "Continue" at bounding box center [734, 22] width 80 height 27
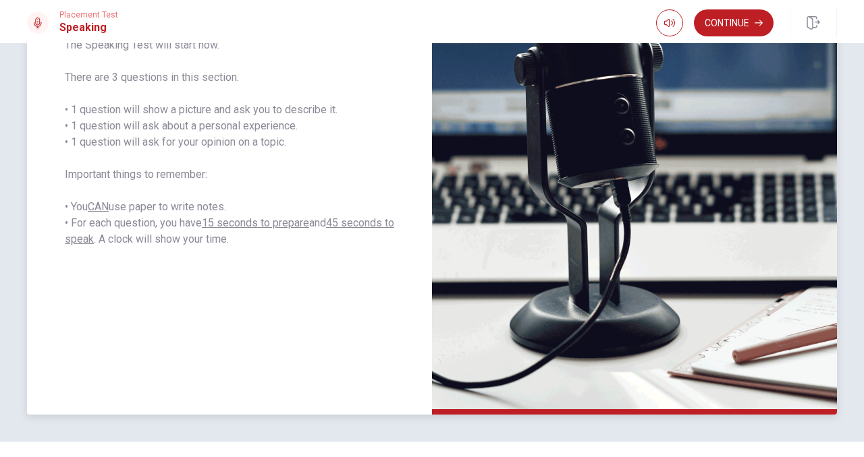
scroll to position [244, 0]
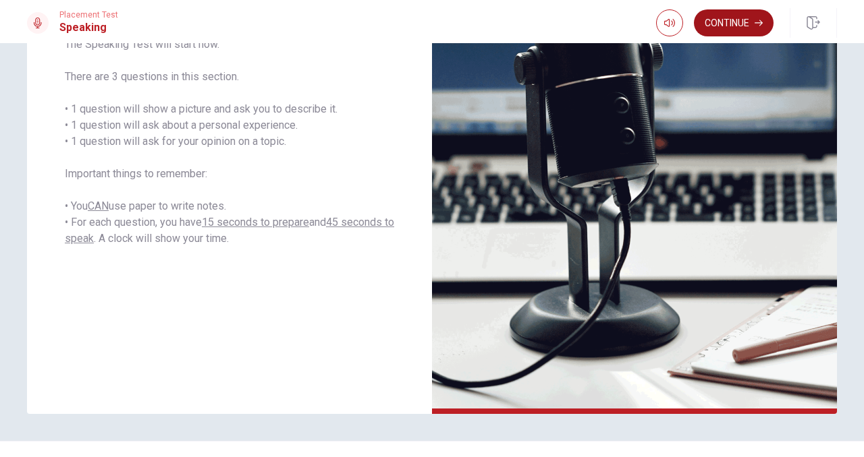
click at [719, 24] on button "Continue" at bounding box center [734, 22] width 80 height 27
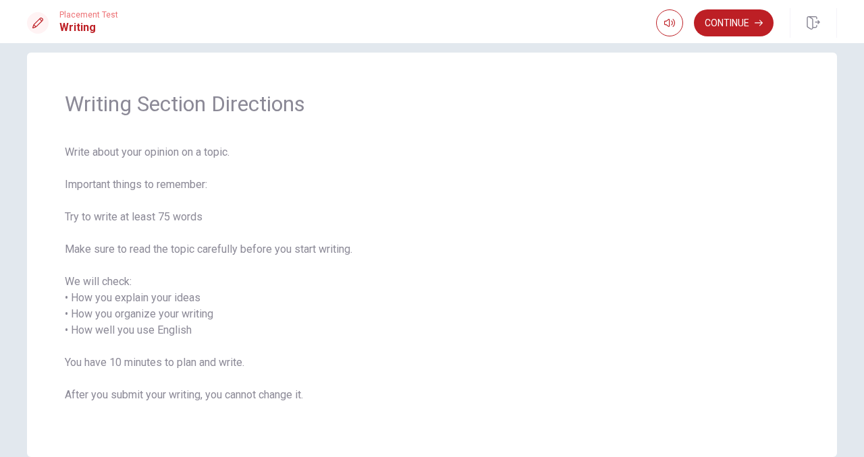
scroll to position [22, 0]
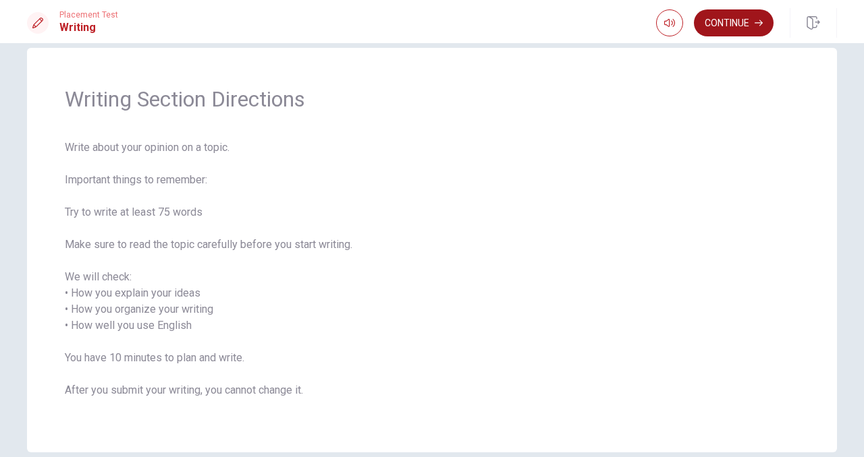
click at [733, 26] on button "Continue" at bounding box center [734, 22] width 80 height 27
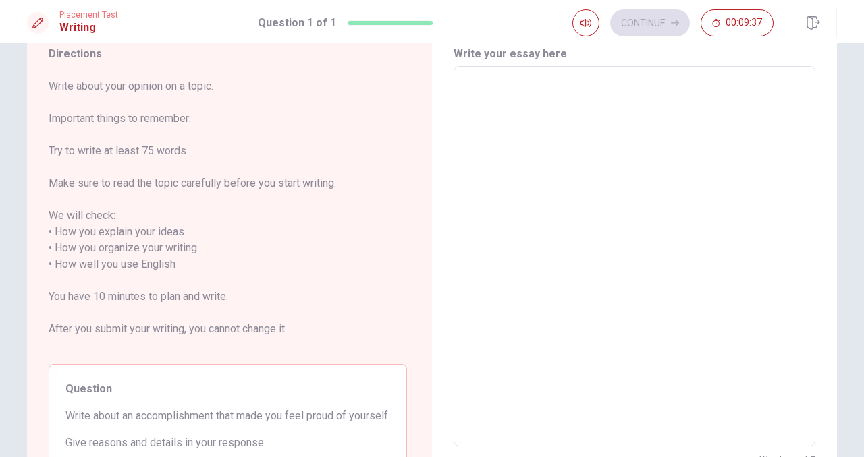
scroll to position [51, 0]
click at [515, 147] on textarea at bounding box center [634, 257] width 343 height 358
type textarea "i"
type textarea "x"
type textarea "i"
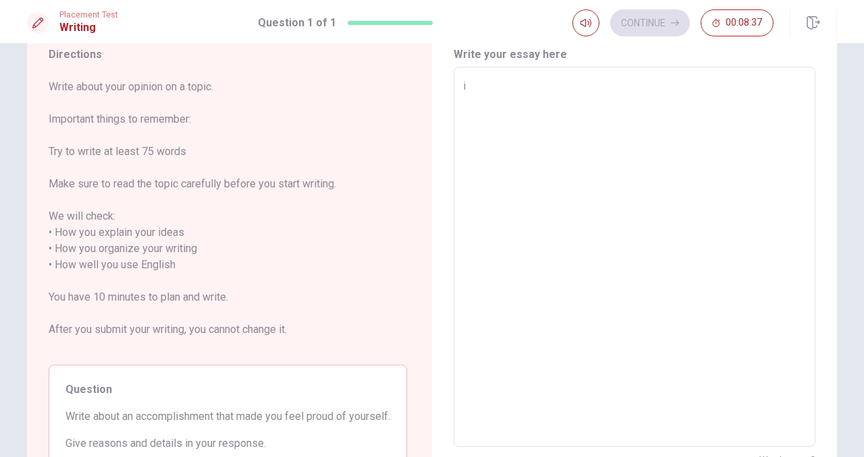
type textarea "x"
type textarea "i"
type textarea "x"
type textarea "i"
type textarea "x"
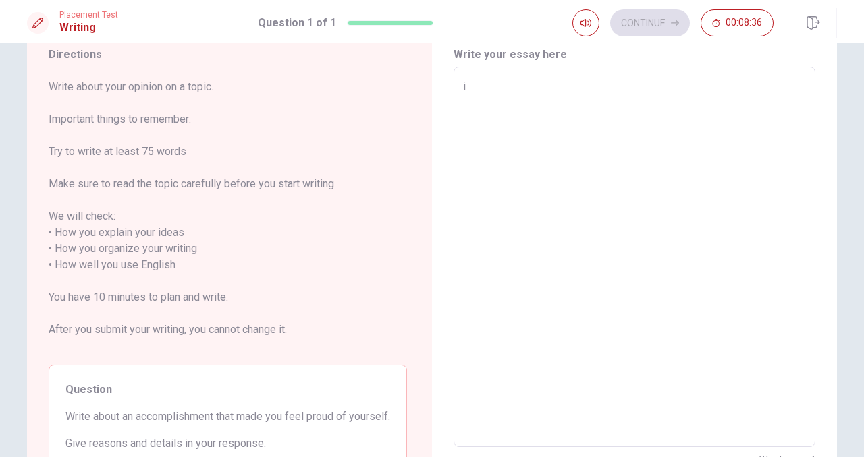
type textarea "i"
type textarea "x"
type textarea "i t"
type textarea "x"
type textarea "i th"
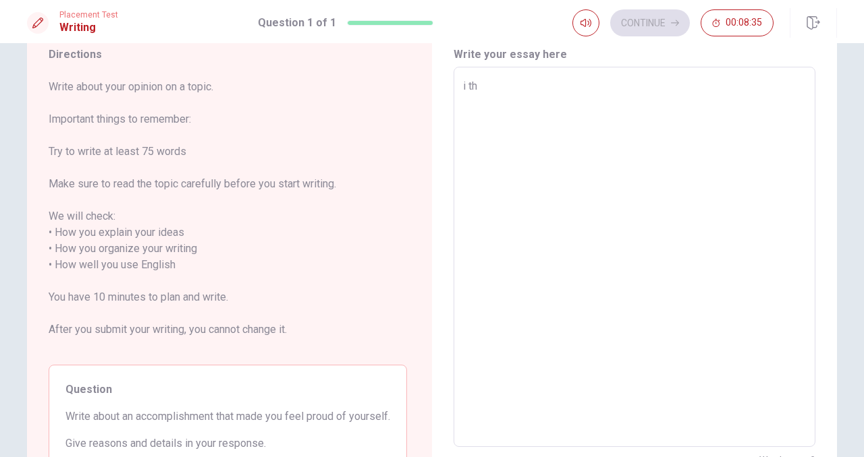
type textarea "x"
type textarea "i thi"
type textarea "x"
type textarea "i thin"
type textarea "x"
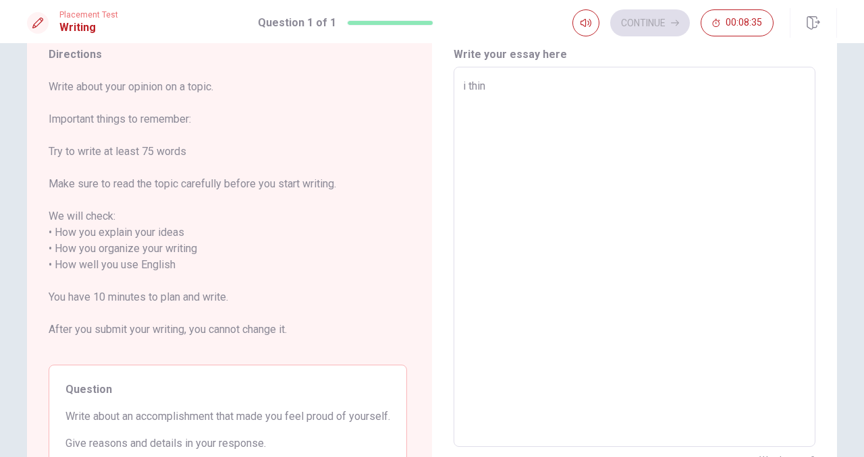
type textarea "i think"
type textarea "x"
type textarea "i think"
type textarea "x"
type textarea "i think a"
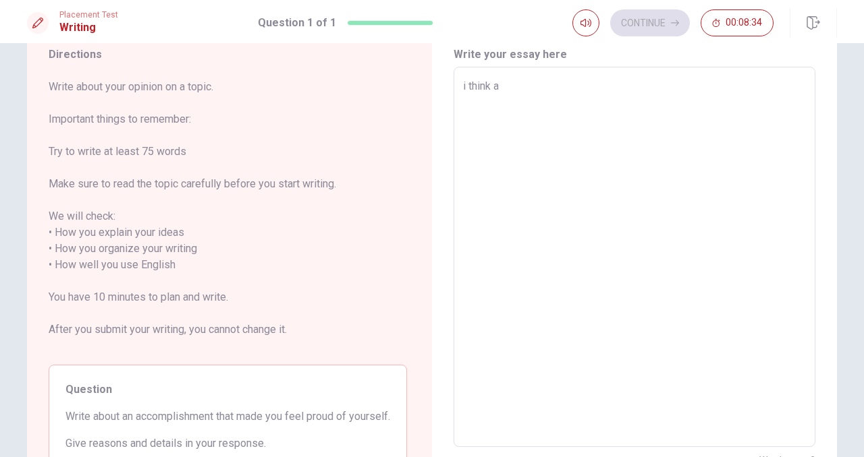
type textarea "x"
type textarea "i think a"
type textarea "x"
type textarea "i think a"
type textarea "x"
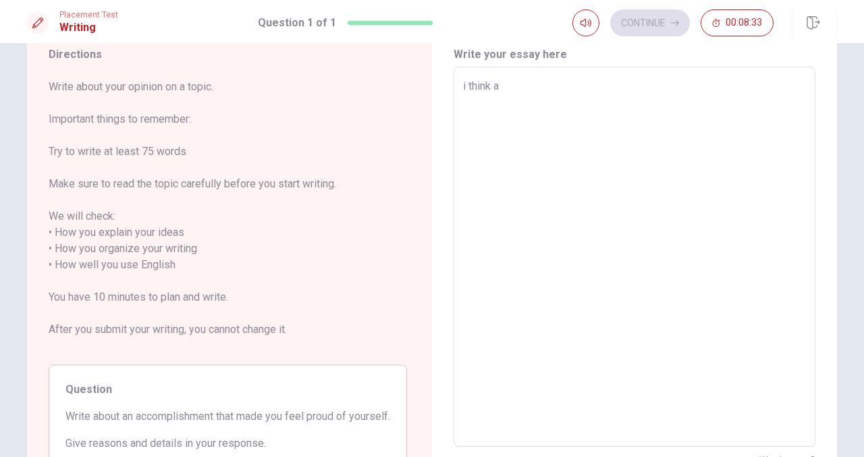
type textarea "i think an"
type textarea "x"
type textarea "i think an"
type textarea "x"
type textarea "i think an a"
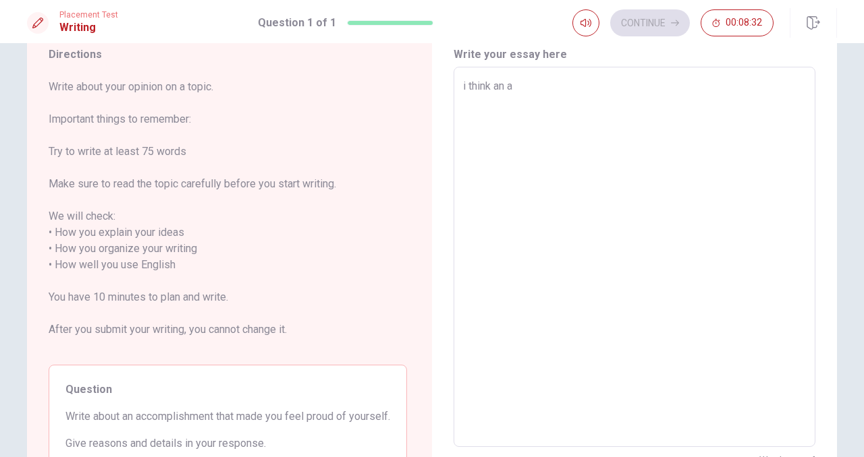
type textarea "x"
type textarea "i think an ac"
type textarea "x"
type textarea "i think an acc"
type textarea "x"
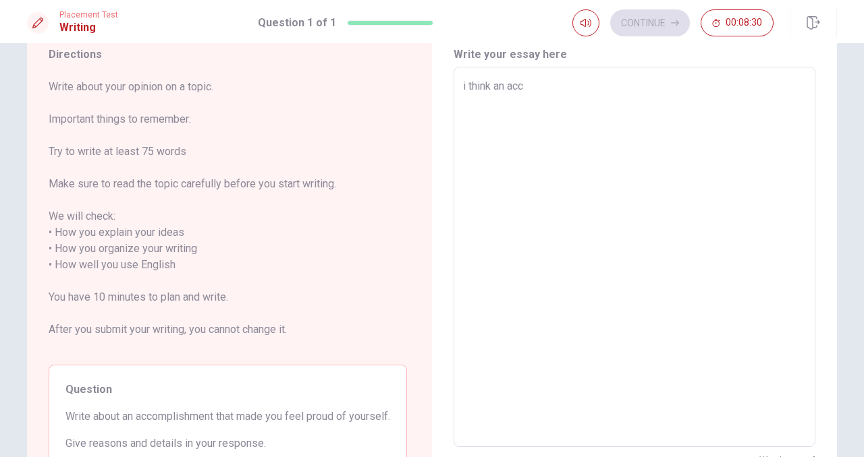
type textarea "i think an acco"
type textarea "x"
type textarea "i think an accom"
type textarea "x"
type textarea "i think an acco"
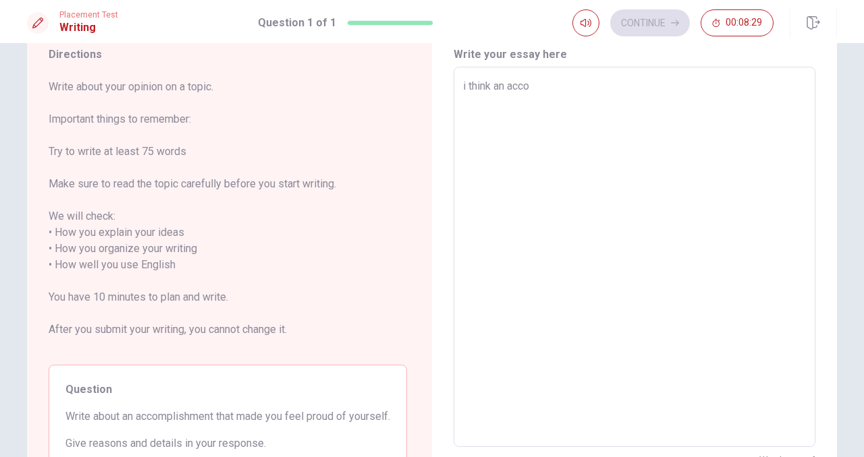
type textarea "x"
type textarea "i think an acc"
type textarea "x"
type textarea "i think an ac"
type textarea "x"
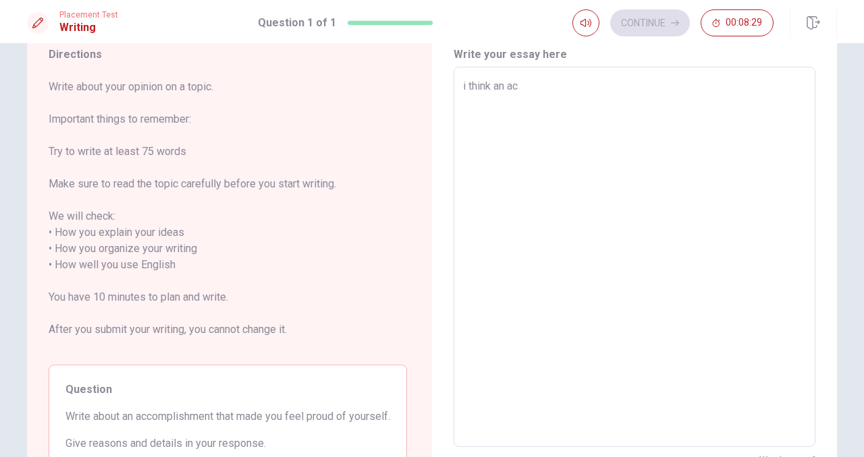
type textarea "i think an a"
type textarea "x"
type textarea "i think an"
type textarea "x"
type textarea "i think an"
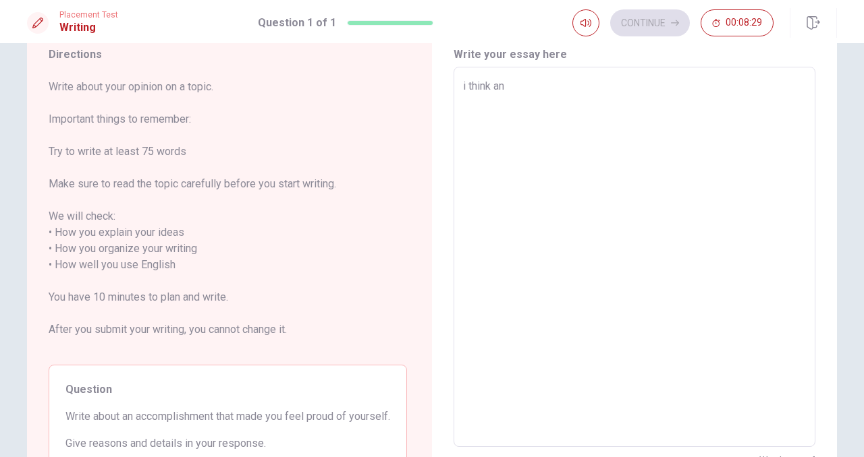
type textarea "x"
type textarea "i think a"
type textarea "x"
type textarea "i think"
type textarea "x"
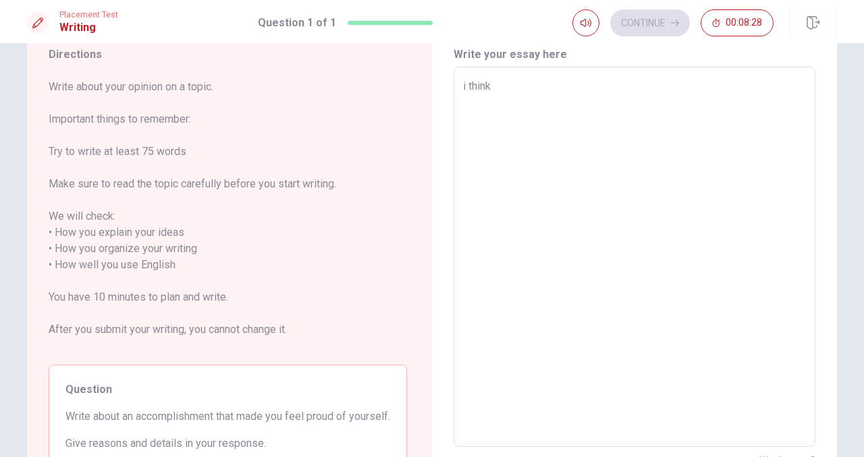
type textarea "i think"
type textarea "x"
type textarea "i thin"
type textarea "x"
type textarea "i thi"
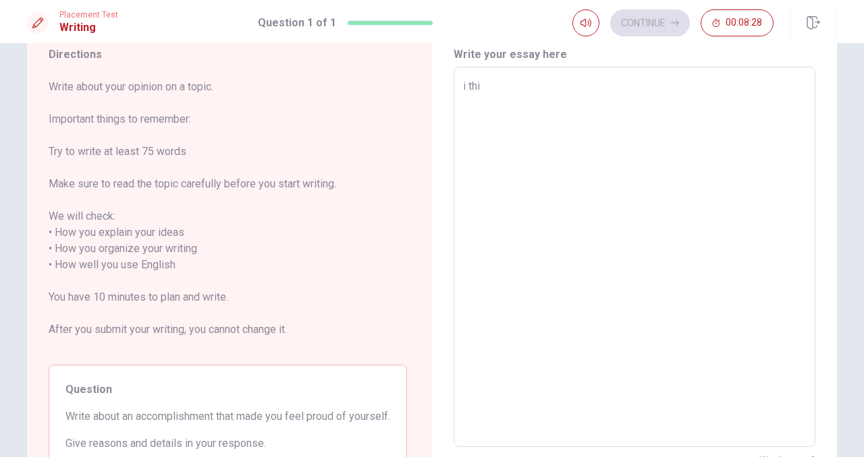
type textarea "x"
type textarea "i th"
type textarea "x"
type textarea "i t"
type textarea "x"
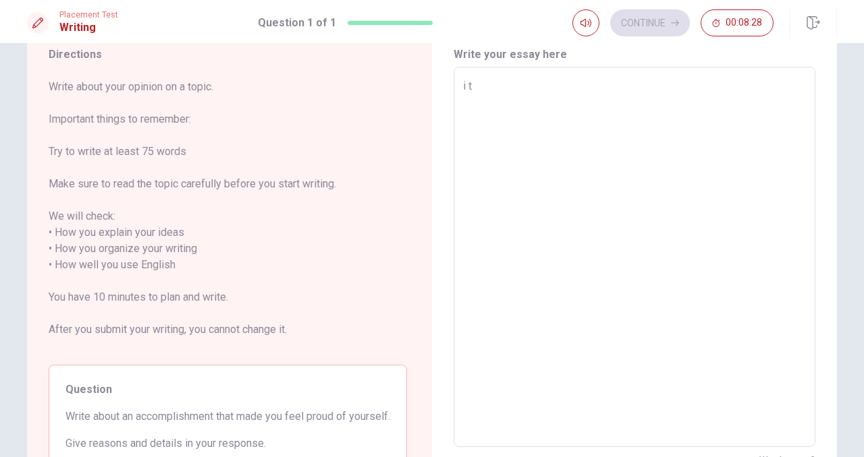
type textarea "i"
type textarea "x"
type textarea "i"
type textarea "x"
type textarea "A"
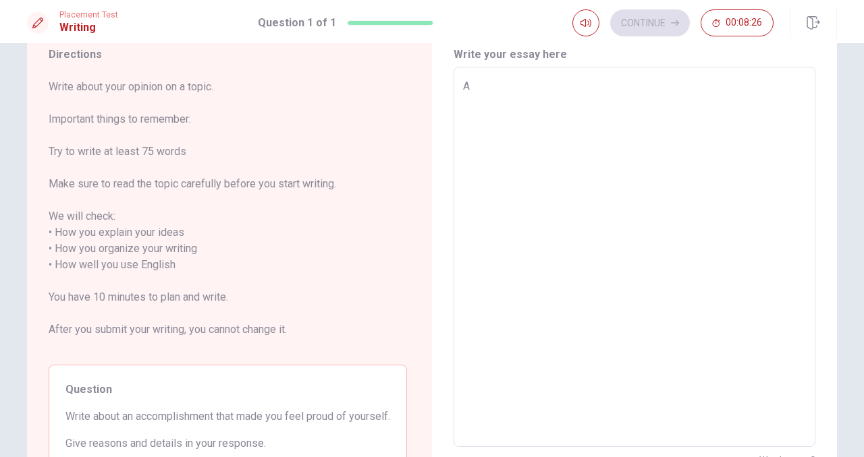
type textarea "x"
type textarea "An"
type textarea "x"
type textarea "An"
type textarea "x"
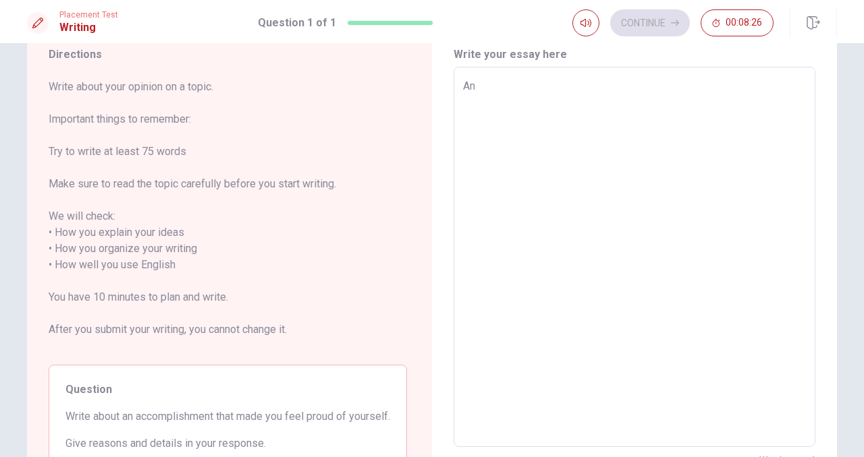
type textarea "An a"
type textarea "x"
type textarea "An ac"
type textarea "x"
type textarea "An acc"
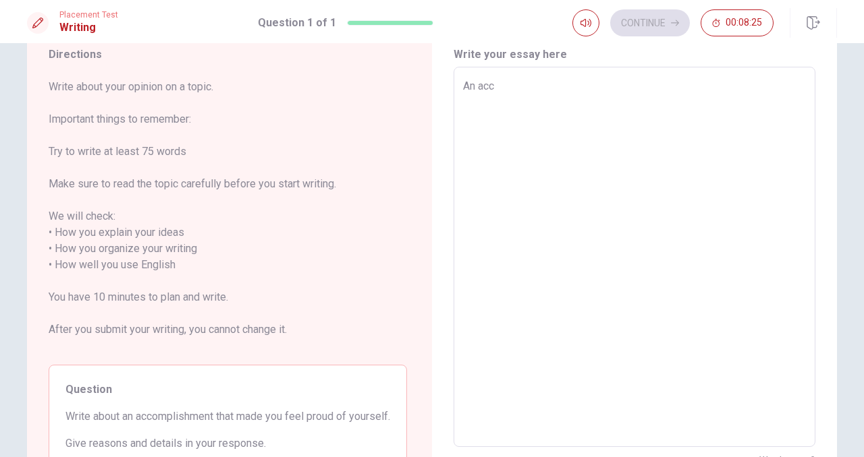
type textarea "x"
type textarea "An acco"
type textarea "x"
type textarea "An accom"
type textarea "x"
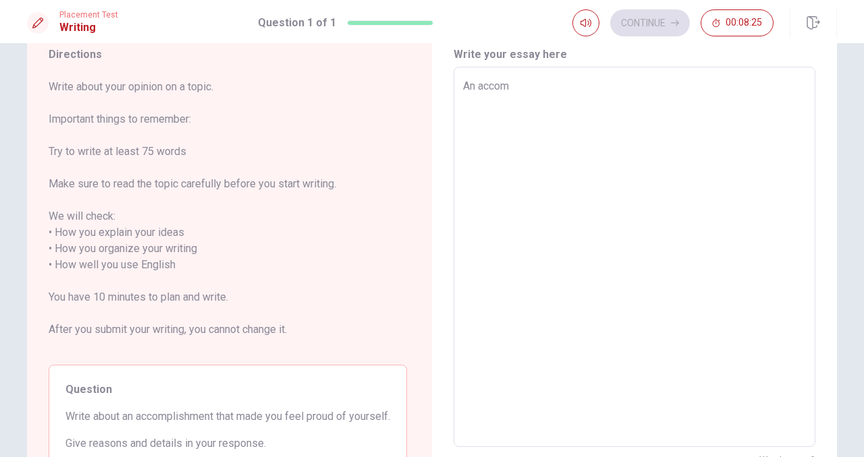
type textarea "An accomp"
type textarea "x"
type textarea "An accompl"
type textarea "x"
type textarea "An accompli"
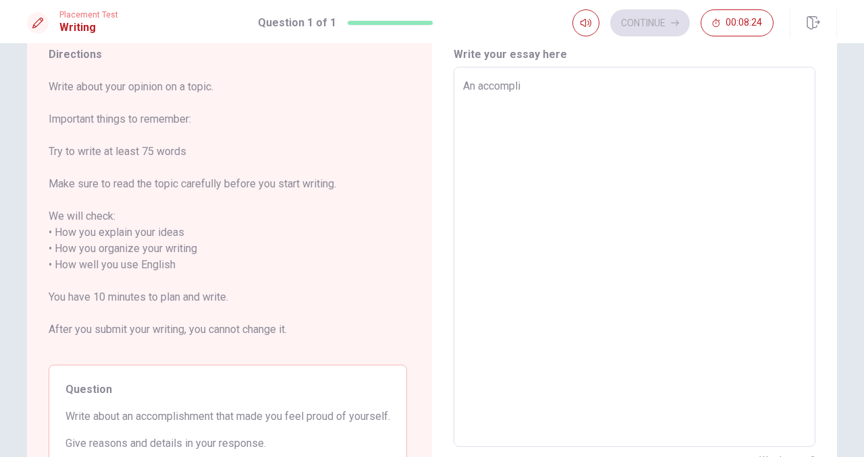
type textarea "x"
type textarea "An accomplis"
type textarea "x"
type textarea "An accomplish"
type textarea "x"
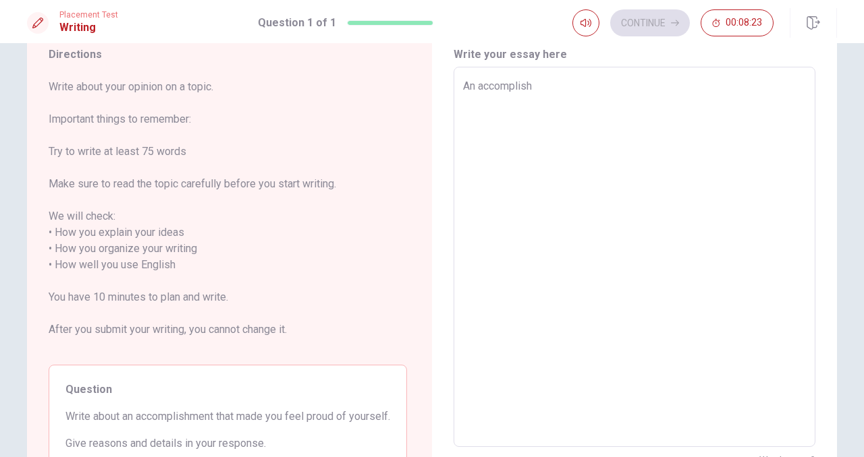
type textarea "An accomplisht"
type textarea "x"
type textarea "An accomplishtm"
type textarea "x"
type textarea "An accomplishtme"
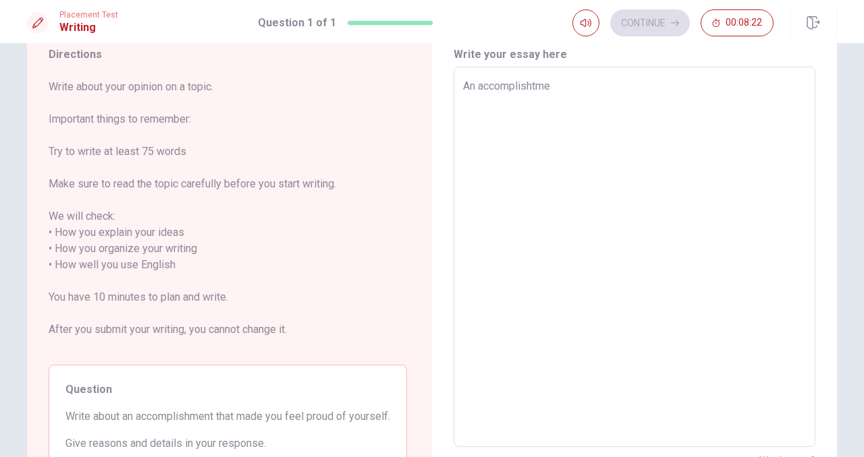
type textarea "x"
type textarea "An accomplishtmen"
type textarea "x"
type textarea "An accomplishtment"
type textarea "x"
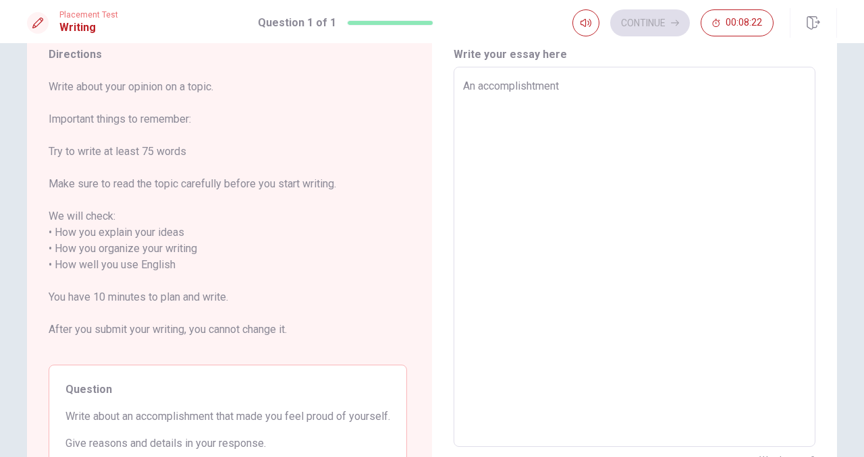
type textarea "An accomplishtment"
type textarea "x"
type textarea "An accomplishtment t"
type textarea "x"
type textarea "An accomplishtment ta"
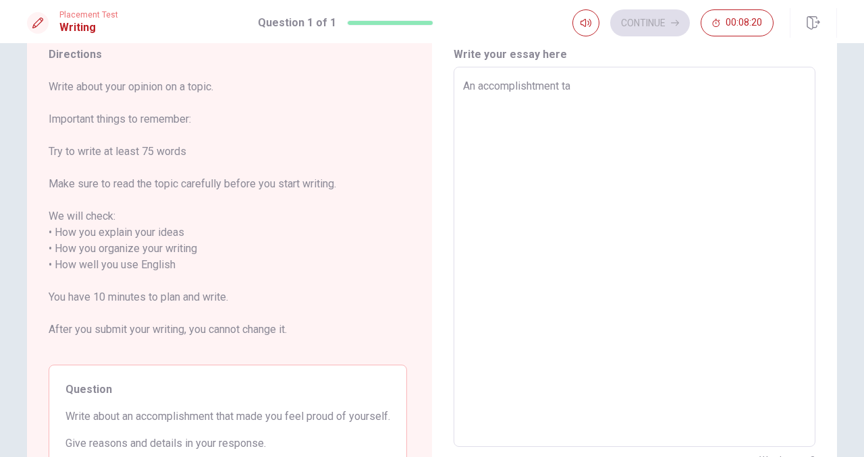
type textarea "x"
type textarea "An accomplishtment tah"
type textarea "x"
type textarea "An accomplishtment ta"
type textarea "x"
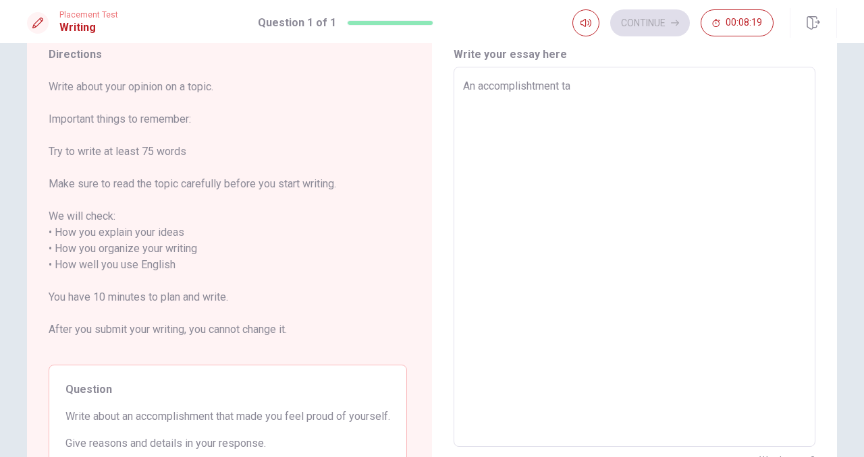
type textarea "An accomplishtment t"
type textarea "x"
type textarea "An accomplishtment th"
type textarea "x"
type textarea "An accomplishtment tht"
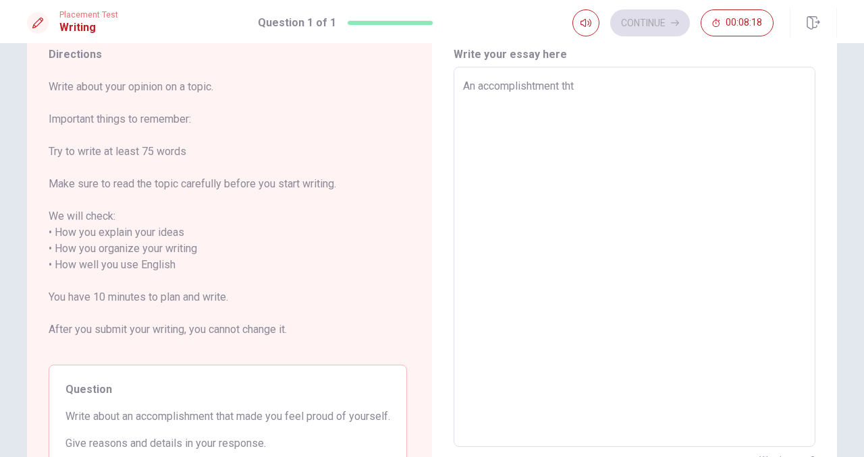
type textarea "x"
type textarea "An accomplishtment thta"
type textarea "x"
type textarea "An accomplishtment thta"
type textarea "x"
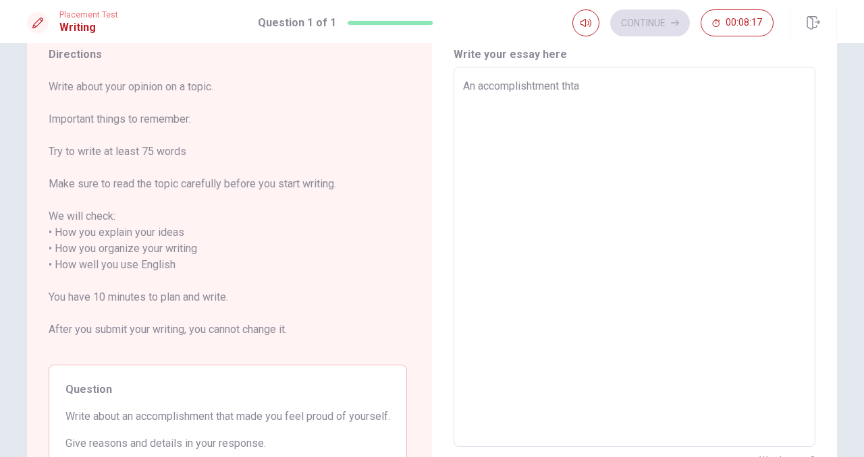
type textarea "An accomplishtment thta m"
type textarea "x"
type textarea "An accomplishtment thta"
type textarea "x"
type textarea "An accomplishtment thta"
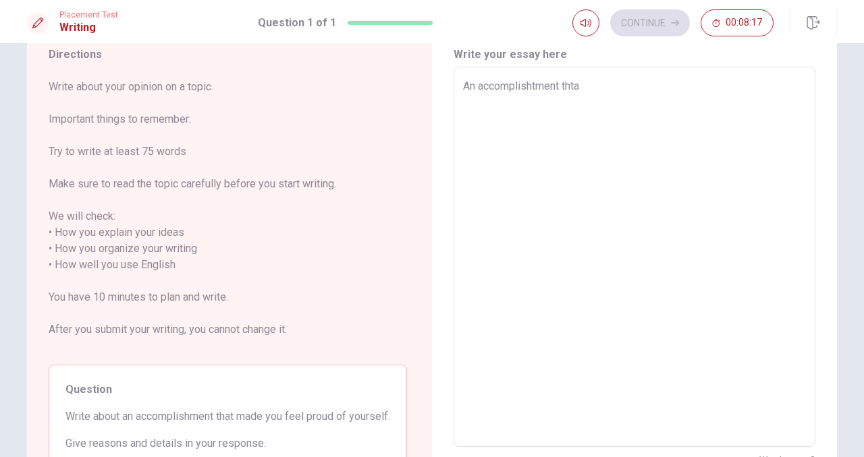
type textarea "x"
type textarea "An accomplishtment tht"
type textarea "x"
type textarea "An accomplishtment th"
type textarea "x"
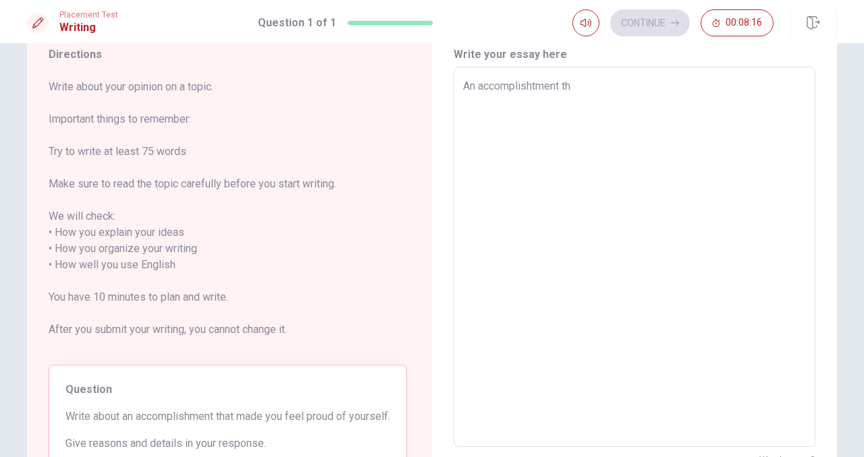
type textarea "An accomplishtment tha"
type textarea "x"
type textarea "An accomplishtment that"
type textarea "x"
type textarea "An accomplishtment that"
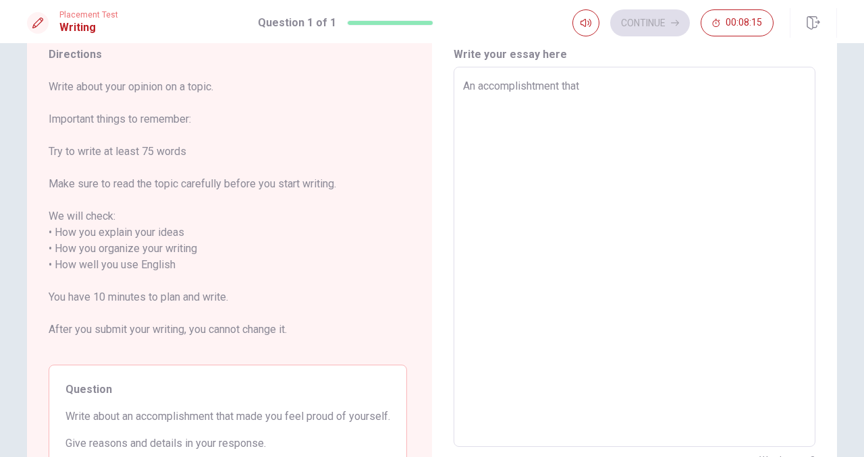
type textarea "x"
type textarea "An accomplishtment that m"
type textarea "x"
type textarea "An accomplishtment that ma"
type textarea "x"
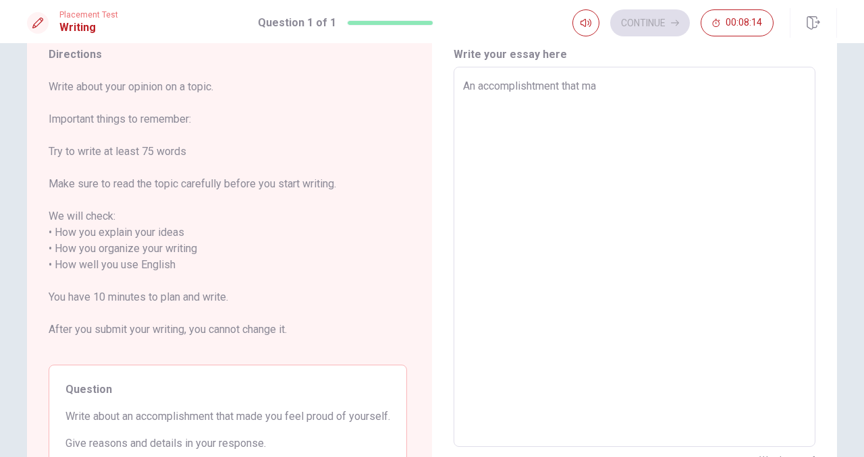
type textarea "An accomplishtment that mad"
type textarea "x"
type textarea "An accomplishtment that made"
type textarea "x"
type textarea "An accomplishtment that made"
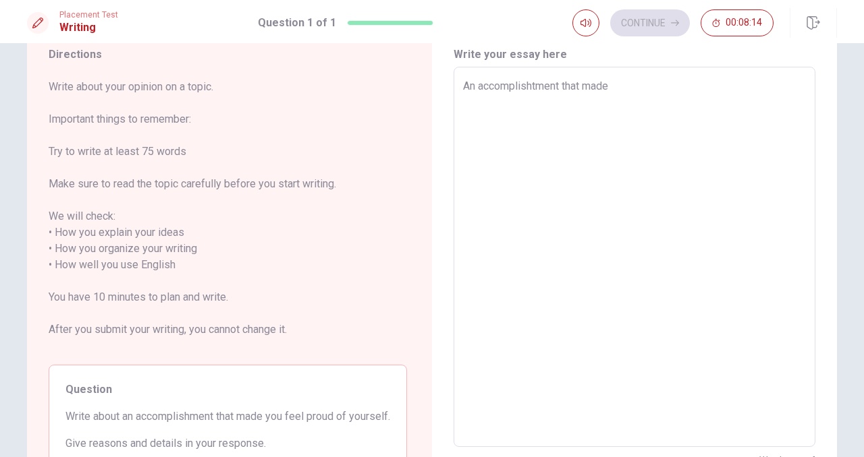
type textarea "x"
type textarea "An accomplishtment that made m"
type textarea "x"
type textarea "An accomplishtment that made me"
type textarea "x"
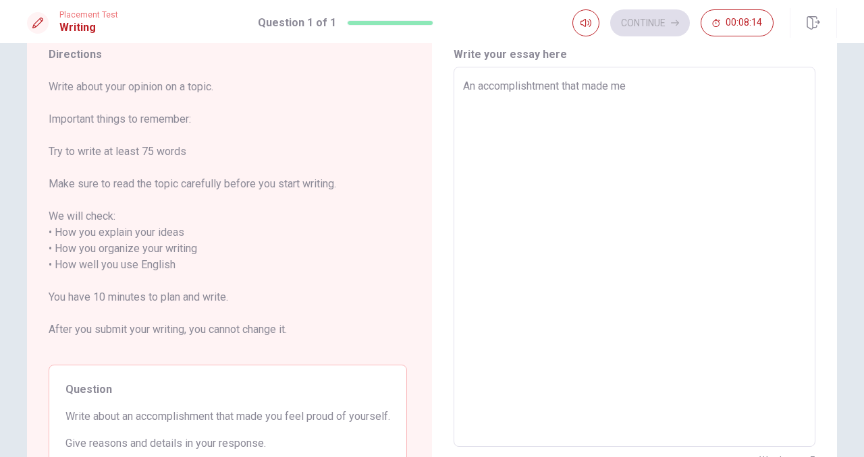
type textarea "An accomplishtment that made me"
type textarea "x"
type textarea "An accomplishtment that made me p"
type textarea "x"
type textarea "An accomplishtment that made me pr"
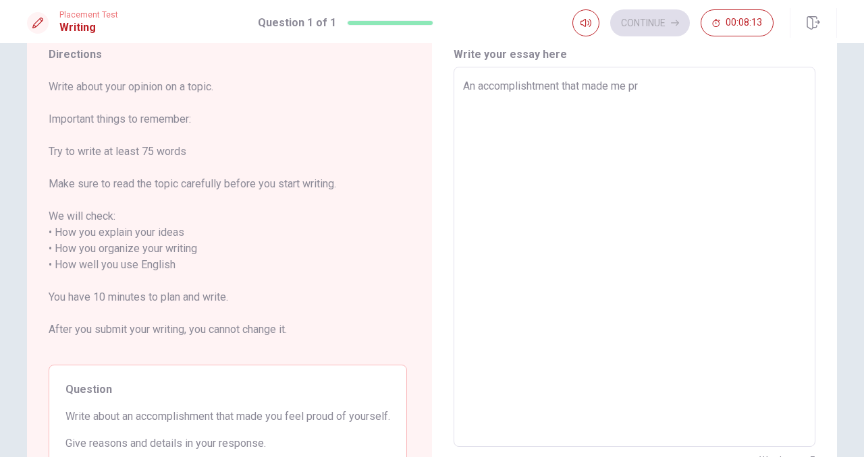
type textarea "x"
type textarea "An accomplishtment that made me pro"
type textarea "x"
type textarea "An accomplishtment that made me prou"
type textarea "x"
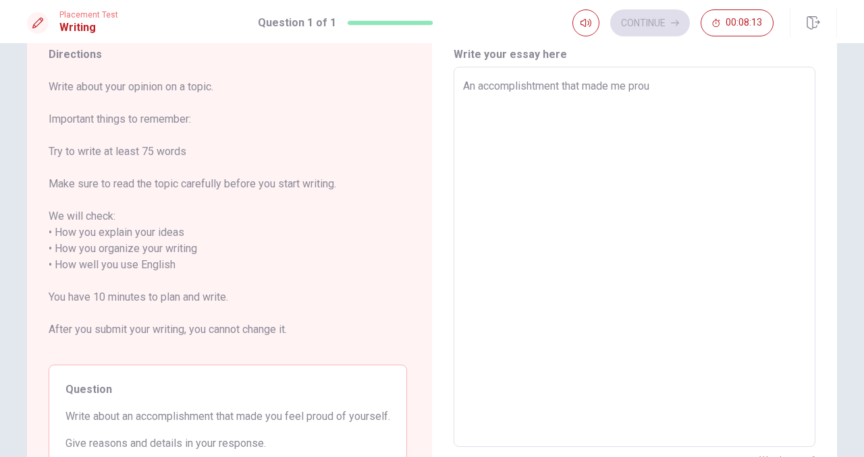
type textarea "An accomplishtment that made me proud"
type textarea "x"
type textarea "An accomplishtment that made me proud."
type textarea "x"
type textarea "An accomplishtment that made me proud.."
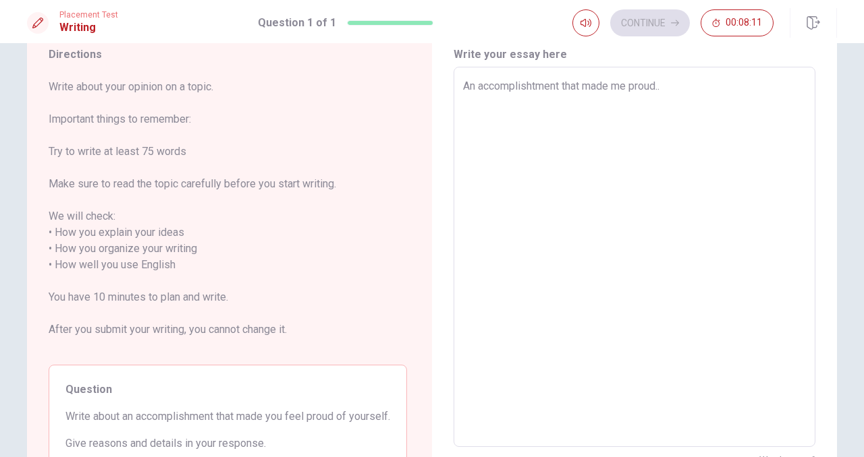
type textarea "x"
type textarea "An accomplishtment that made me proud..."
type textarea "x"
type textarea "An accomplishtment that made me proud..."
type textarea "x"
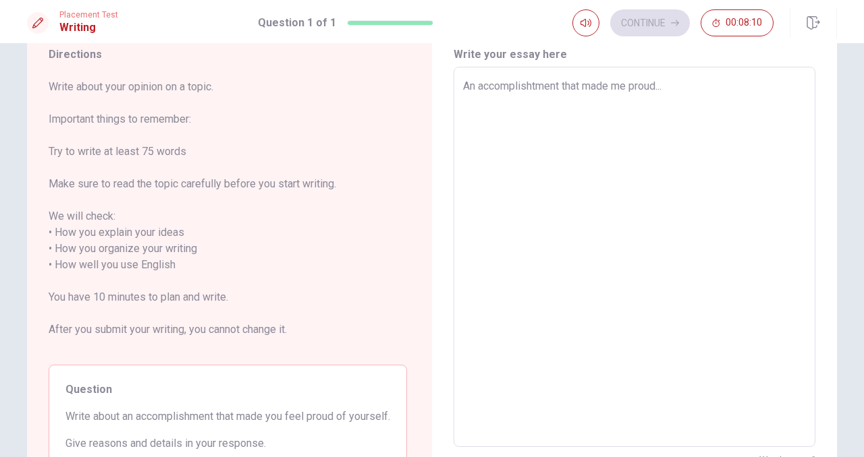
type textarea "An accomplishtment that made me proud..."
type textarea "x"
type textarea "An accomplishtment that made me proud... I"
type textarea "x"
type textarea "An accomplishtment that made me proud... I"
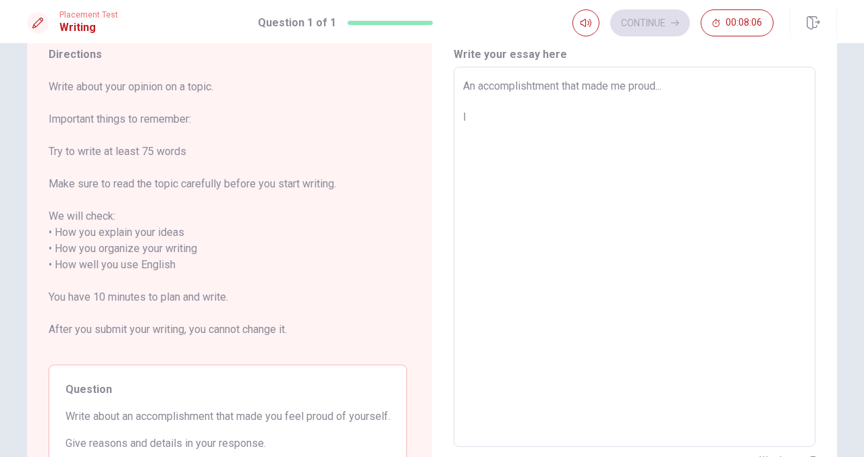
type textarea "x"
type textarea "An accomplishtment that made me proud... I h"
type textarea "x"
type textarea "An accomplishtment that made me proud... I ha"
type textarea "x"
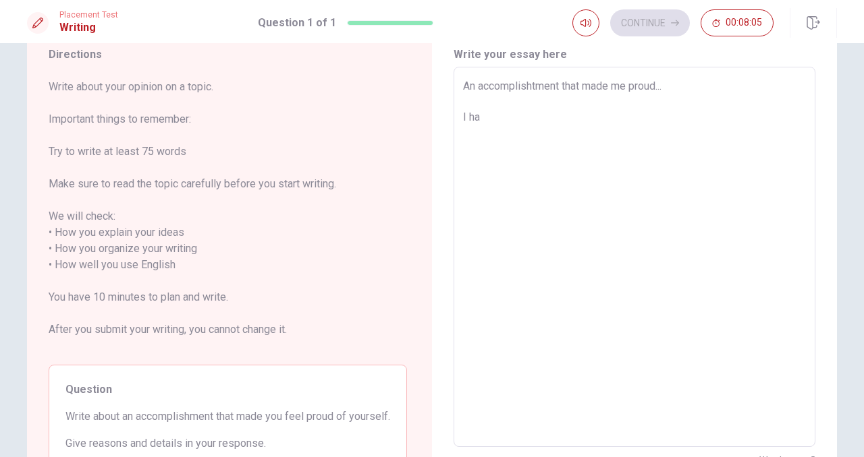
type textarea "An accomplishtment that made me proud... I hav"
type textarea "x"
type textarea "An accomplishtment that made me proud... I ha"
type textarea "x"
type textarea "An accomplishtment that made me proud... I haa"
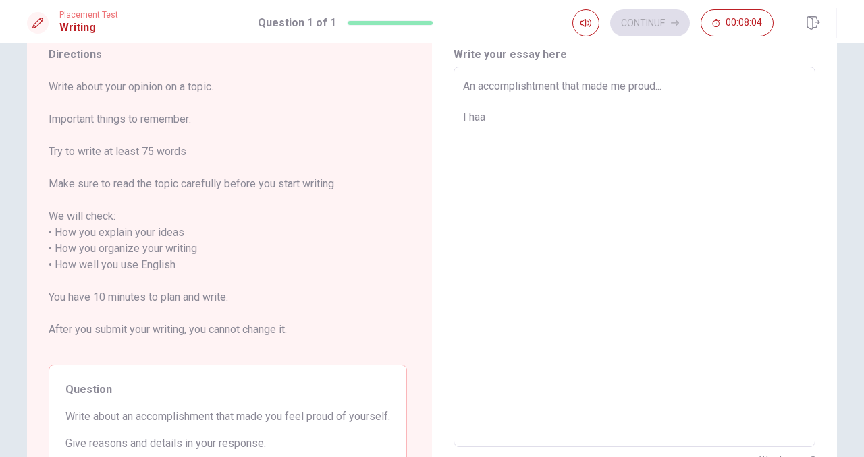
type textarea "x"
type textarea "An accomplishtment that made me proud... I ha"
type textarea "x"
type textarea "An accomplishtment that made me proud... I hav"
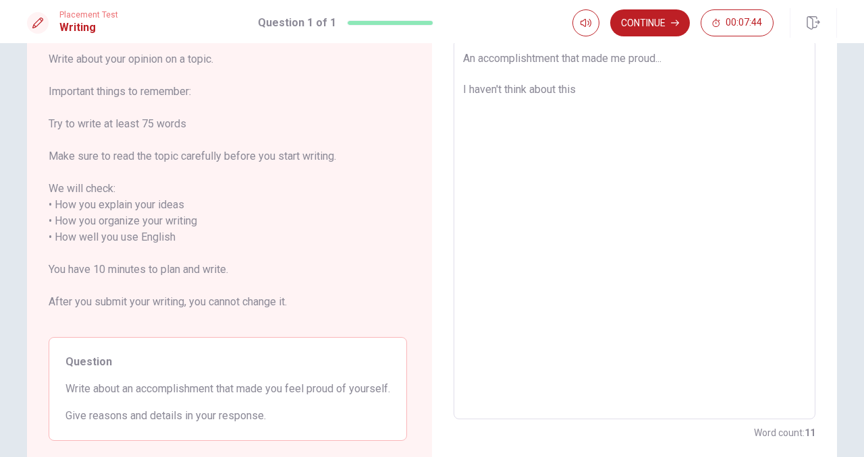
scroll to position [72, 0]
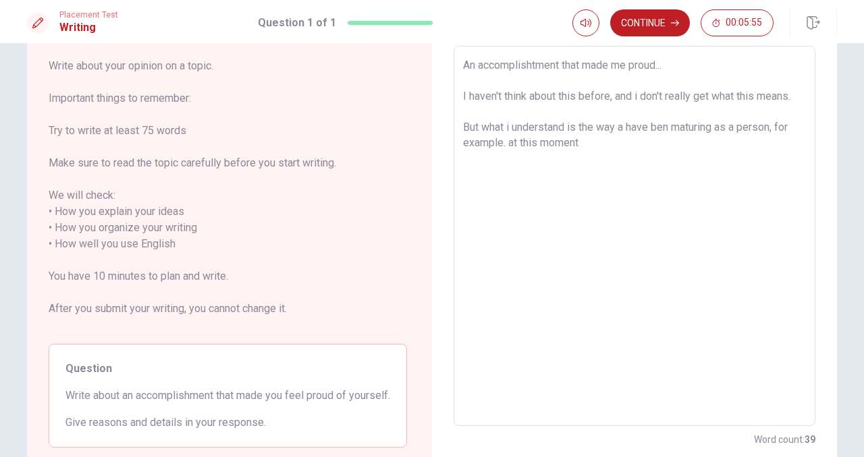
drag, startPoint x: 590, startPoint y: 142, endPoint x: 510, endPoint y: 142, distance: 80.3
click at [510, 142] on textarea "An accomplishtment that made me proud... I haven't think about this before, and…" at bounding box center [634, 236] width 343 height 358
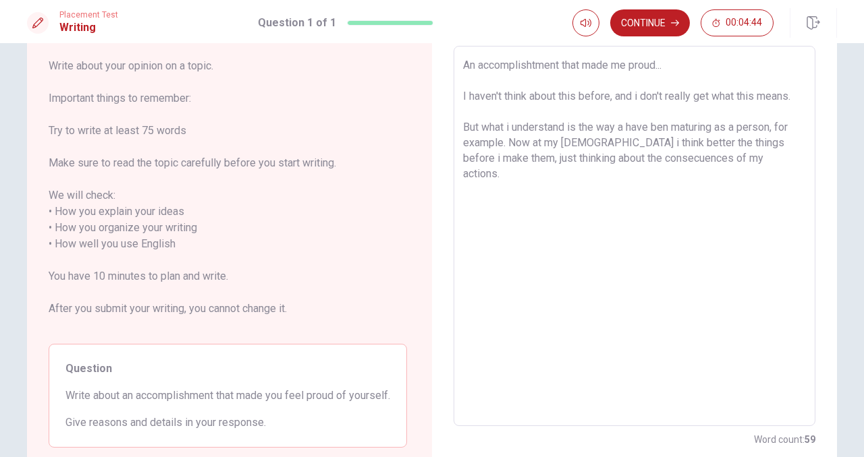
click at [767, 161] on textarea "An accomplishtment that made me proud... I haven't think about this before, and…" at bounding box center [634, 236] width 343 height 358
click at [733, 182] on textarea "An accomplishtment that made me proud... I haven't think about this before, and…" at bounding box center [634, 236] width 343 height 358
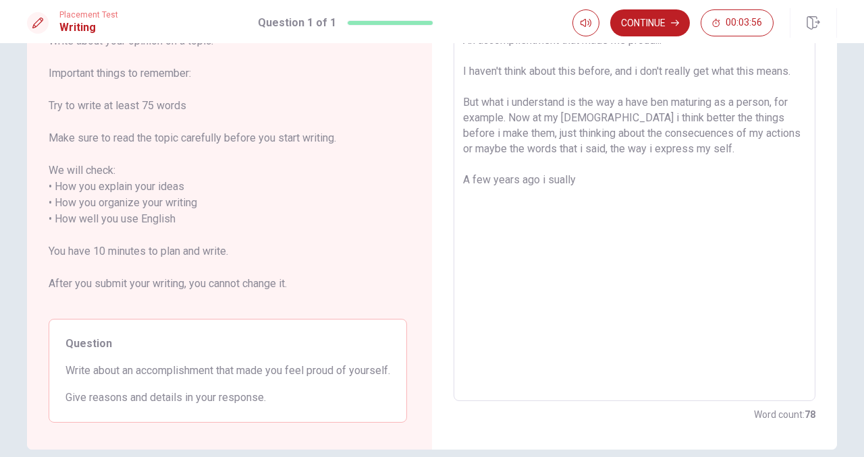
scroll to position [96, 0]
click at [553, 182] on textarea "An accomplishtment that made me proud... I haven't think about this before, and…" at bounding box center [634, 212] width 343 height 358
click at [653, 185] on textarea "An accomplishtment that made me proud... I haven't think about this before, and…" at bounding box center [634, 212] width 343 height 358
click at [730, 184] on textarea "An accomplishtment that made me proud... I haven't think about this before, and…" at bounding box center [634, 212] width 343 height 358
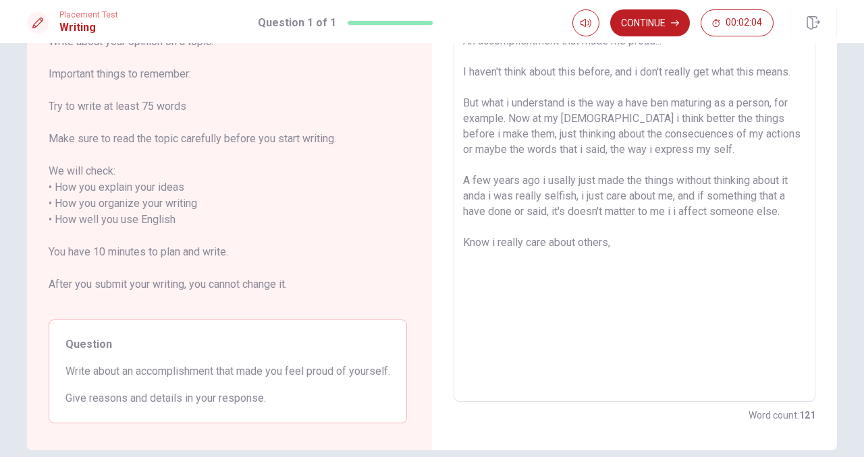
click at [478, 242] on textarea "An accomplishtment that made me proud... I haven't think about this before, and…" at bounding box center [634, 212] width 343 height 358
click at [611, 231] on textarea "An accomplishtment that made me proud... I haven't think about this before, and…" at bounding box center [634, 212] width 343 height 358
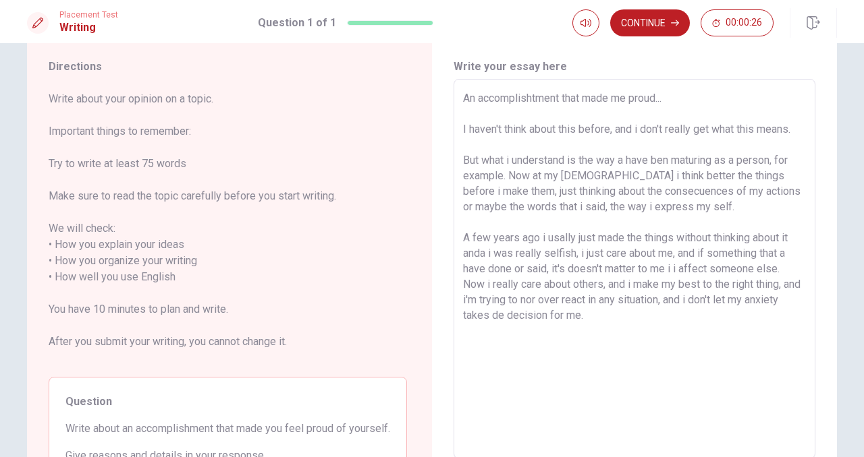
scroll to position [36, 0]
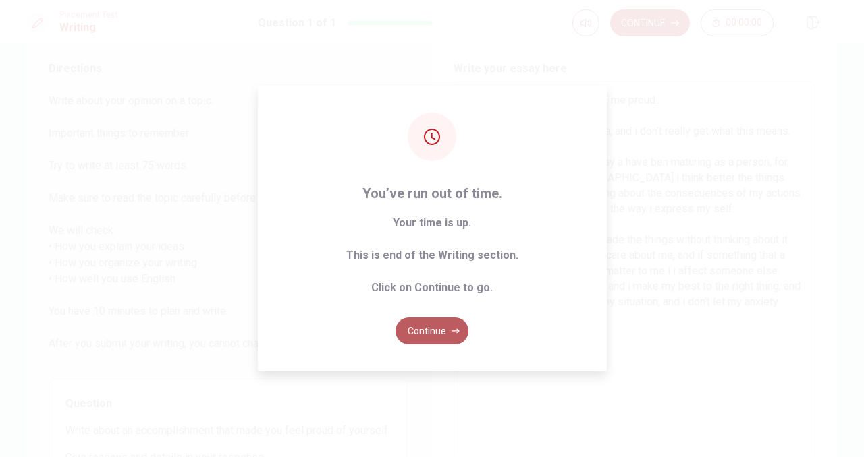
click at [420, 333] on button "Continue" at bounding box center [431, 331] width 73 height 27
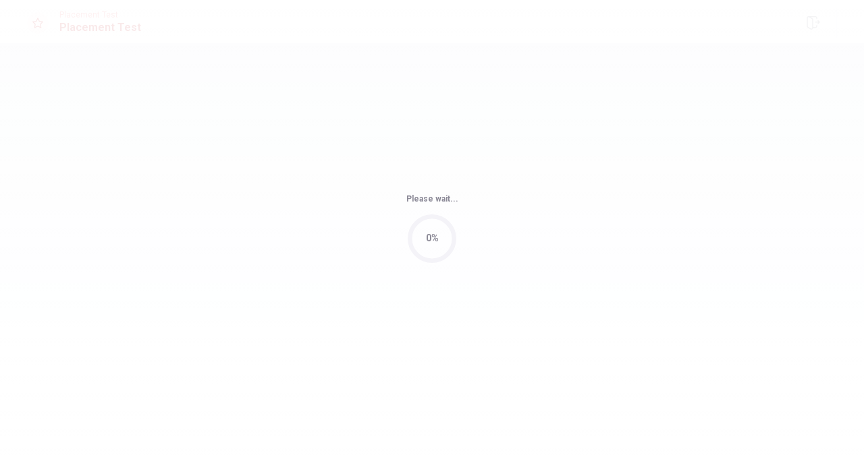
scroll to position [0, 0]
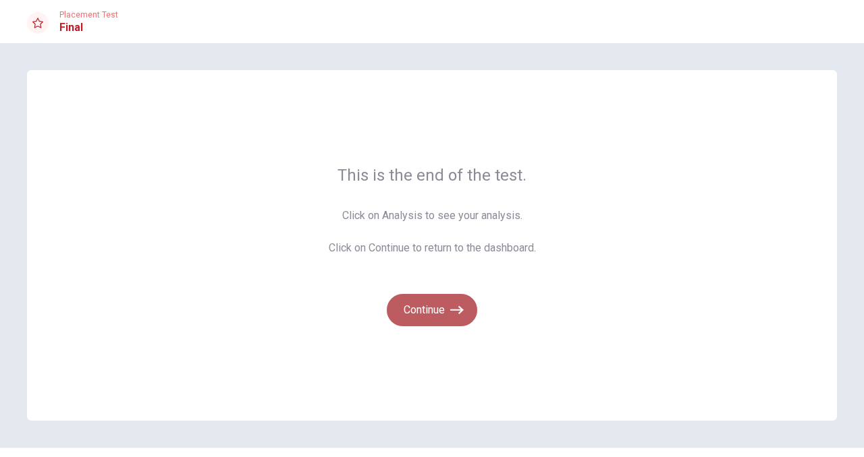
click at [417, 320] on button "Continue" at bounding box center [432, 310] width 90 height 32
